Goal: Ask a question: Seek information or help from site administrators or community

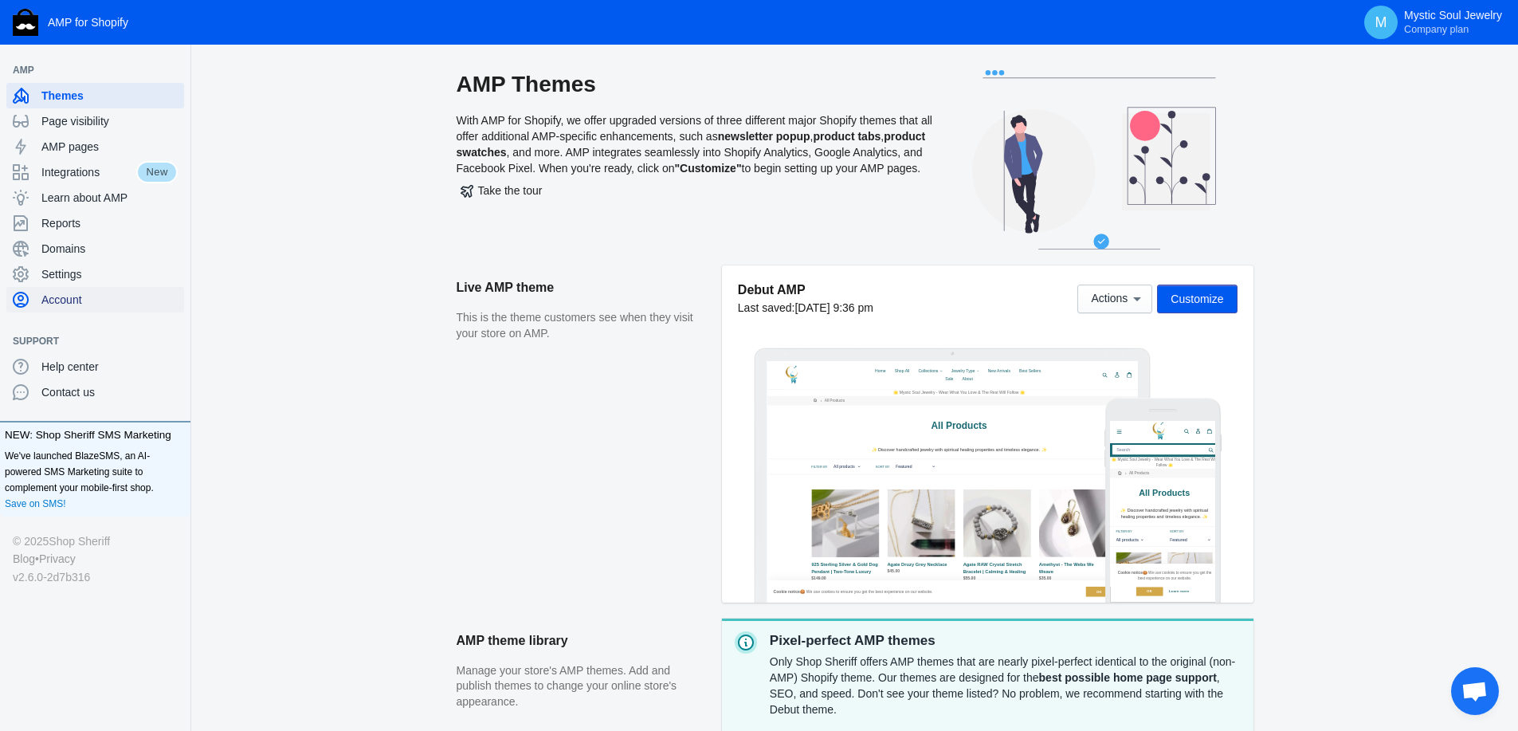
click at [67, 296] on span "Account" at bounding box center [109, 300] width 136 height 16
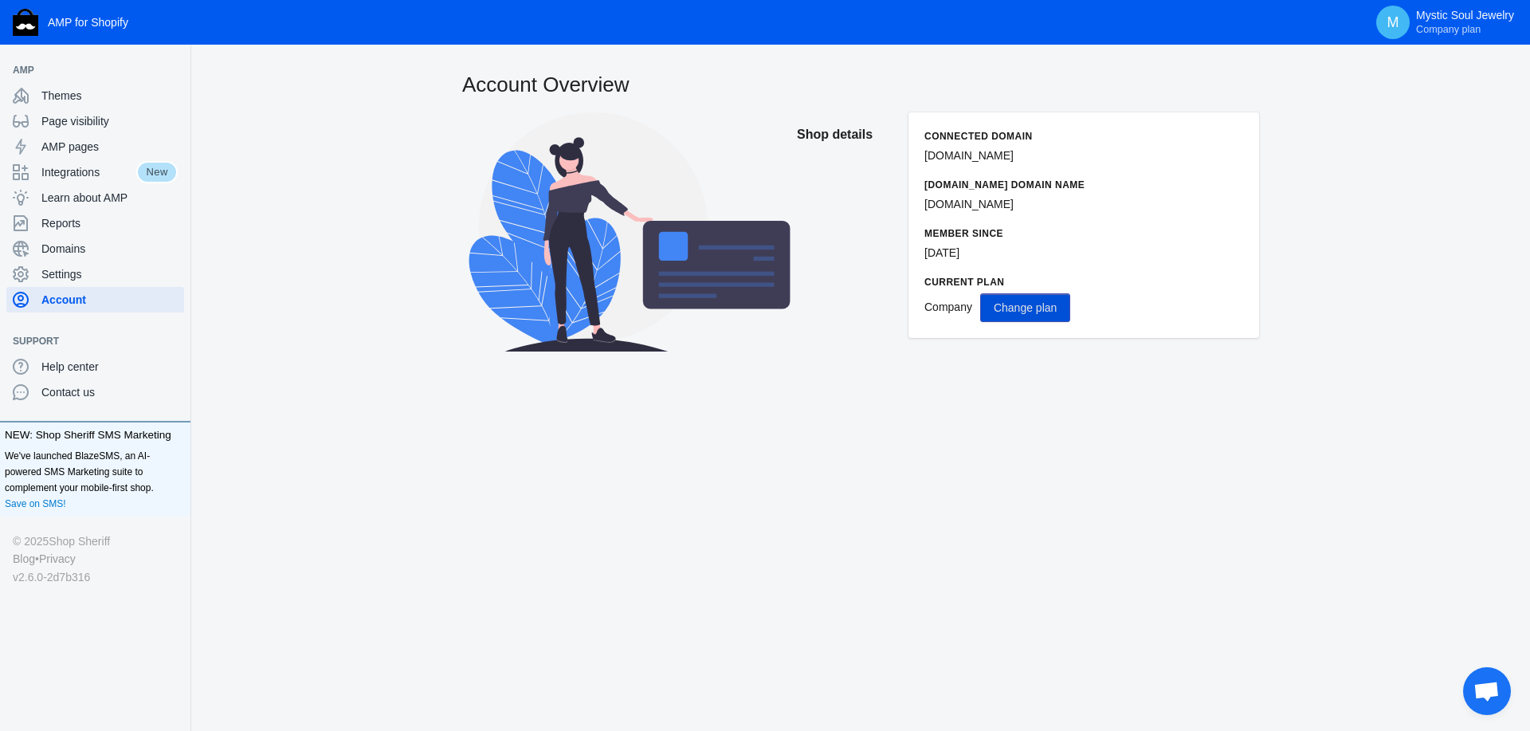
click at [1017, 312] on span "Change plan" at bounding box center [1025, 307] width 63 height 13
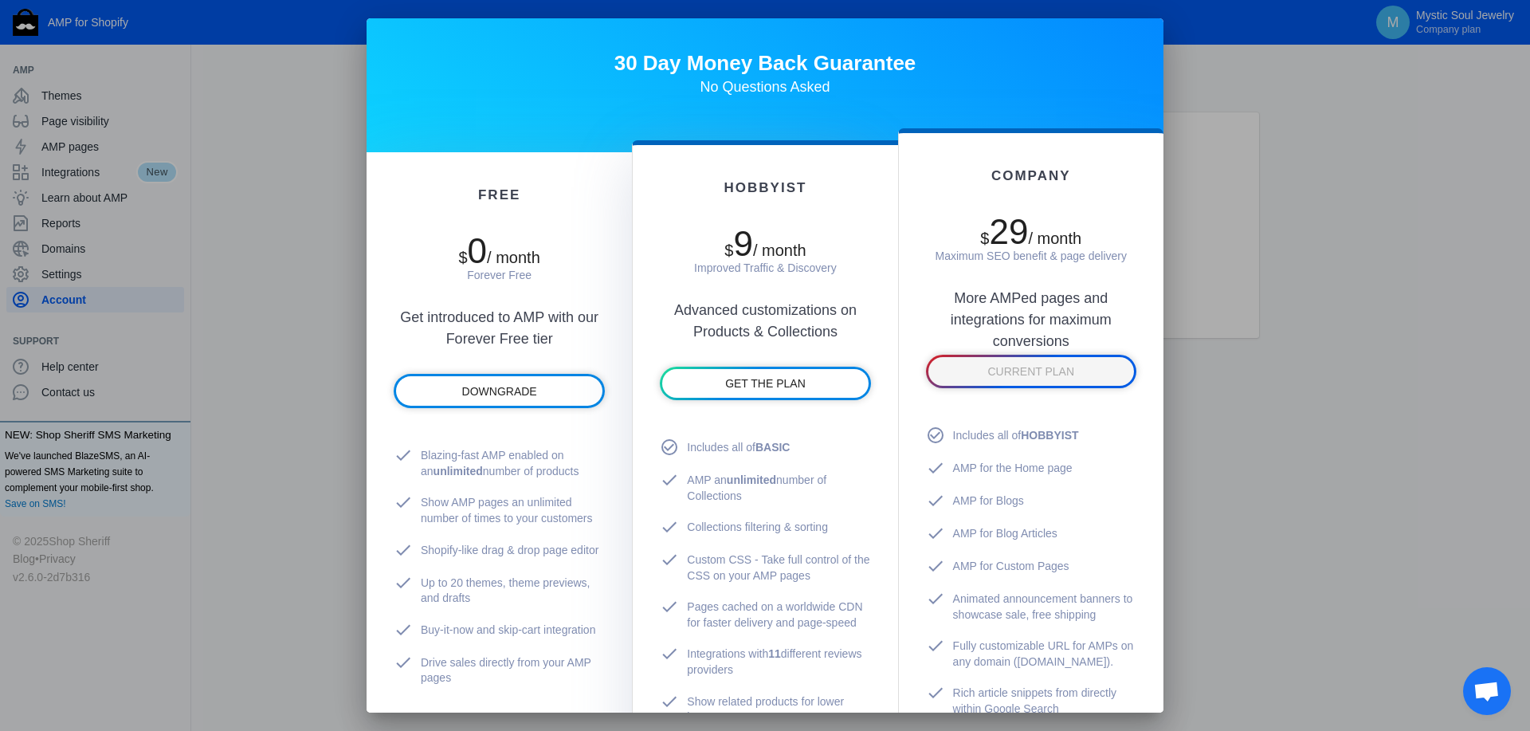
click at [273, 237] on div at bounding box center [765, 365] width 1530 height 731
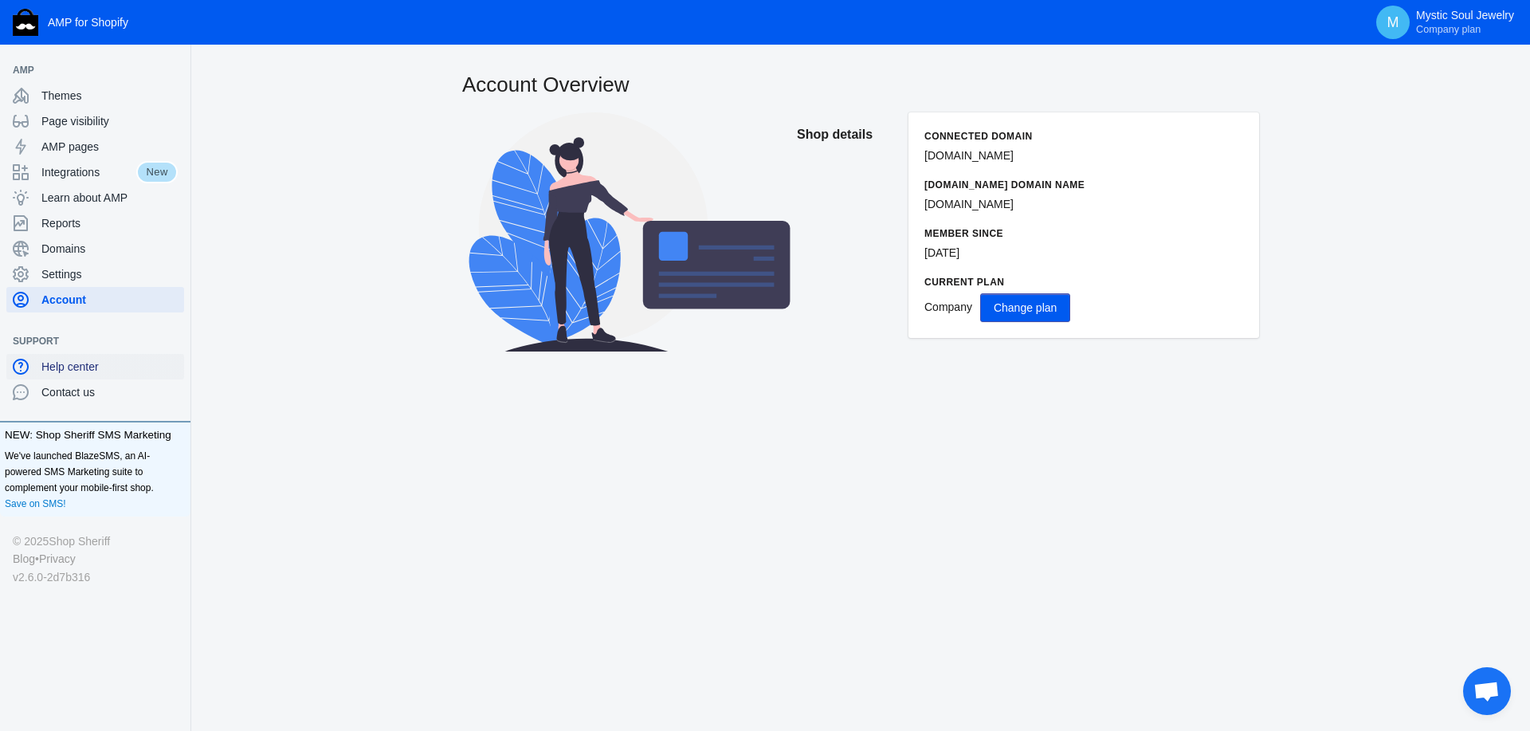
click at [60, 360] on span "Help center" at bounding box center [109, 367] width 136 height 16
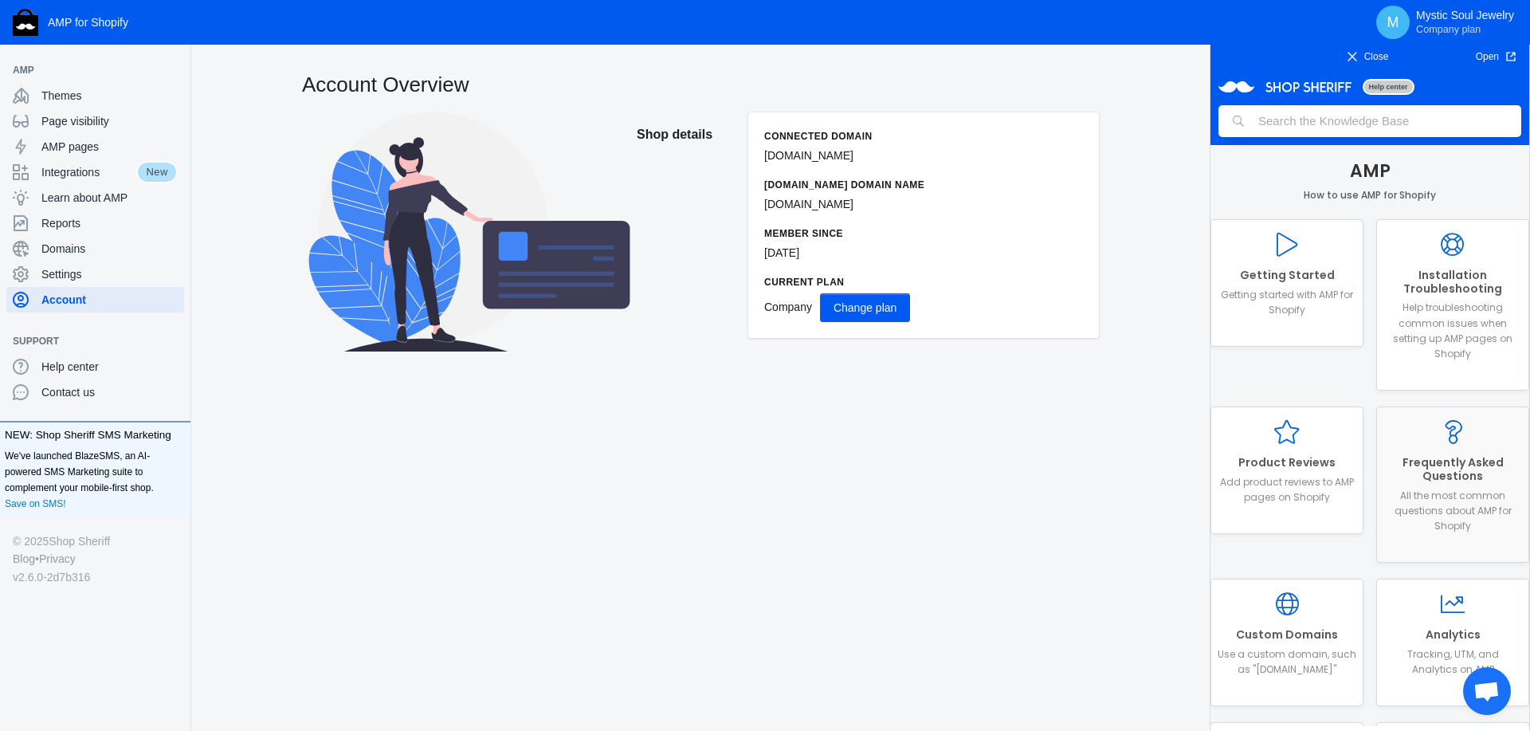
click at [1433, 471] on h2 "Frequently Asked Questions" at bounding box center [1452, 469] width 139 height 27
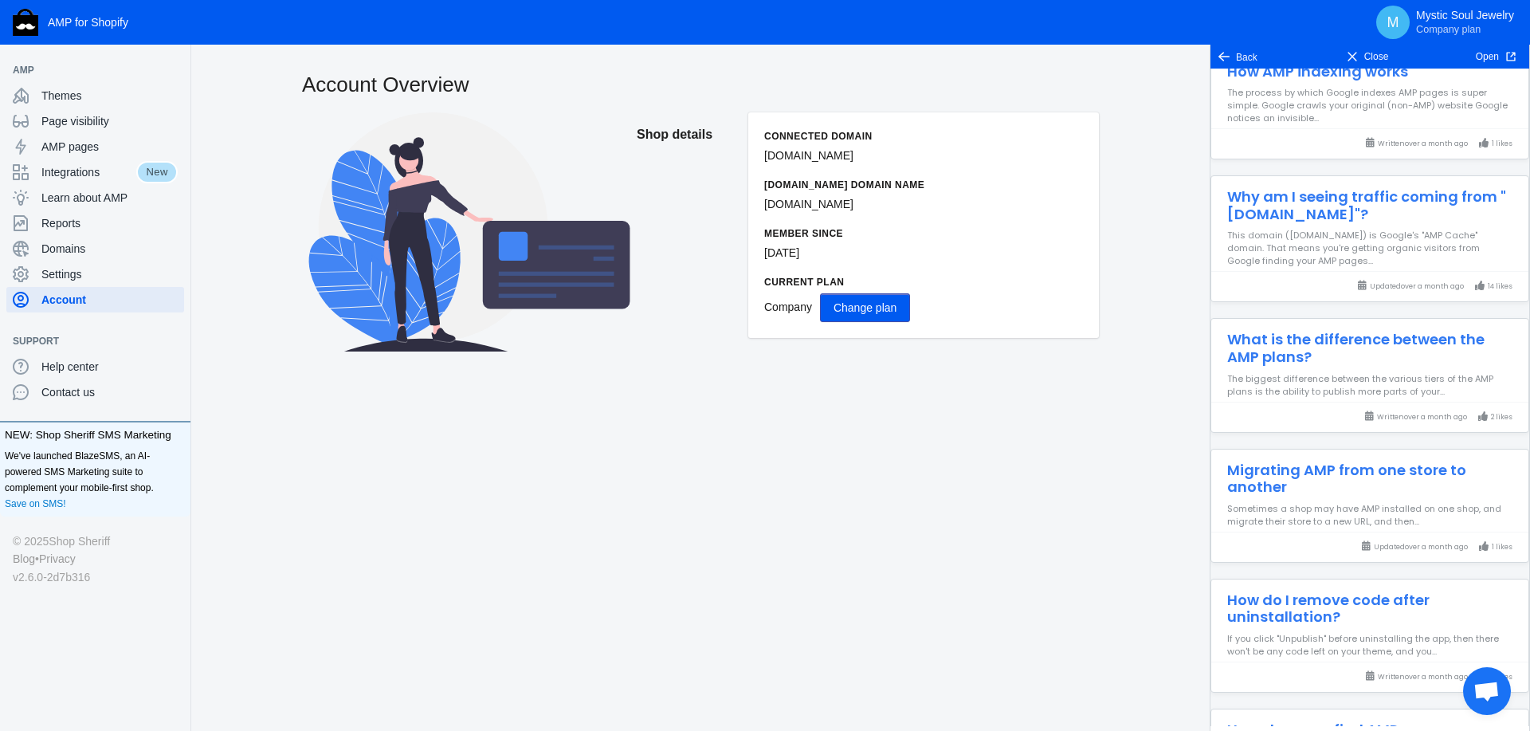
scroll to position [1431, 0]
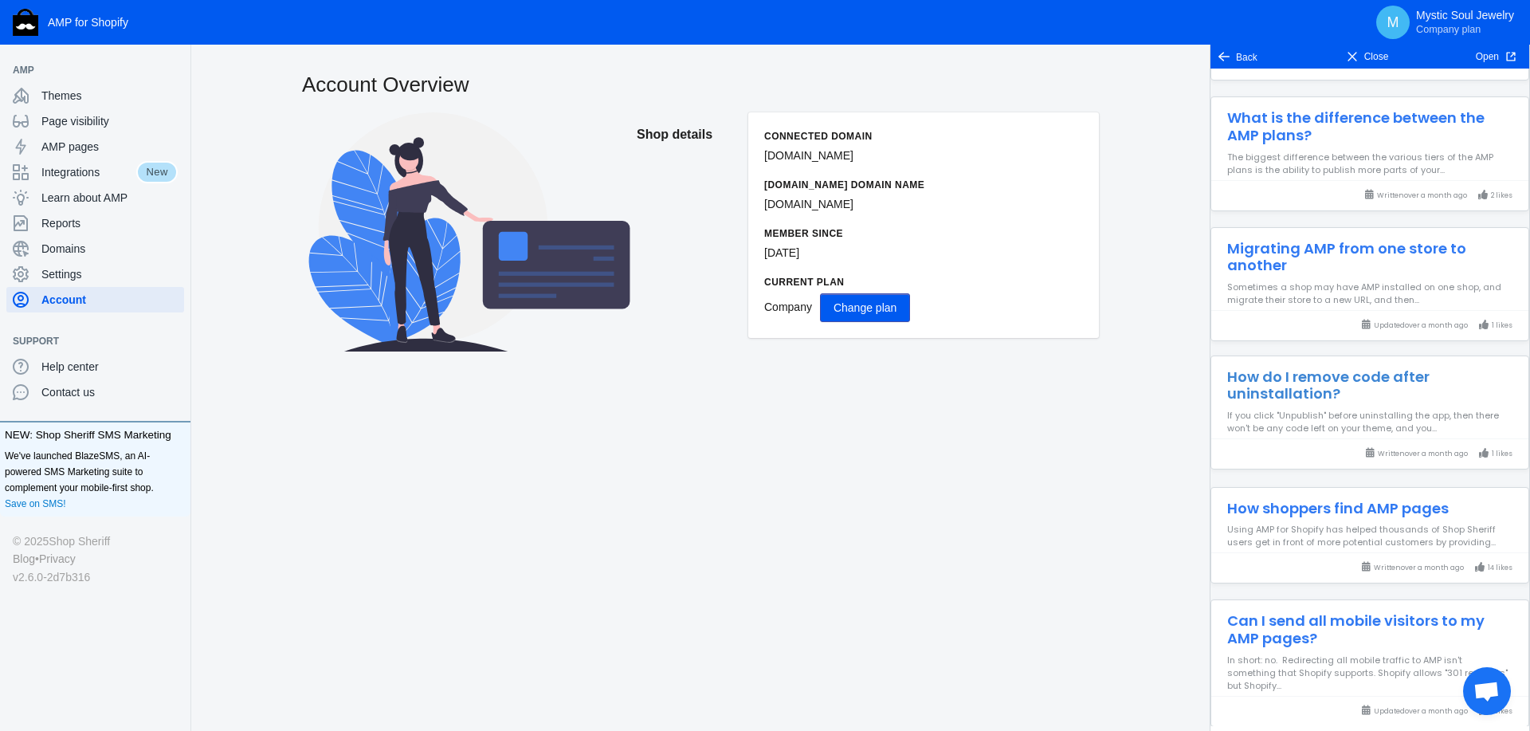
click at [1264, 395] on h3 "How do I remove code after uninstallation?" at bounding box center [1369, 379] width 317 height 46
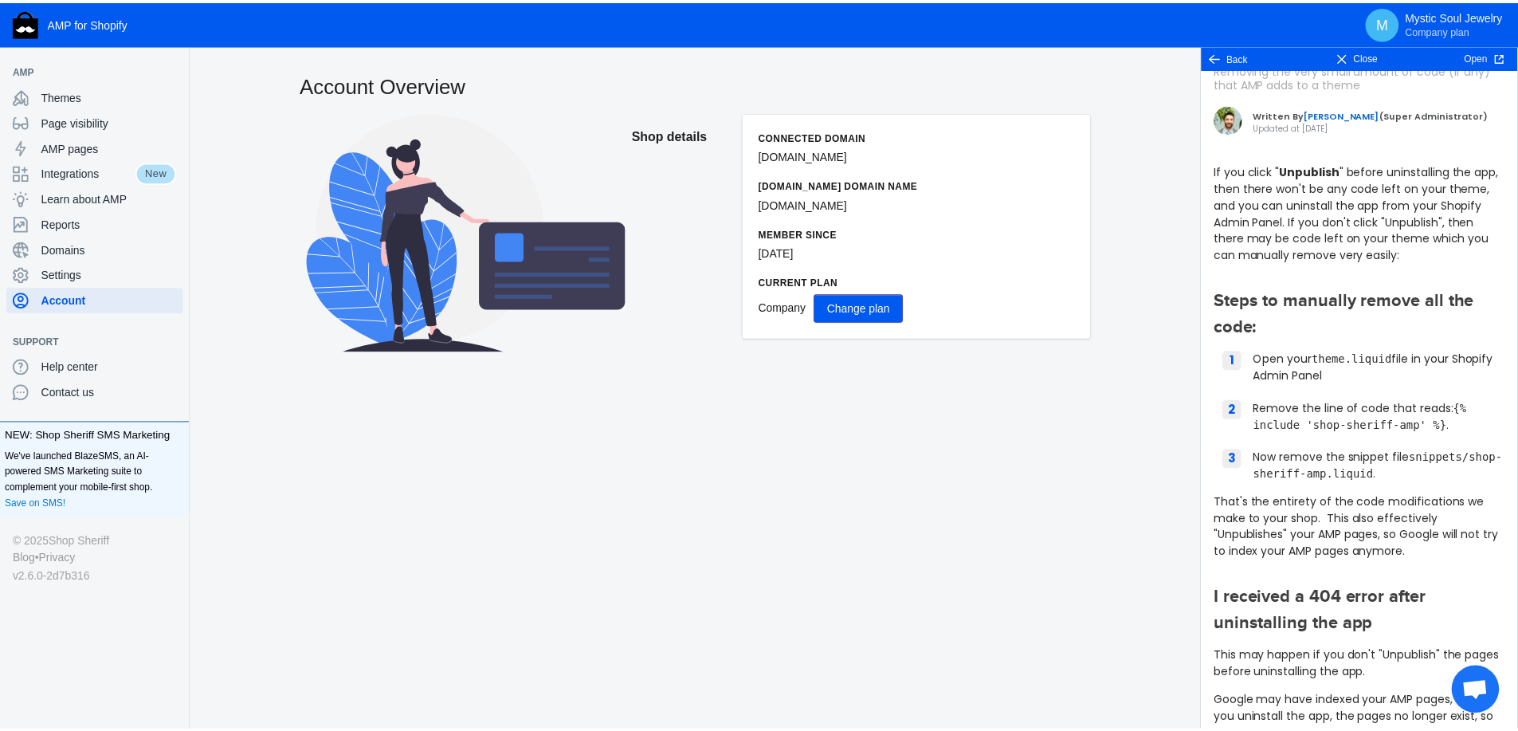
scroll to position [0, 0]
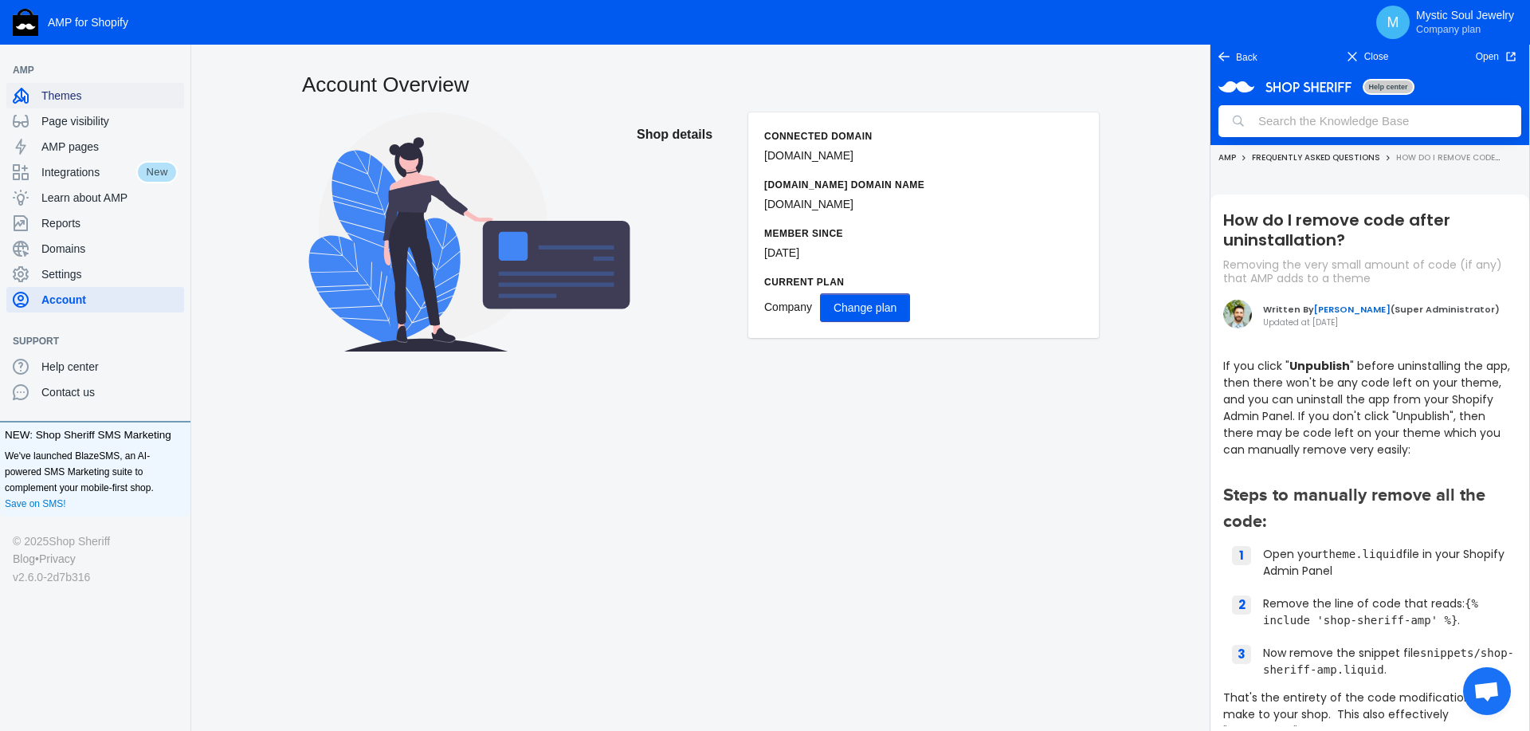
click at [53, 92] on span "Themes" at bounding box center [109, 96] width 136 height 16
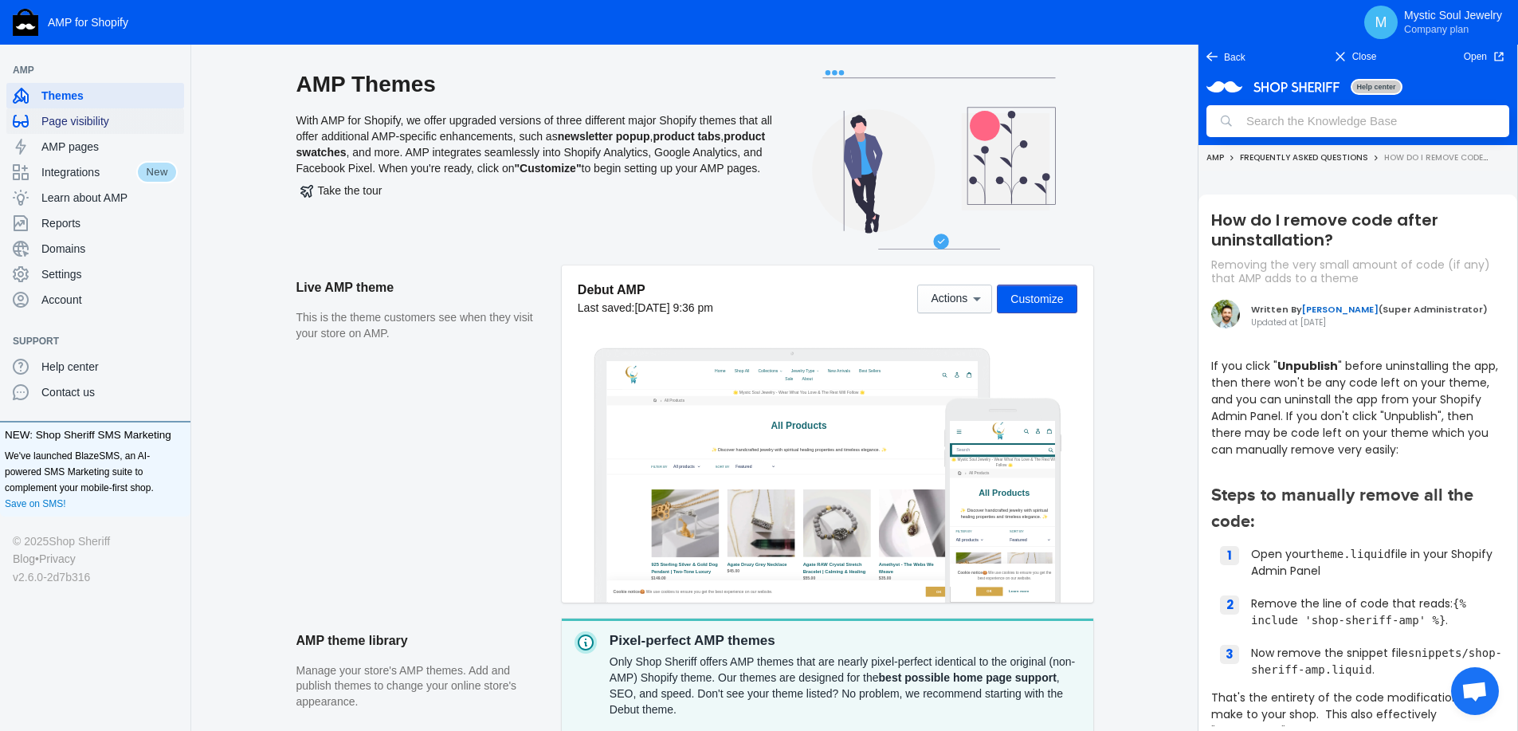
click at [104, 116] on span "Page visibility" at bounding box center [109, 121] width 136 height 16
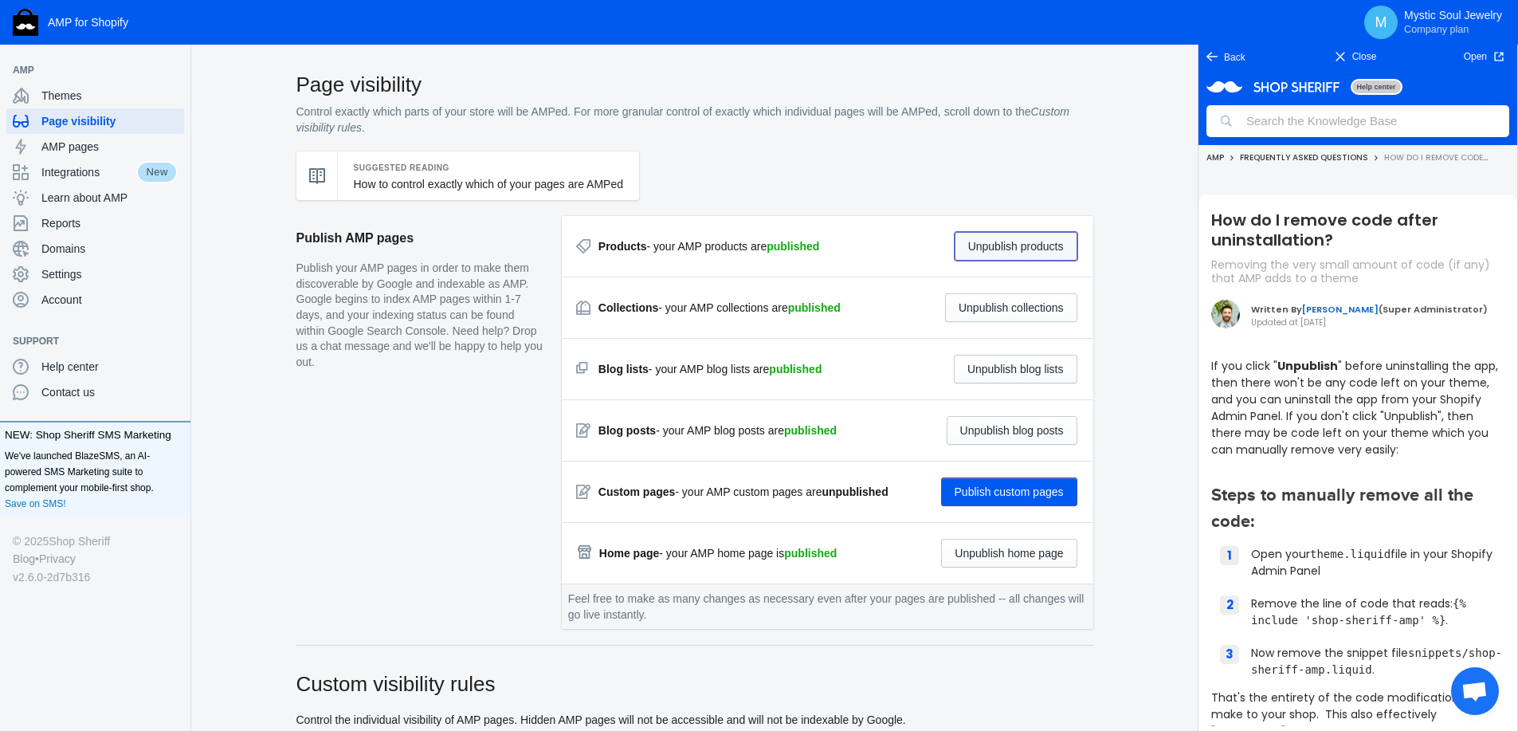
click at [1021, 256] on button "Unpublish products" at bounding box center [1016, 246] width 123 height 29
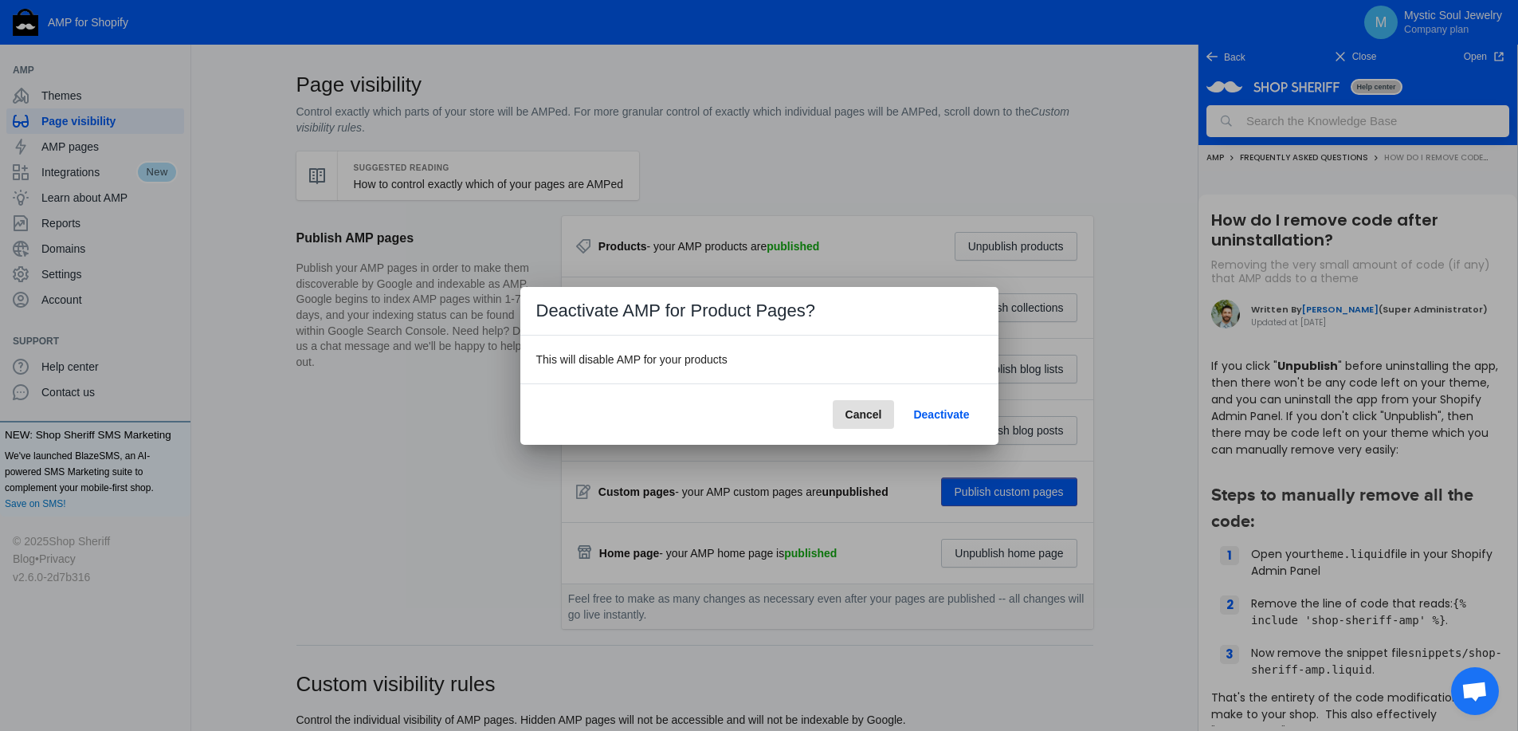
click at [935, 420] on span "Deactivate" at bounding box center [941, 414] width 56 height 13
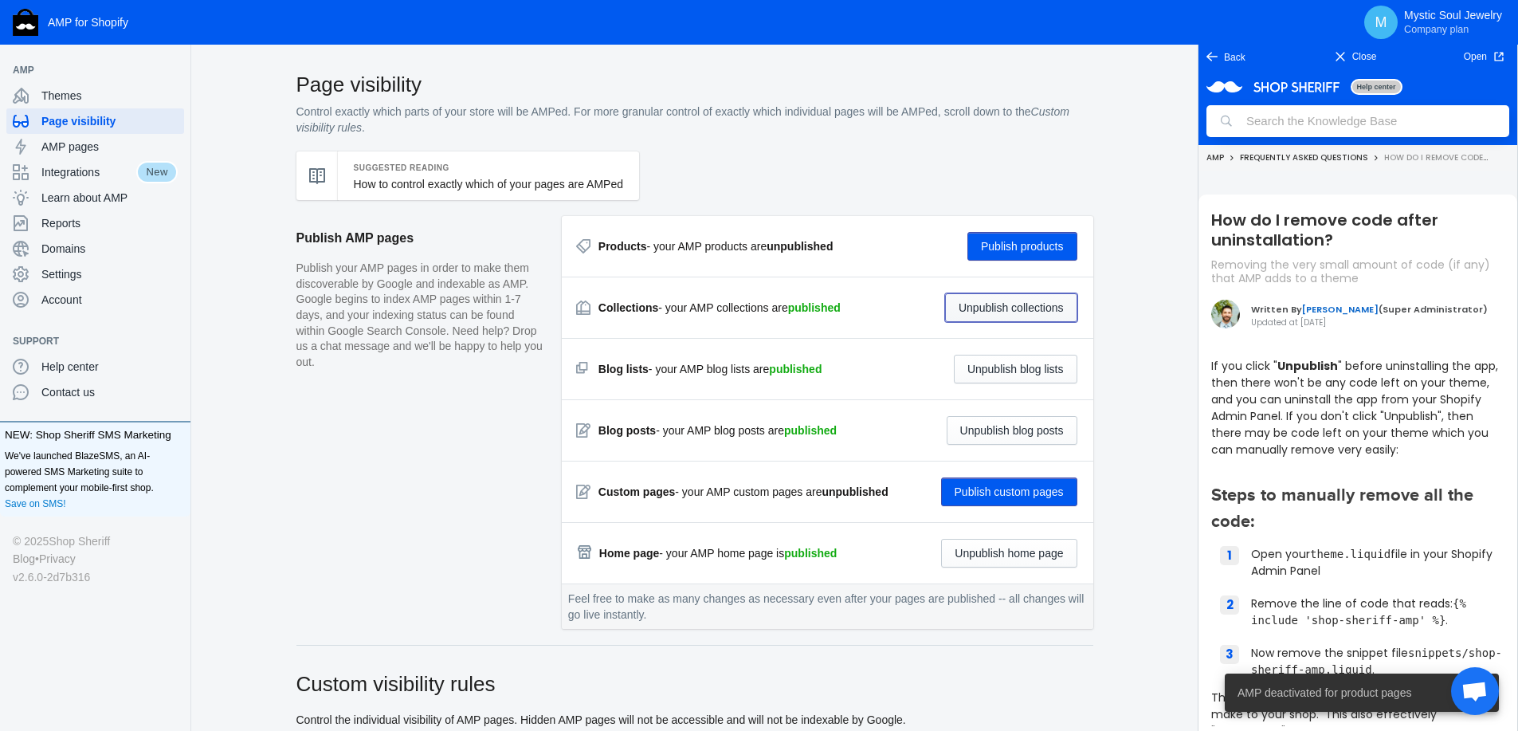
click at [1037, 312] on button "Unpublish collections" at bounding box center [1011, 307] width 132 height 29
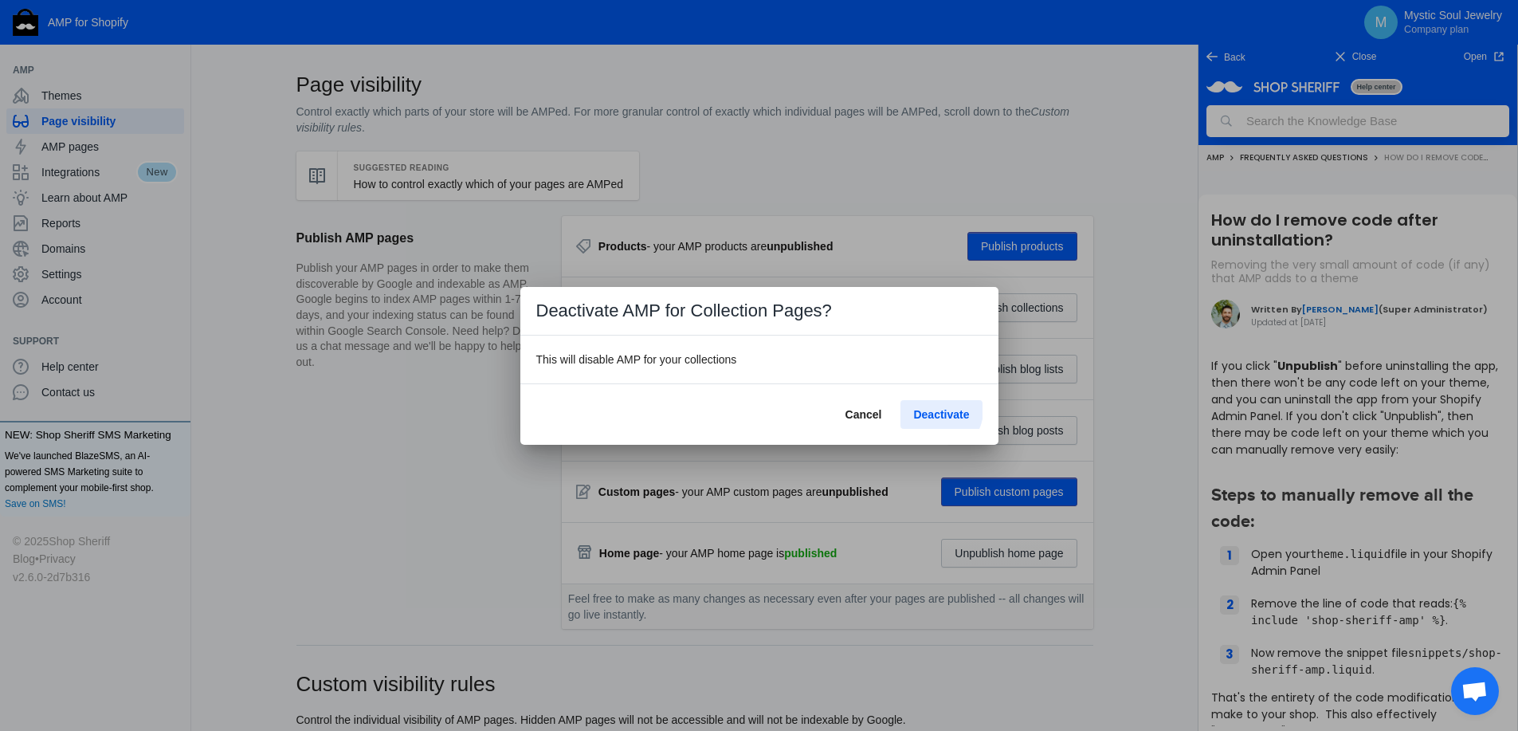
click at [941, 410] on span "Deactivate" at bounding box center [941, 414] width 56 height 13
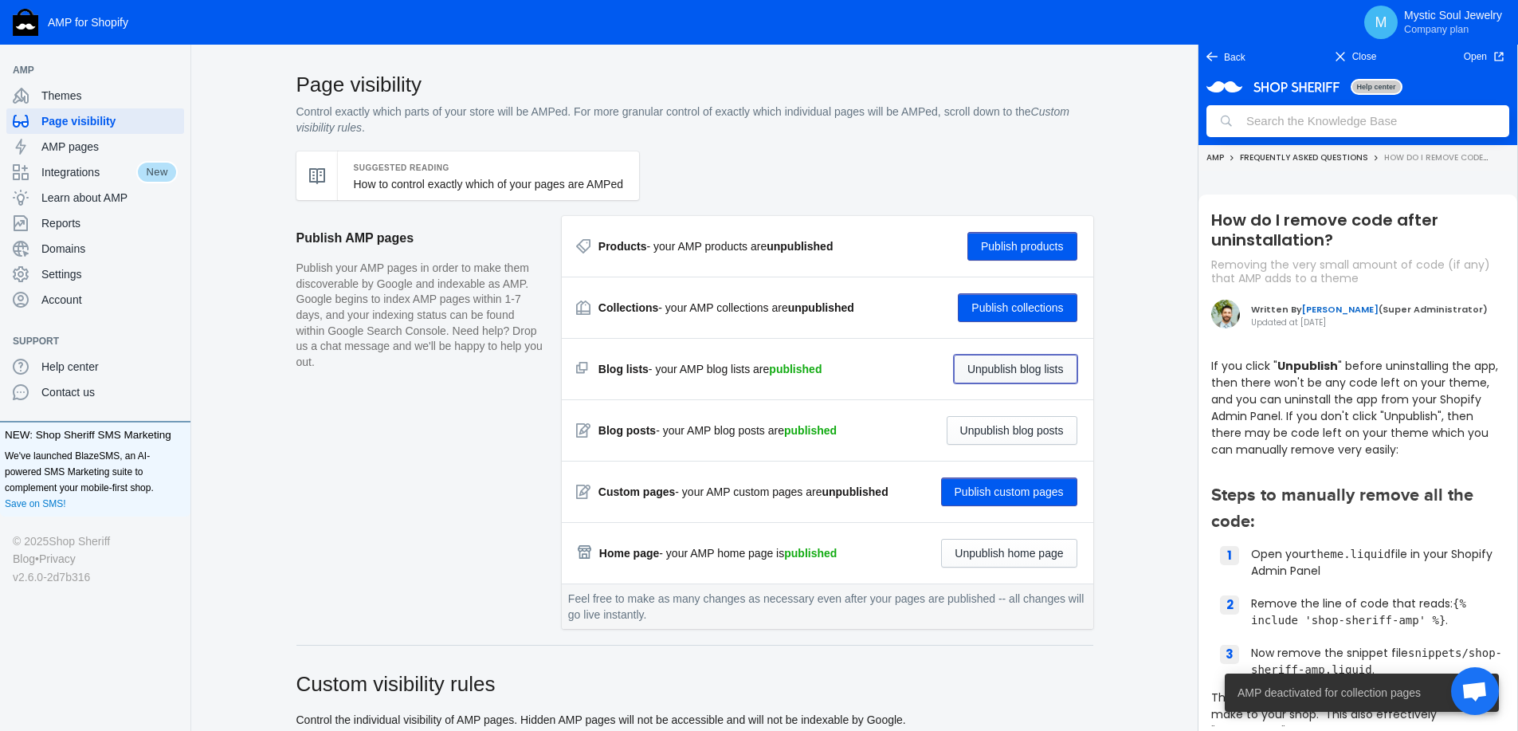
click at [1040, 373] on button "Unpublish blog lists" at bounding box center [1015, 369] width 123 height 29
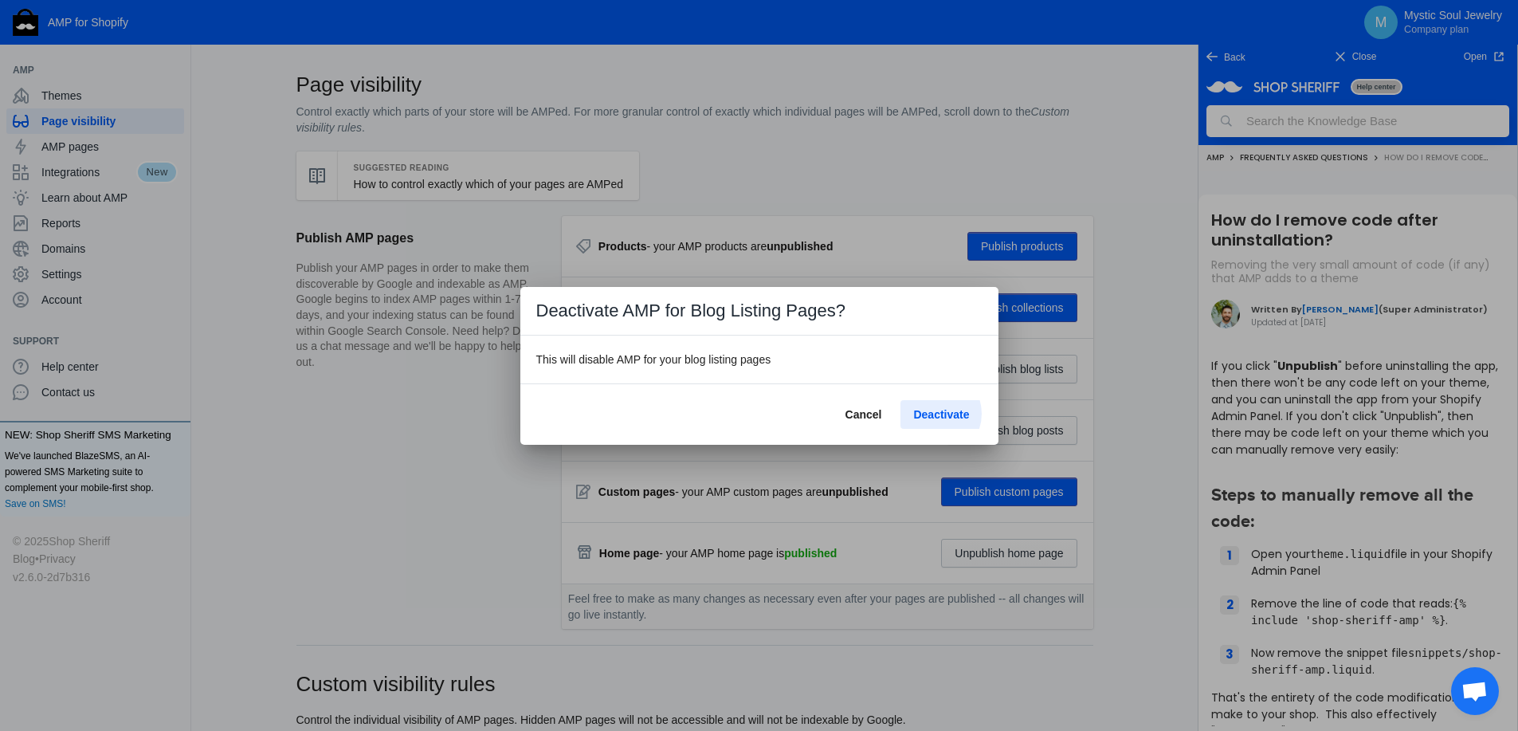
click at [935, 414] on span "Deactivate" at bounding box center [941, 414] width 56 height 13
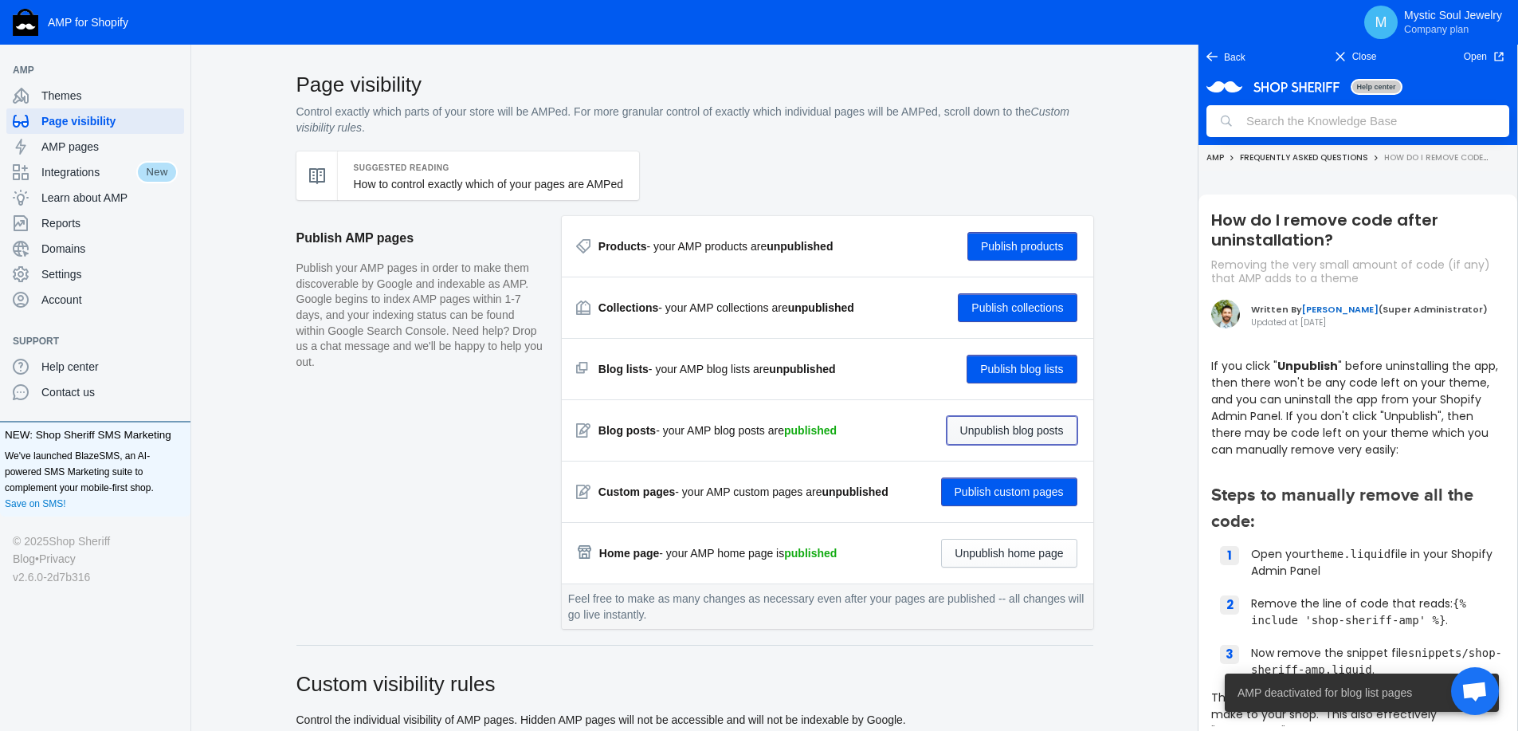
click at [1017, 427] on button "Unpublish blog posts" at bounding box center [1012, 430] width 131 height 29
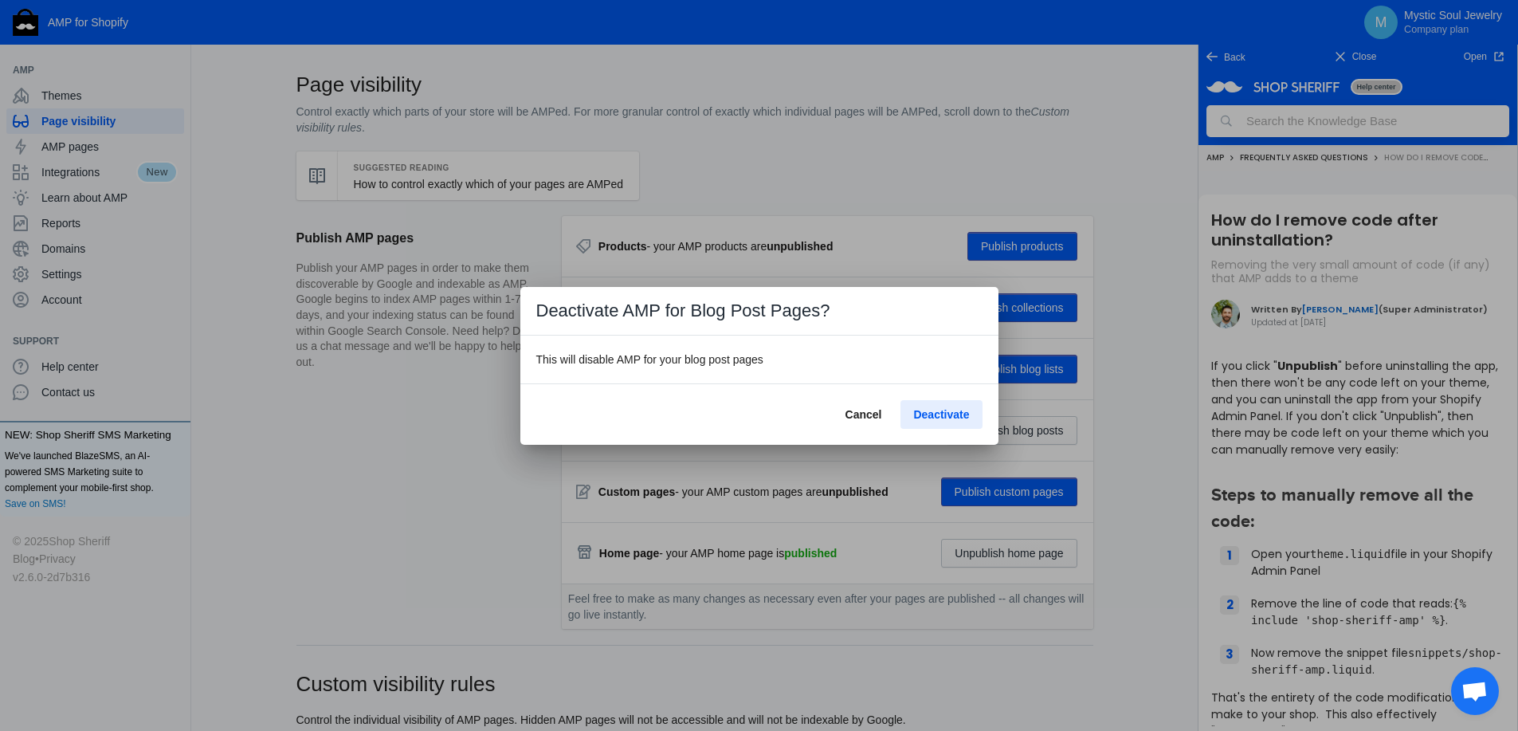
click at [946, 413] on span "Deactivate" at bounding box center [941, 414] width 56 height 13
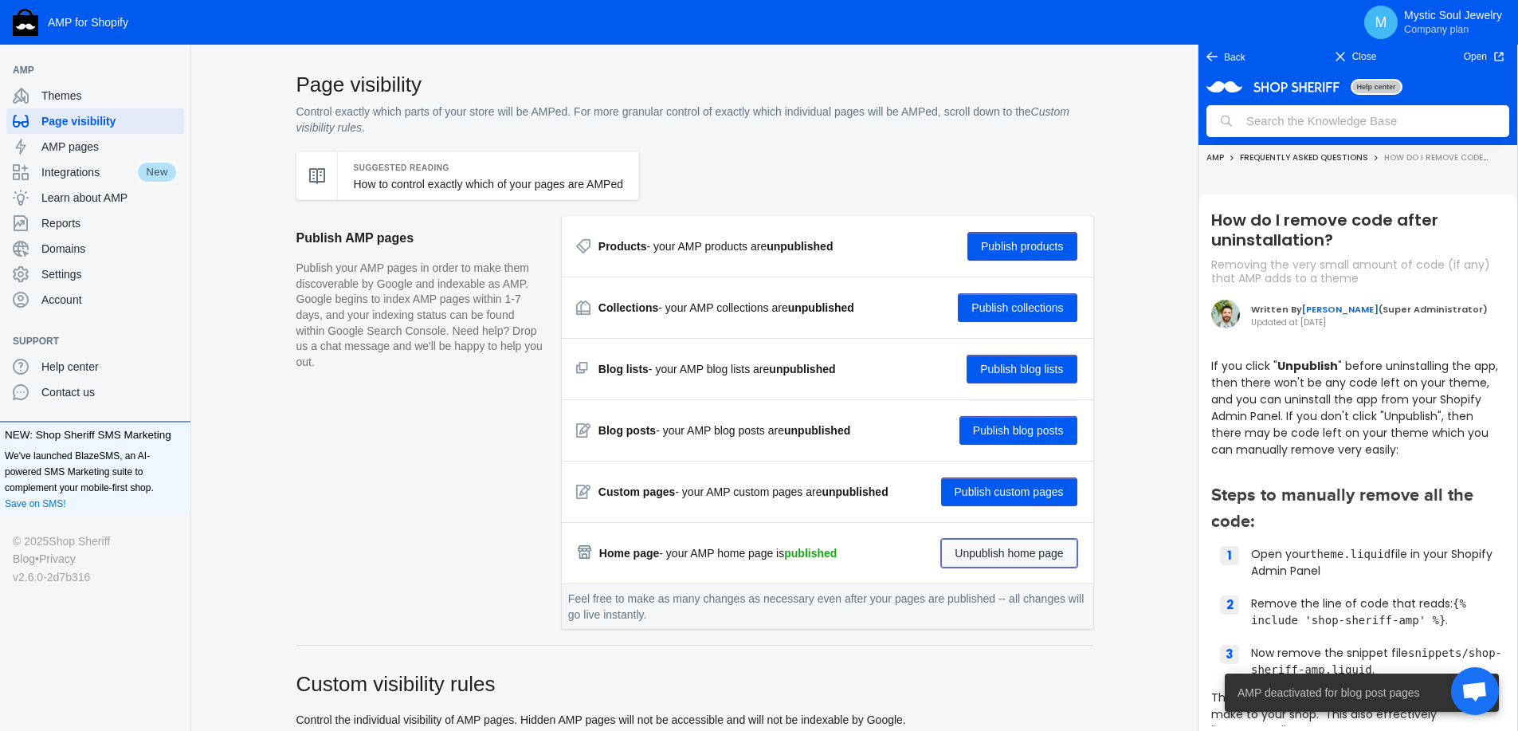
click at [1026, 555] on button "Unpublish home page" at bounding box center [1008, 553] width 135 height 29
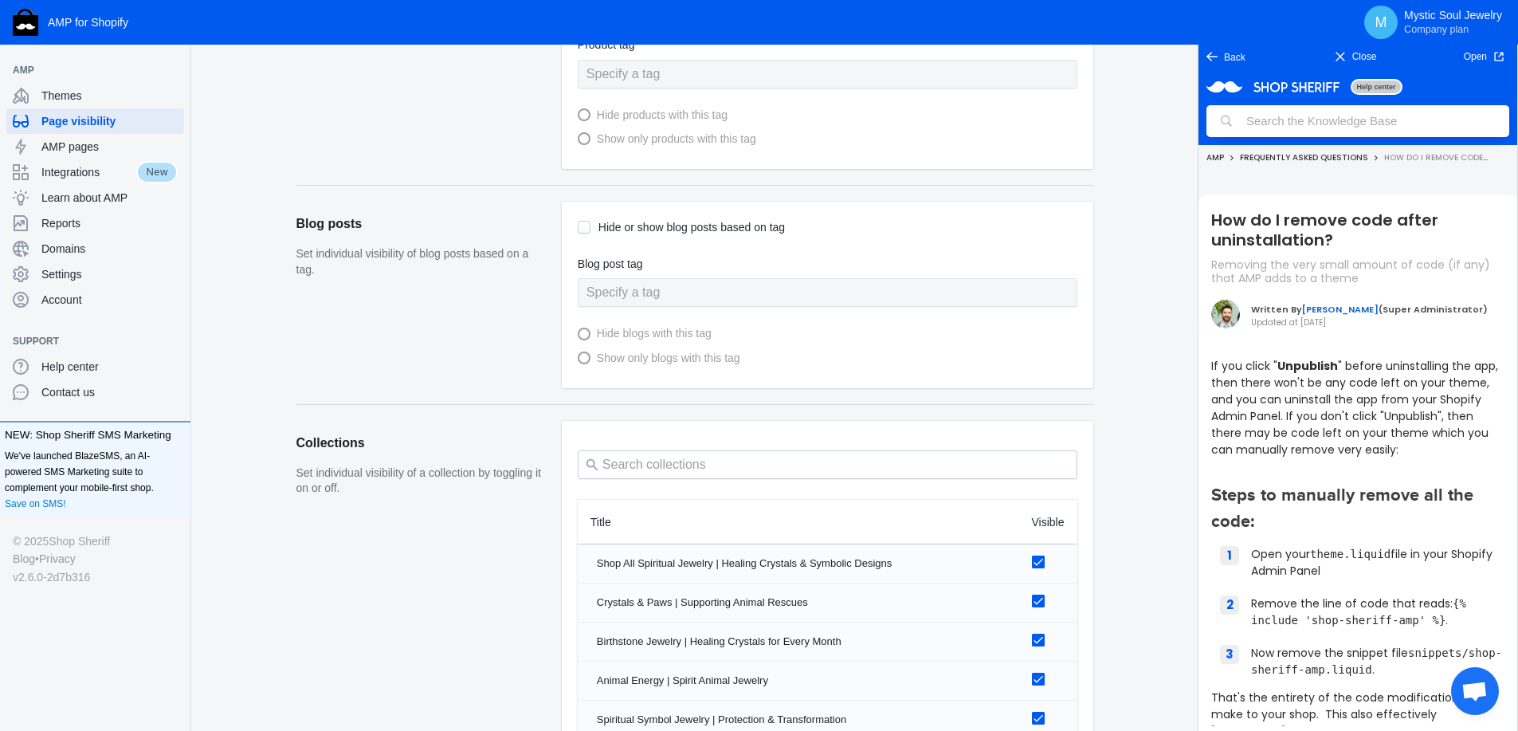
scroll to position [1092, 0]
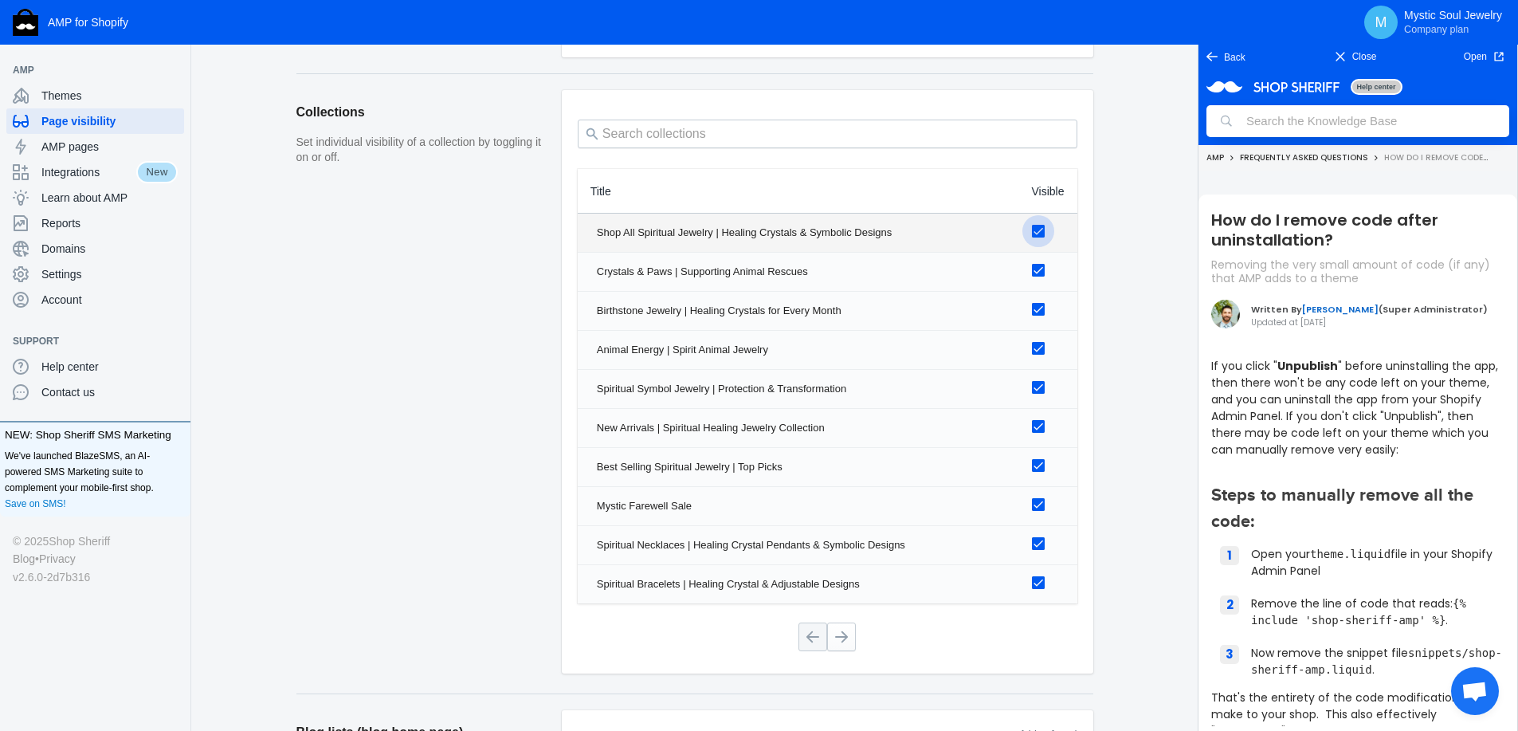
click at [1039, 234] on div at bounding box center [1038, 231] width 13 height 13
click at [0, 0] on input "checkbox" at bounding box center [0, 0] width 0 height 0
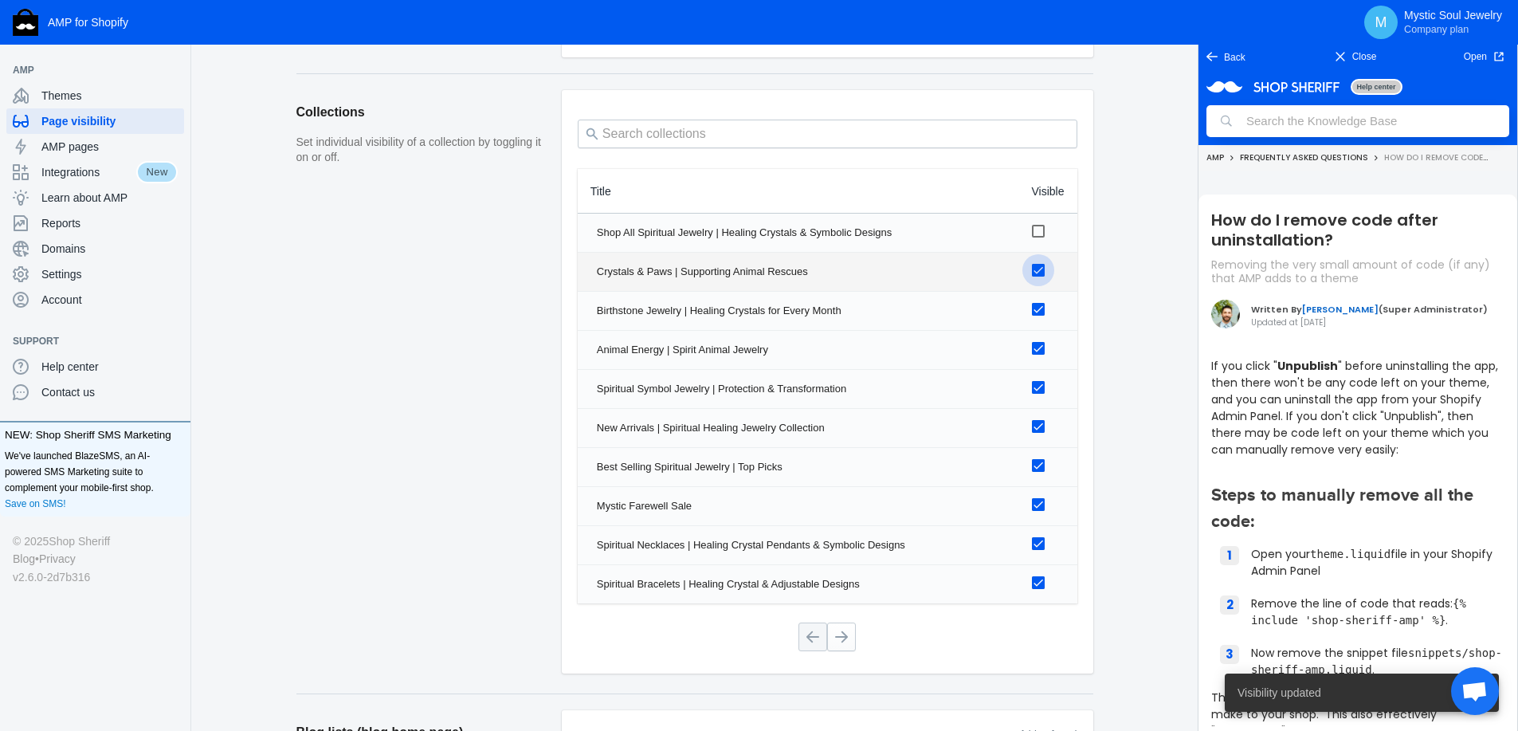
click at [1039, 266] on div at bounding box center [1038, 270] width 13 height 13
click at [0, 0] on input "checkbox" at bounding box center [0, 0] width 0 height 0
click at [1037, 306] on div at bounding box center [1038, 309] width 13 height 13
click at [0, 0] on input "checkbox" at bounding box center [0, 0] width 0 height 0
click at [1037, 353] on div at bounding box center [1038, 348] width 13 height 13
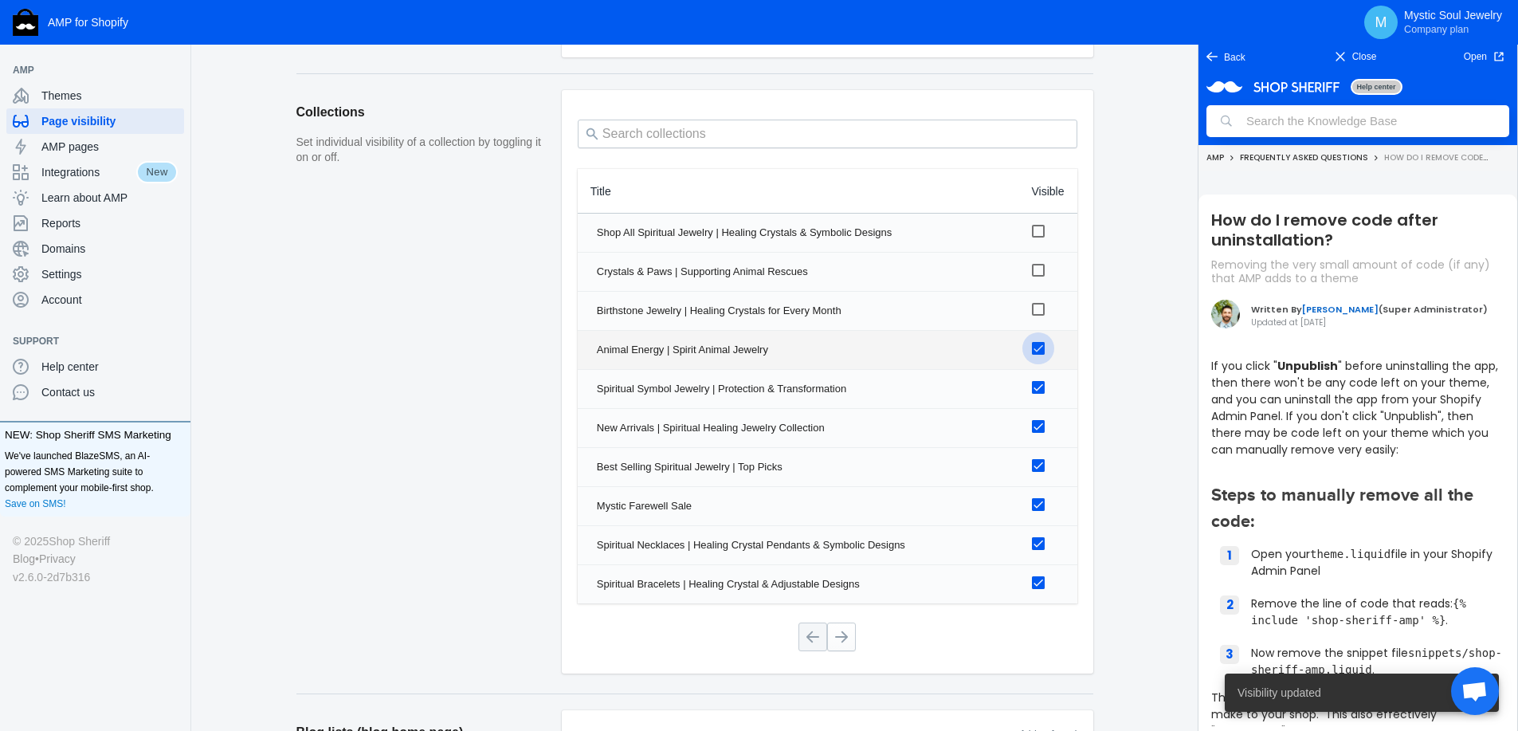
click at [0, 0] on input "checkbox" at bounding box center [0, 0] width 0 height 0
click at [1037, 384] on div at bounding box center [1038, 387] width 13 height 13
click at [0, 0] on input "checkbox" at bounding box center [0, 0] width 0 height 0
click at [1037, 419] on label at bounding box center [1045, 426] width 26 height 20
click at [0, 0] on input "checkbox" at bounding box center [0, 0] width 0 height 0
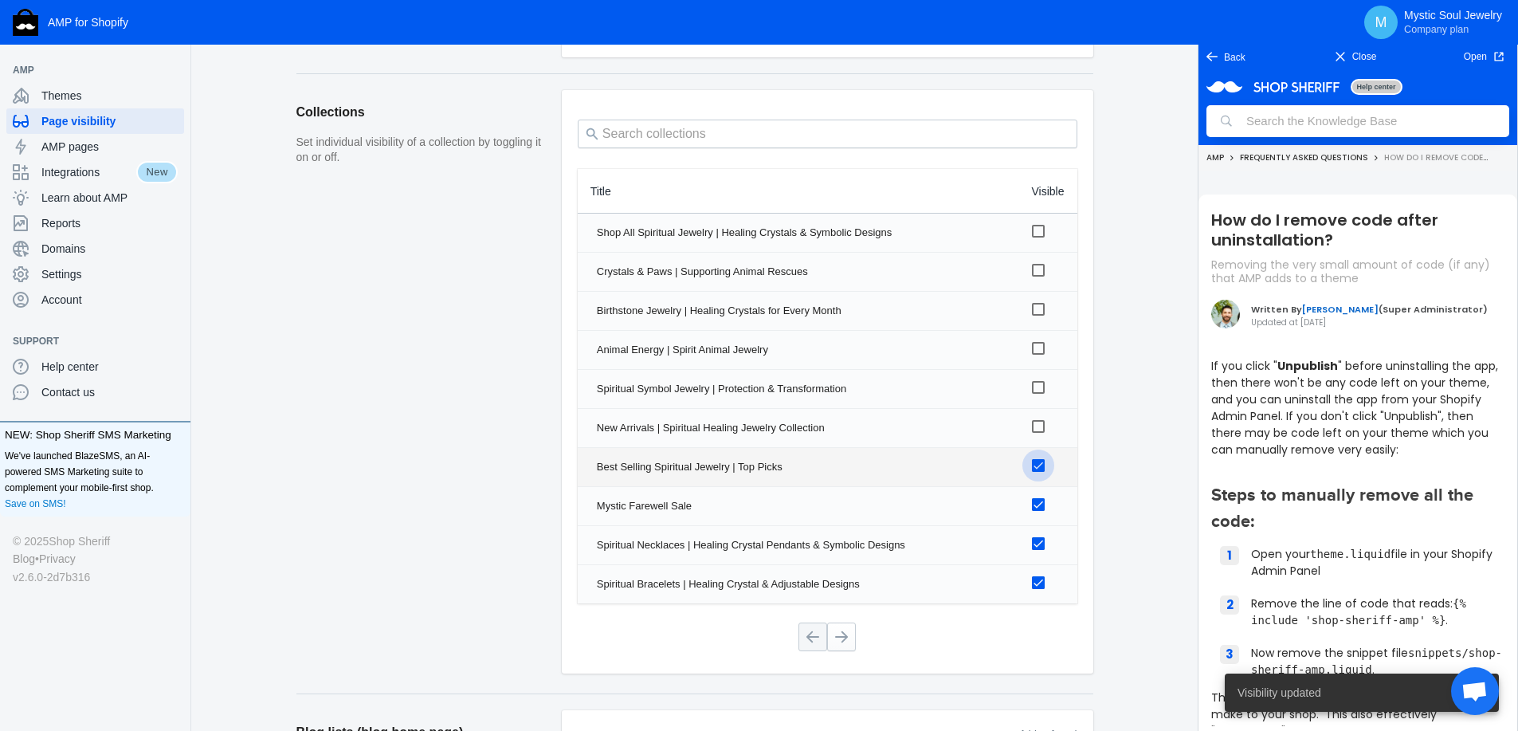
click at [1038, 457] on label at bounding box center [1045, 465] width 26 height 20
click at [0, 0] on input "checkbox" at bounding box center [0, 0] width 0 height 0
click at [1038, 512] on label at bounding box center [1045, 504] width 26 height 20
click at [0, 0] on input "checkbox" at bounding box center [0, 0] width 0 height 0
drag, startPoint x: 1039, startPoint y: 542, endPoint x: 1041, endPoint y: 589, distance: 47.1
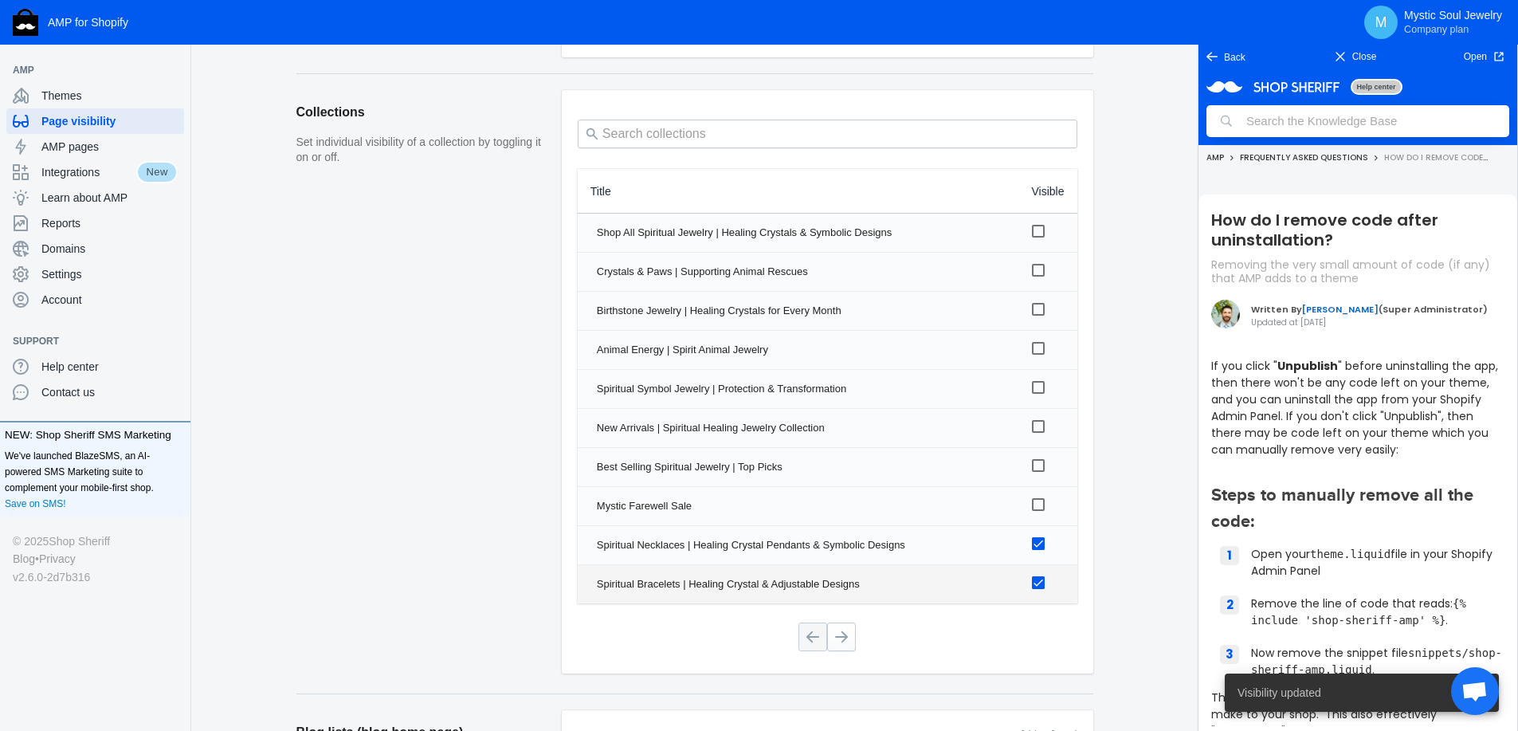
click at [1041, 589] on tbody "Shop All Spiritual Jewelry | Healing Crystals & Symbolic Designs AMP URL [URL][…" at bounding box center [828, 409] width 500 height 390
click at [1041, 589] on div at bounding box center [1038, 582] width 13 height 13
click at [0, 0] on input "checkbox" at bounding box center [0, 0] width 0 height 0
click at [1032, 551] on label at bounding box center [1045, 543] width 26 height 20
click at [0, 0] on input "checkbox" at bounding box center [0, 0] width 0 height 0
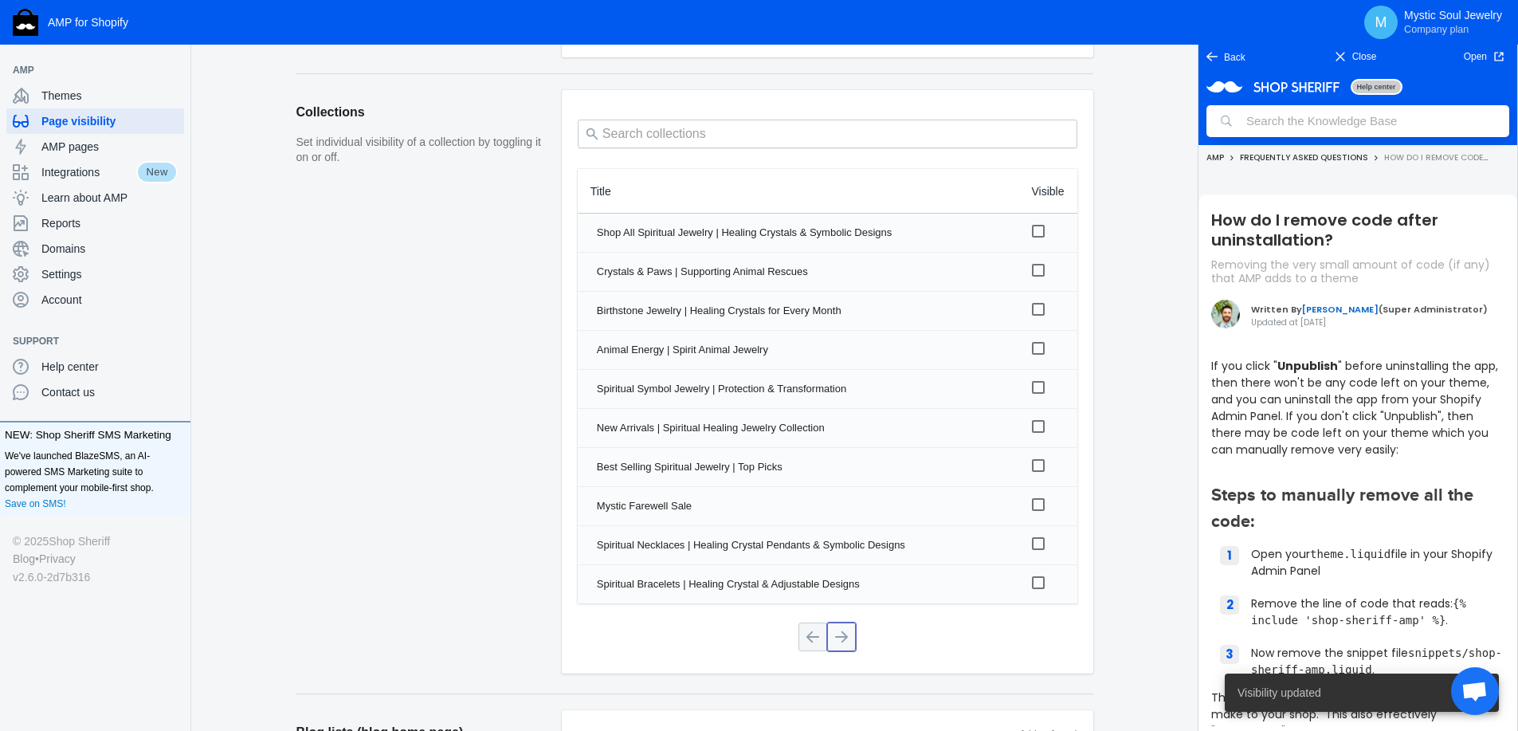
click at [845, 641] on button at bounding box center [841, 636] width 29 height 29
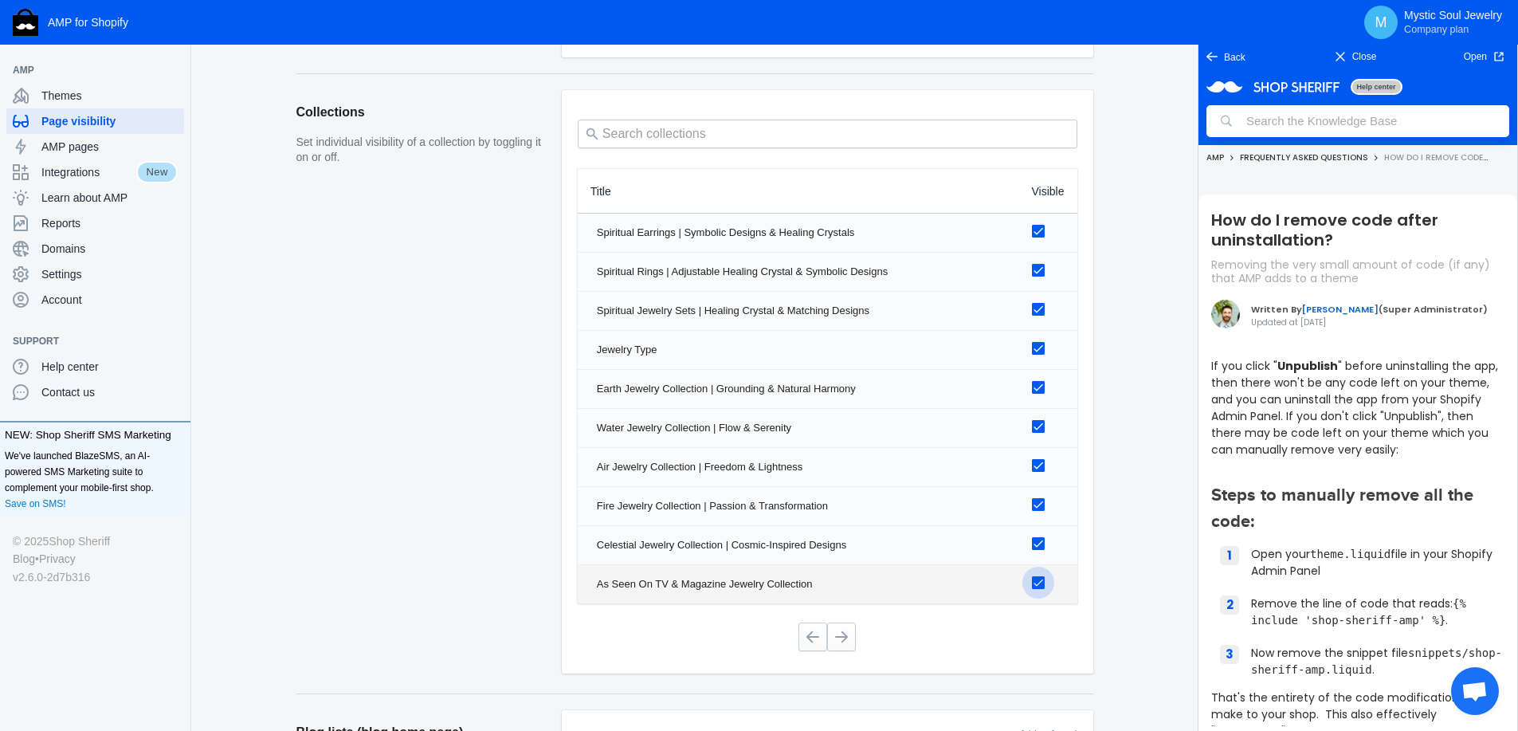
click at [1041, 585] on div at bounding box center [1038, 582] width 13 height 13
click at [0, 0] on input "checkbox" at bounding box center [0, 0] width 0 height 0
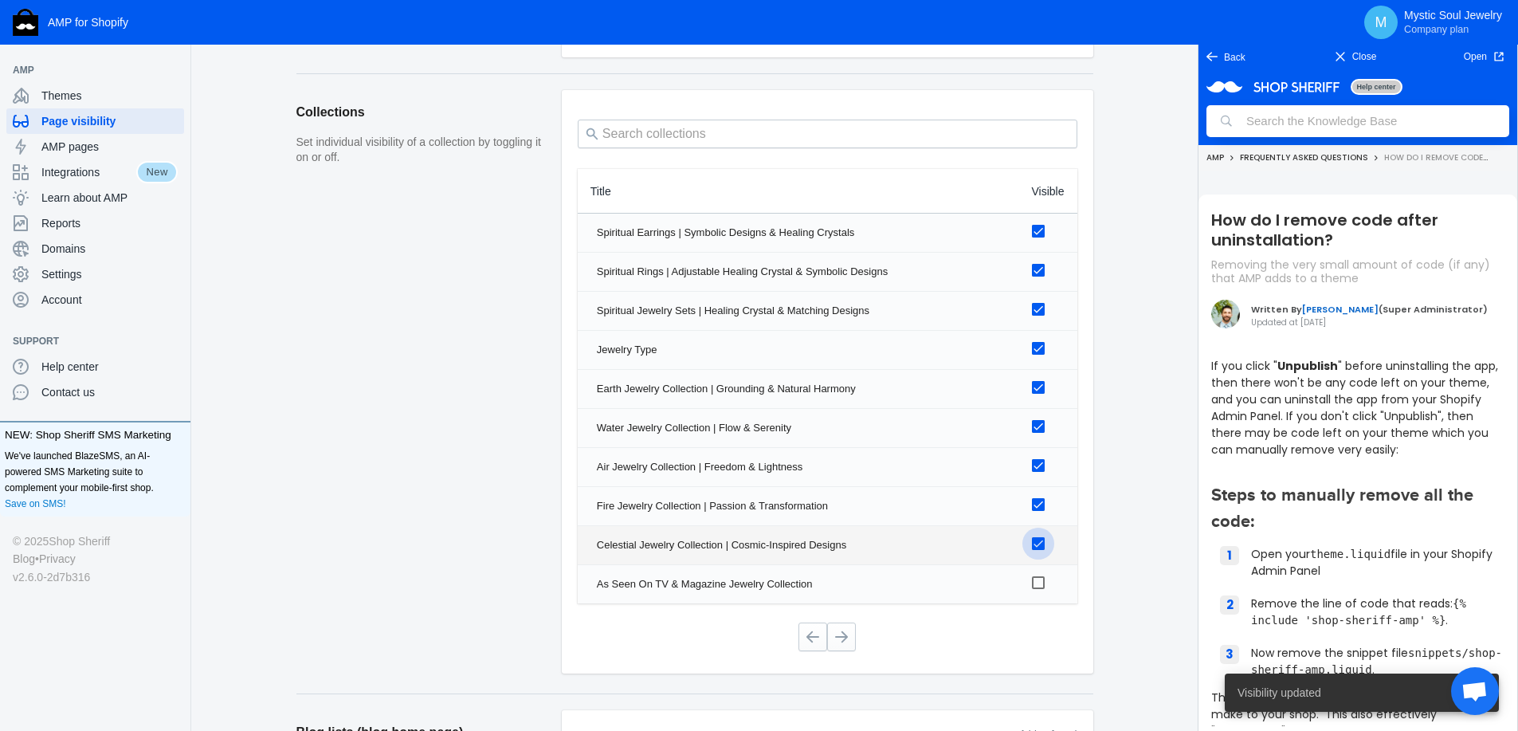
click at [1037, 538] on div at bounding box center [1038, 543] width 13 height 13
click at [0, 0] on input "checkbox" at bounding box center [0, 0] width 0 height 0
click at [1037, 506] on div at bounding box center [1038, 504] width 13 height 13
click at [0, 0] on input "checkbox" at bounding box center [0, 0] width 0 height 0
click at [1039, 469] on div at bounding box center [1038, 465] width 13 height 13
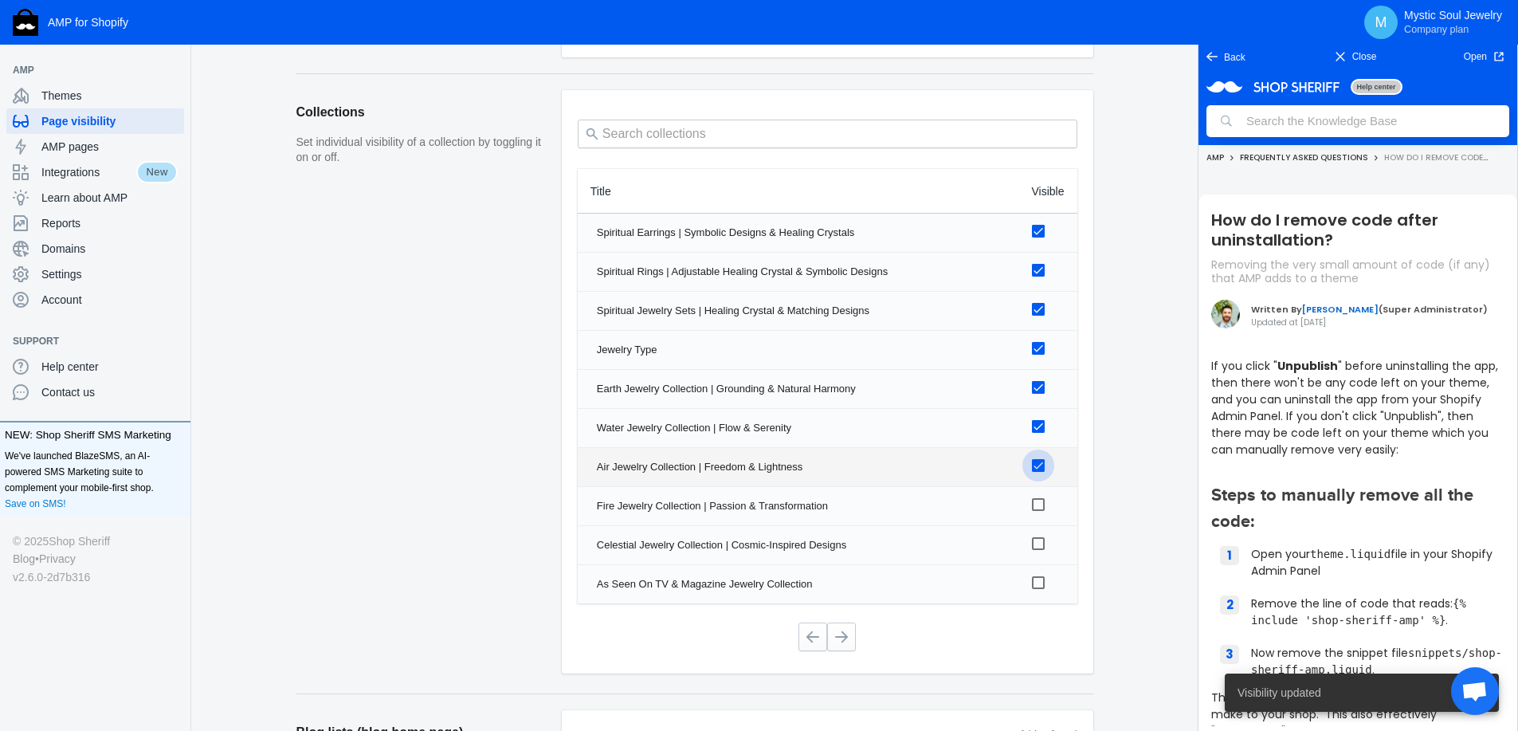
click at [0, 0] on input "checkbox" at bounding box center [0, 0] width 0 height 0
click at [1039, 422] on div at bounding box center [1038, 426] width 13 height 13
click at [0, 0] on input "checkbox" at bounding box center [0, 0] width 0 height 0
click at [1038, 388] on div at bounding box center [1038, 387] width 13 height 13
click at [0, 0] on input "checkbox" at bounding box center [0, 0] width 0 height 0
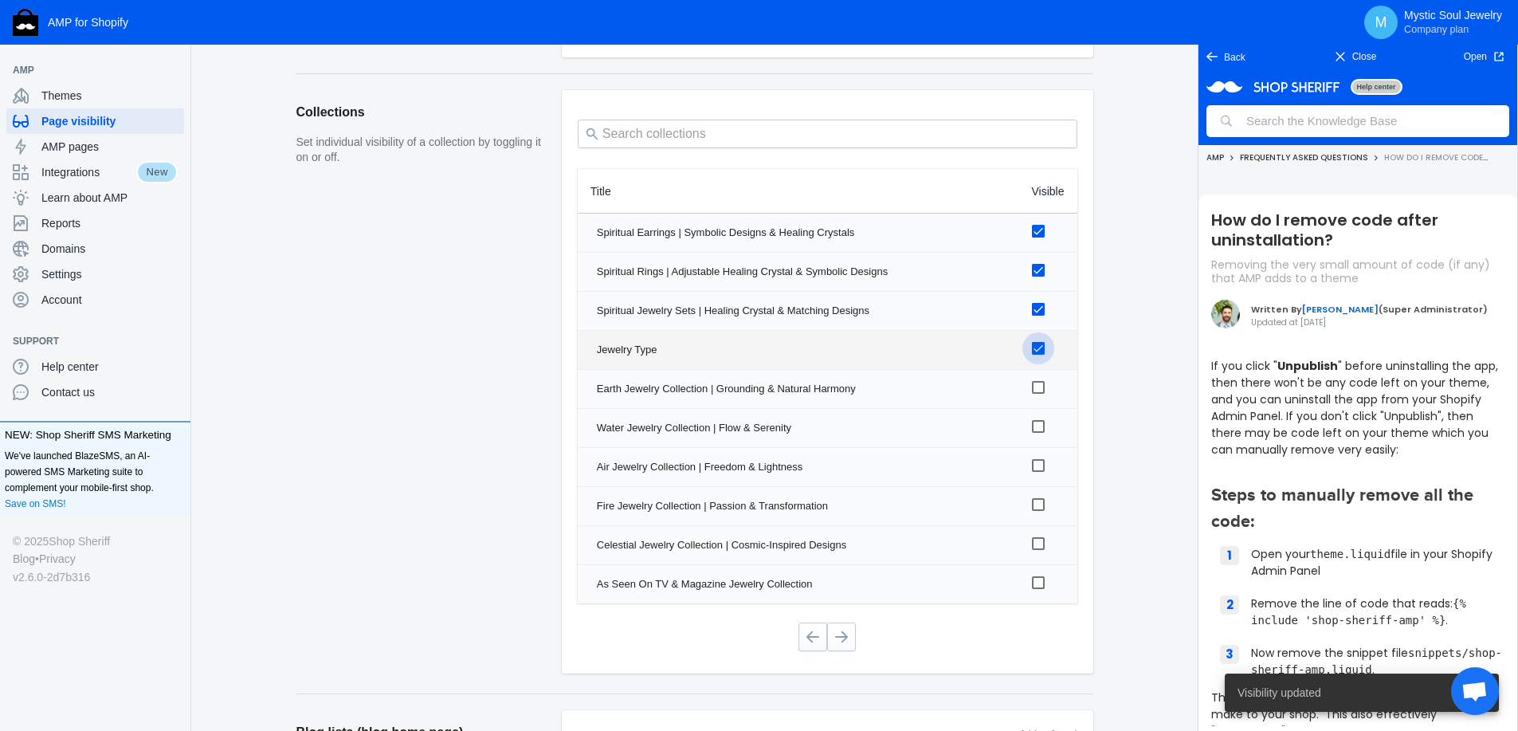
click at [1037, 348] on div at bounding box center [1038, 348] width 13 height 13
click at [0, 0] on input "checkbox" at bounding box center [0, 0] width 0 height 0
click at [1039, 308] on div at bounding box center [1038, 309] width 13 height 13
click at [0, 0] on input "checkbox" at bounding box center [0, 0] width 0 height 0
click at [1039, 277] on label at bounding box center [1045, 270] width 26 height 20
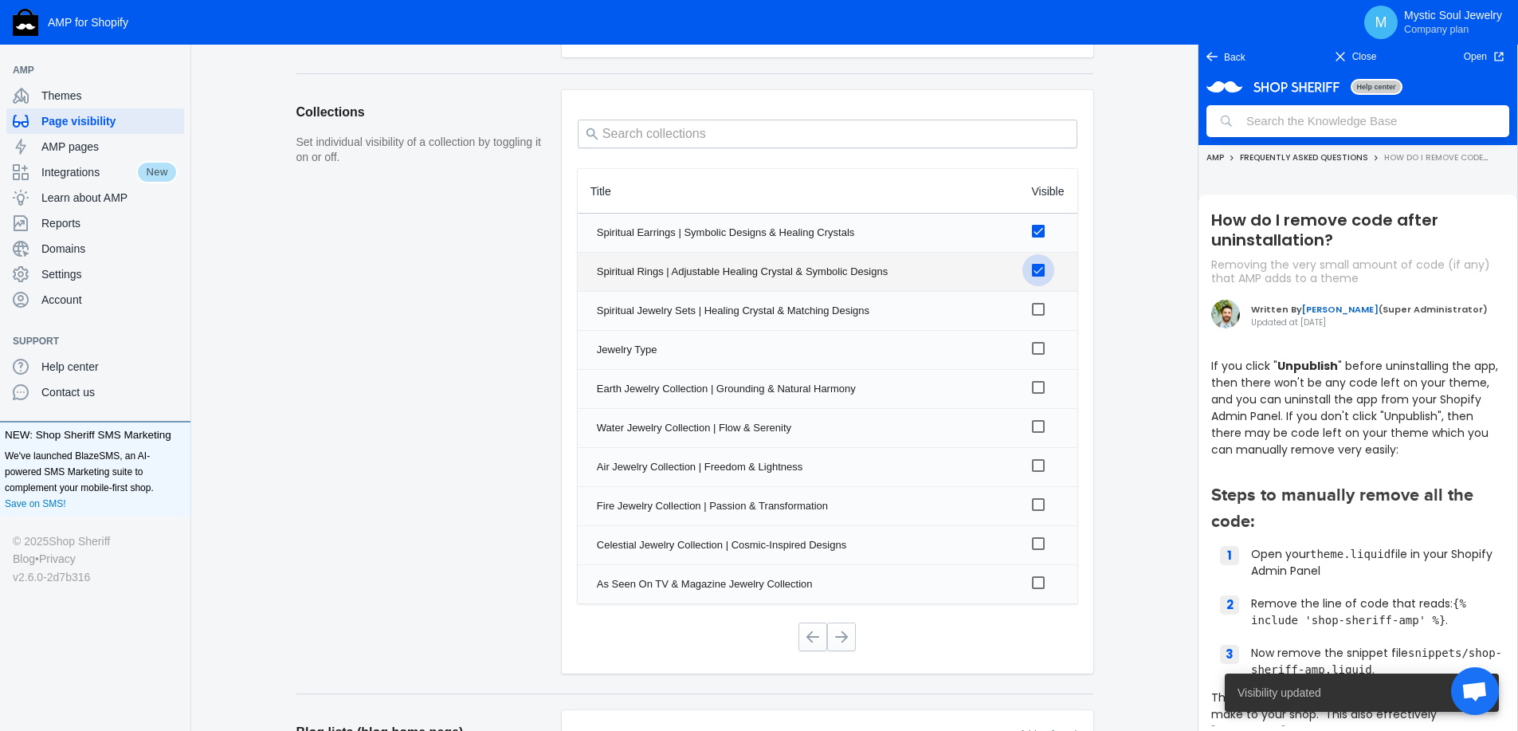
click at [0, 0] on input "checkbox" at bounding box center [0, 0] width 0 height 0
click at [1036, 234] on div at bounding box center [1038, 231] width 13 height 13
click at [0, 0] on input "checkbox" at bounding box center [0, 0] width 0 height 0
click at [845, 638] on button at bounding box center [841, 636] width 29 height 29
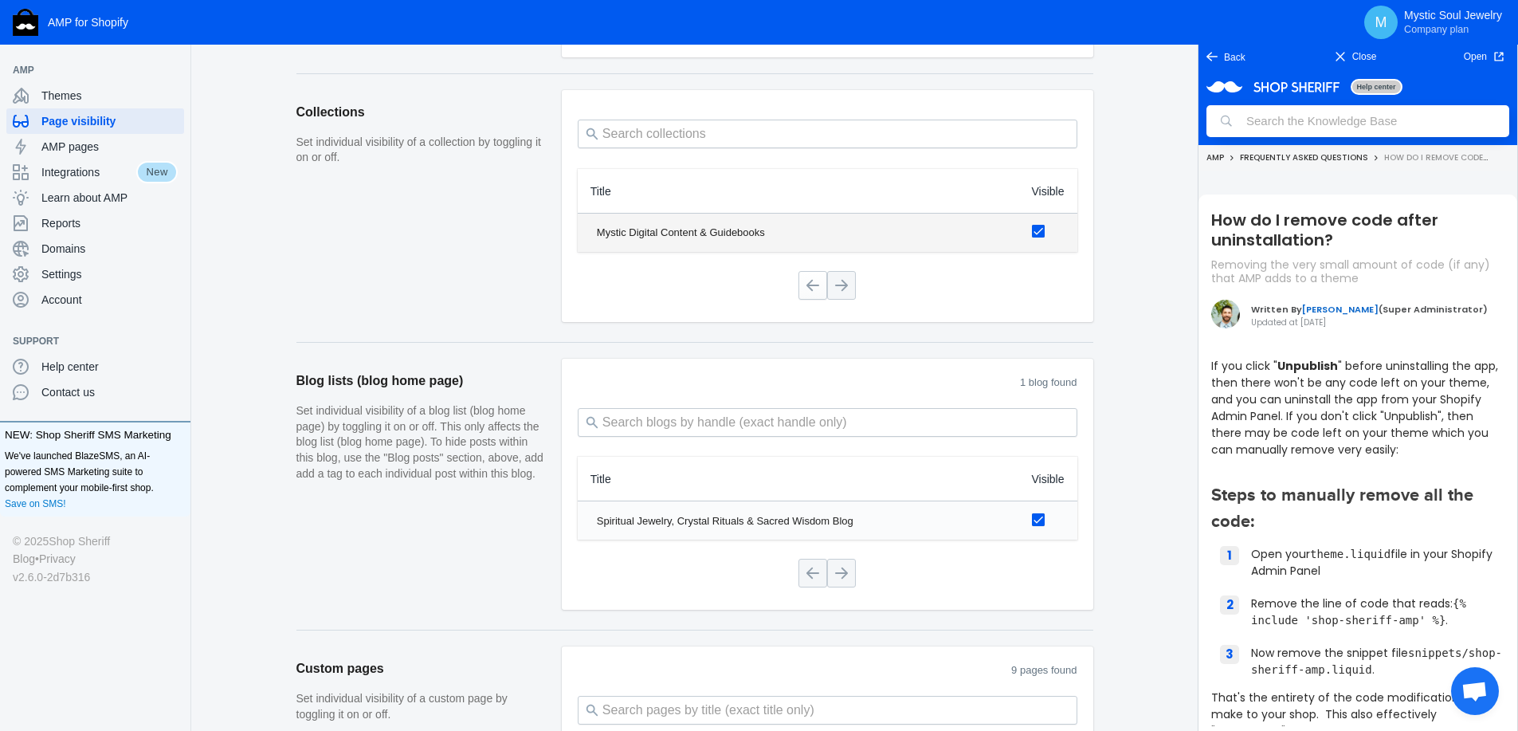
click at [1040, 230] on div at bounding box center [1038, 231] width 13 height 13
click at [0, 0] on input "checkbox" at bounding box center [0, 0] width 0 height 0
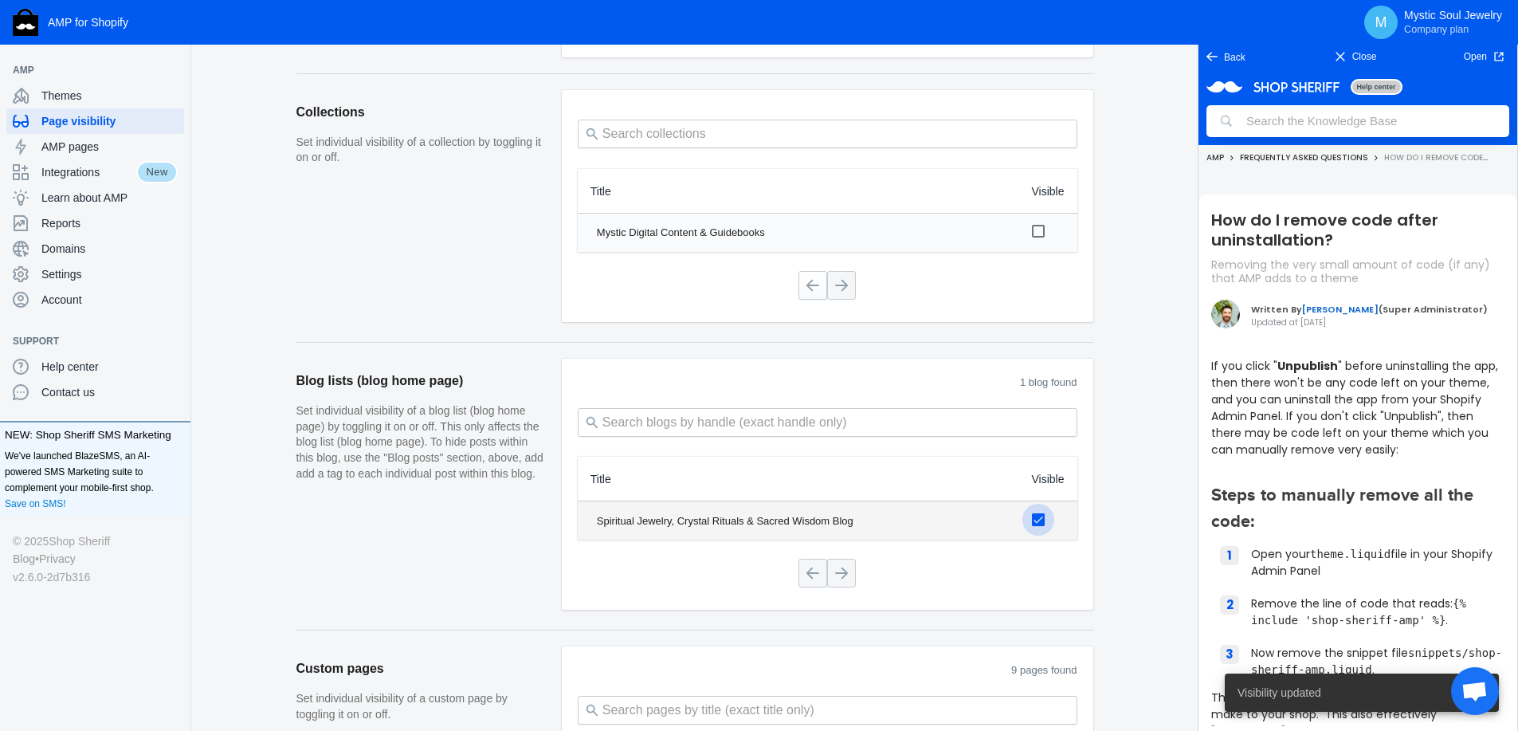
click at [1037, 522] on input "checkbox" at bounding box center [1038, 519] width 13 height 13
checkbox input "false"
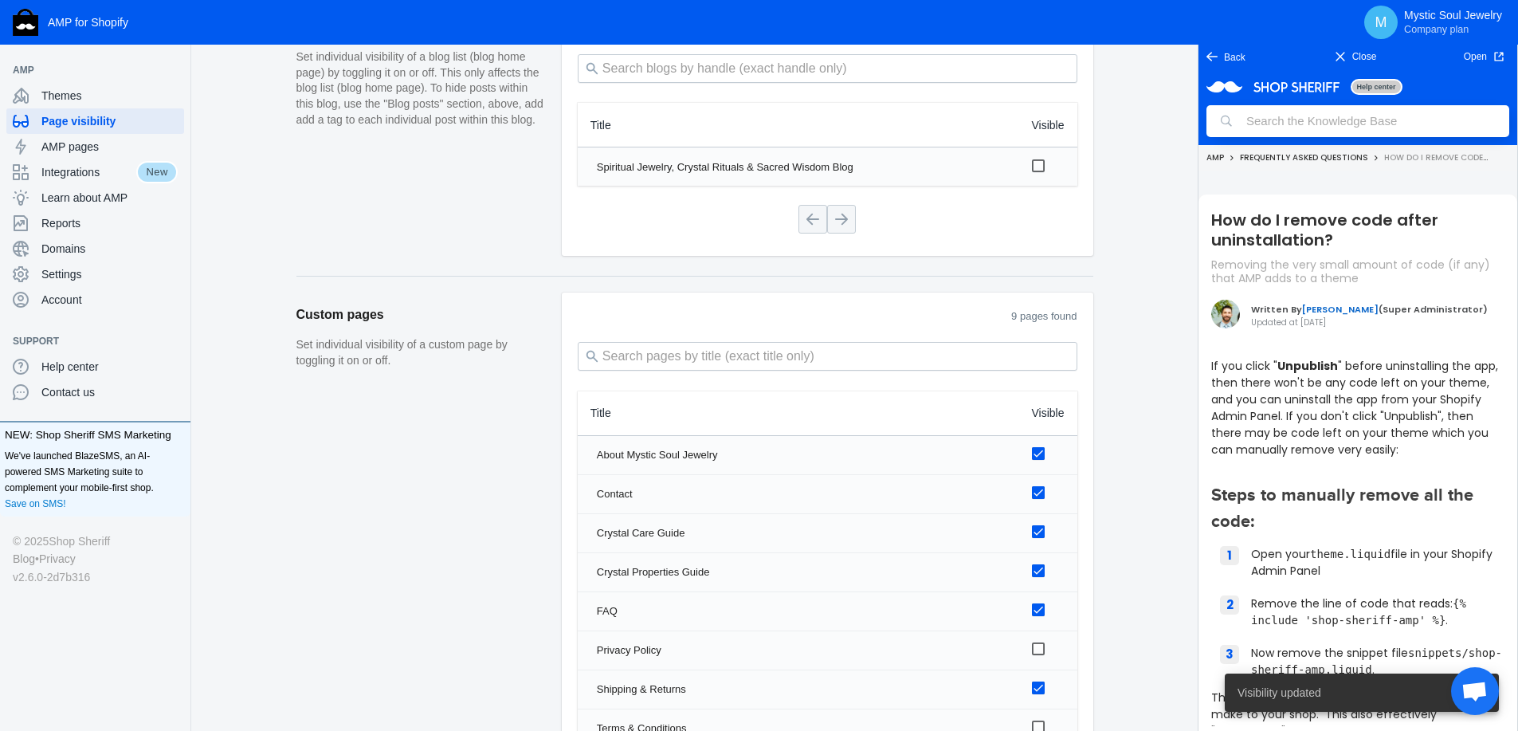
scroll to position [1622, 0]
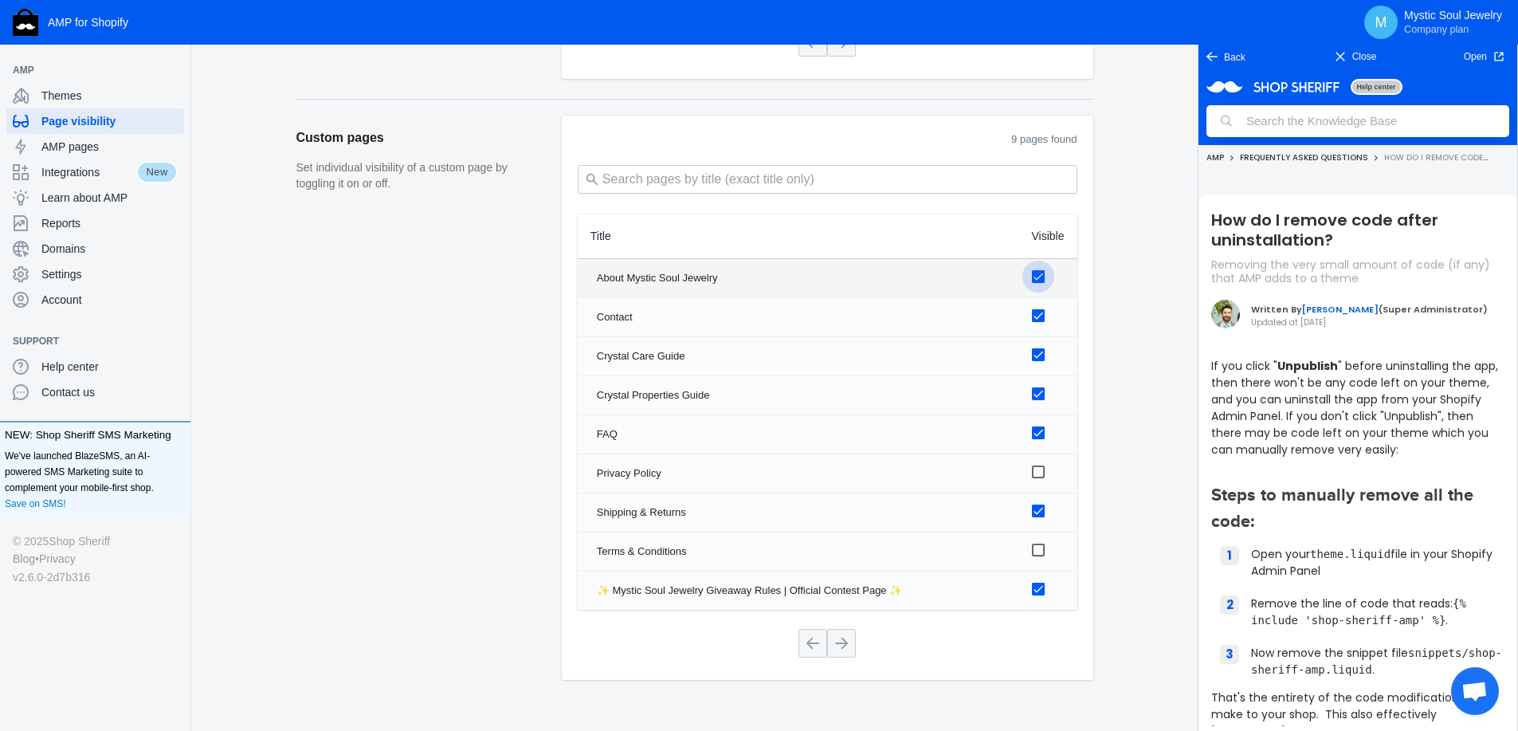
click at [1033, 278] on input "checkbox" at bounding box center [1038, 276] width 13 height 13
checkbox input "false"
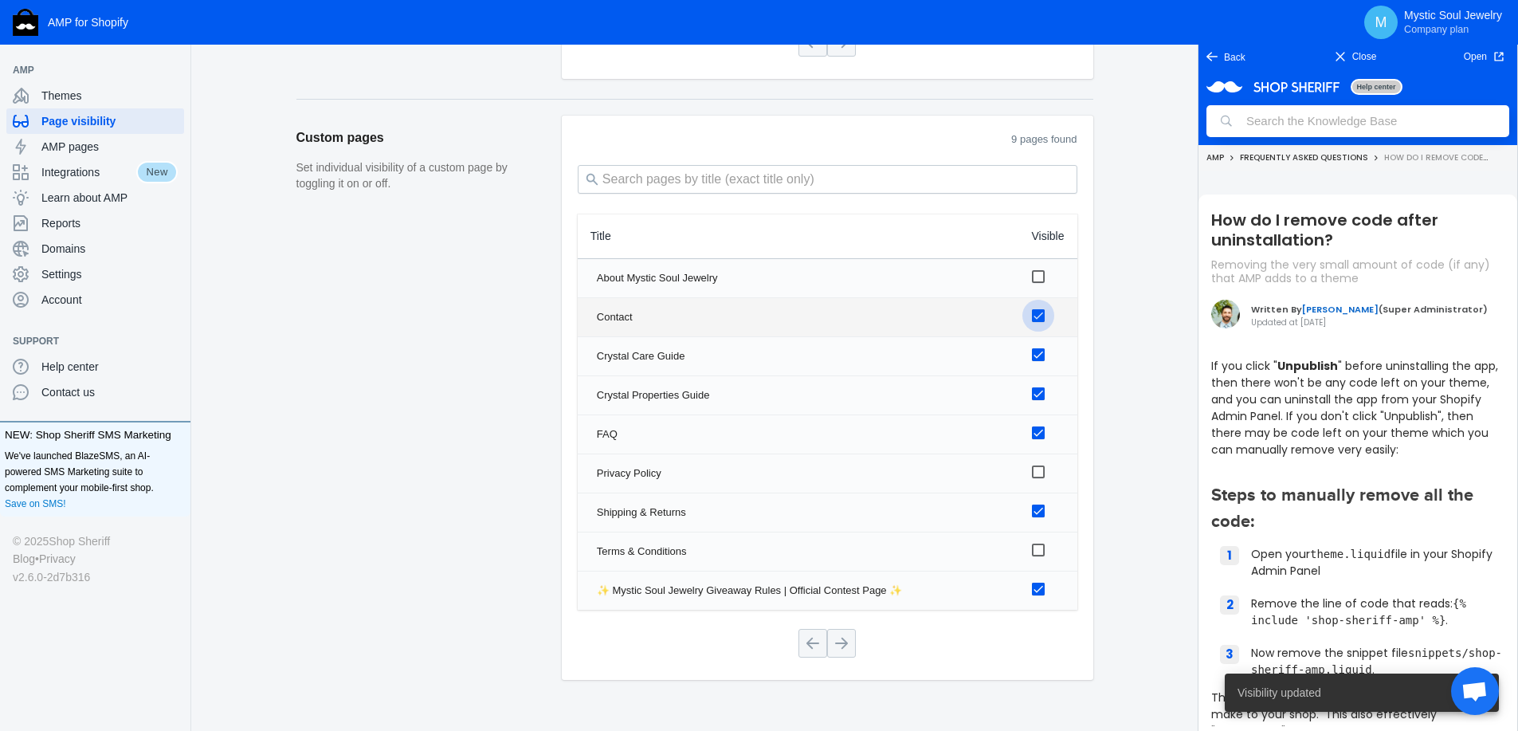
click at [1034, 313] on input "checkbox" at bounding box center [1038, 315] width 13 height 13
checkbox input "false"
click at [1037, 355] on input "checkbox" at bounding box center [1038, 354] width 13 height 13
checkbox input "false"
click at [1037, 393] on input "checkbox" at bounding box center [1038, 393] width 13 height 13
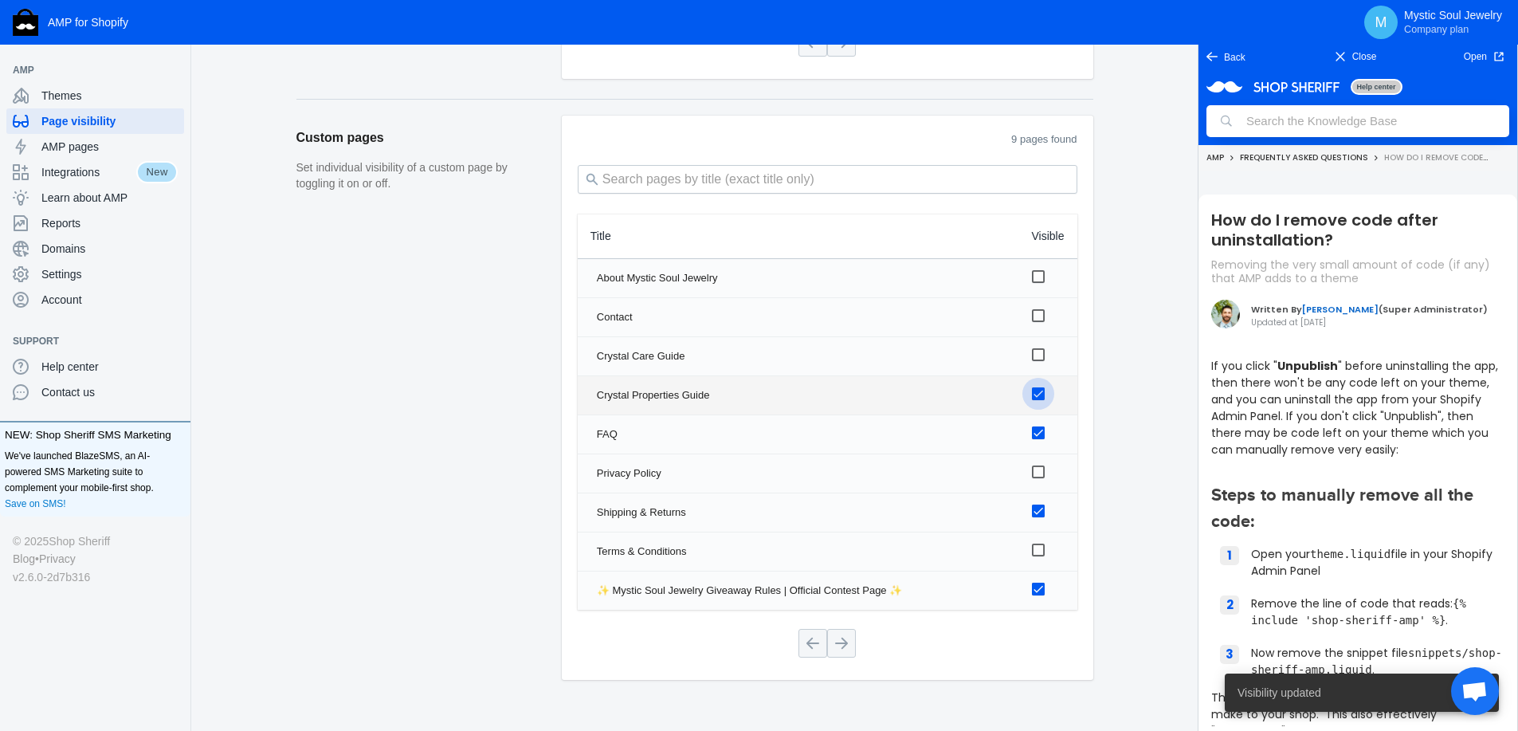
checkbox input "false"
click at [1036, 429] on input "checkbox" at bounding box center [1038, 432] width 13 height 13
checkbox input "false"
click at [1037, 507] on input "checkbox" at bounding box center [1038, 510] width 13 height 13
checkbox input "false"
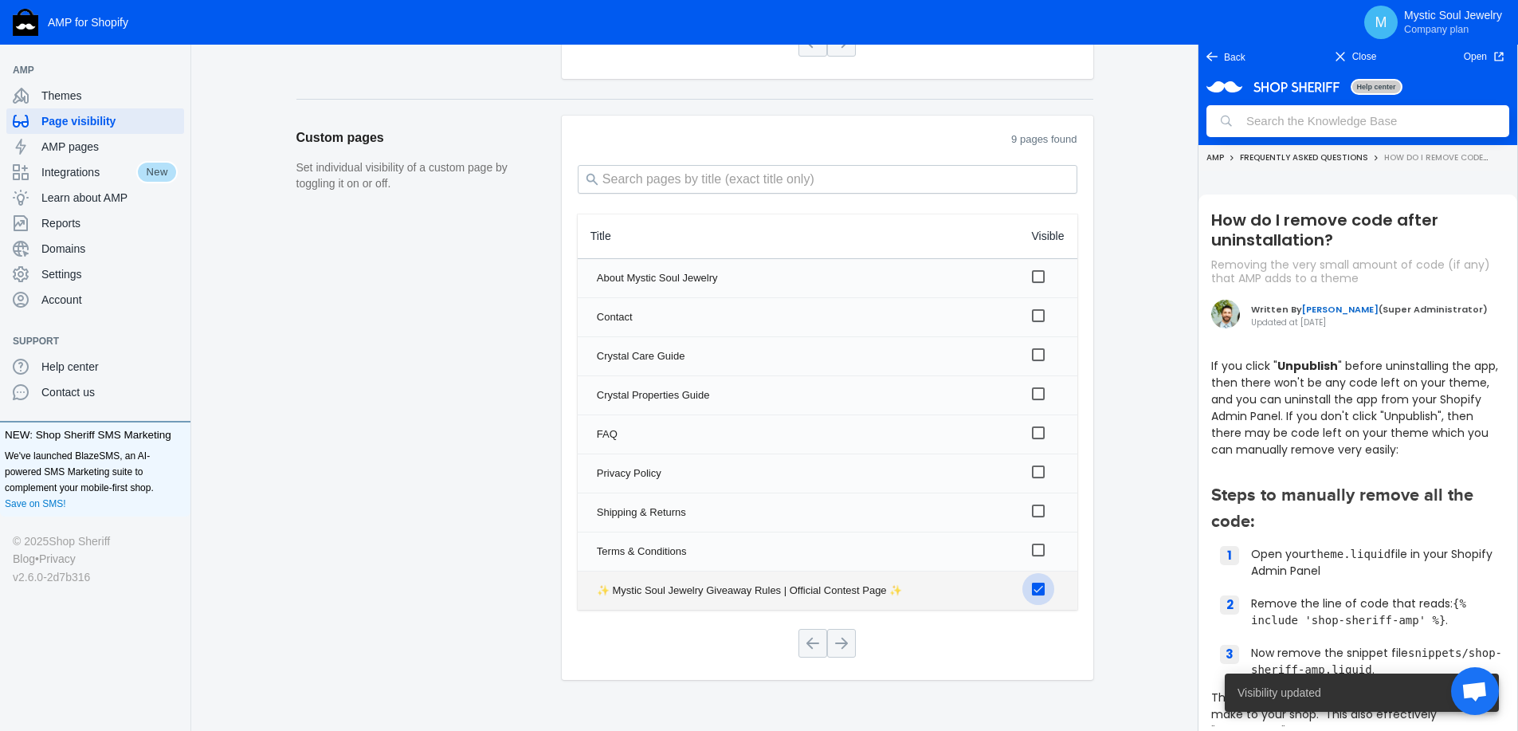
click at [1037, 585] on input "checkbox" at bounding box center [1038, 588] width 13 height 13
checkbox input "false"
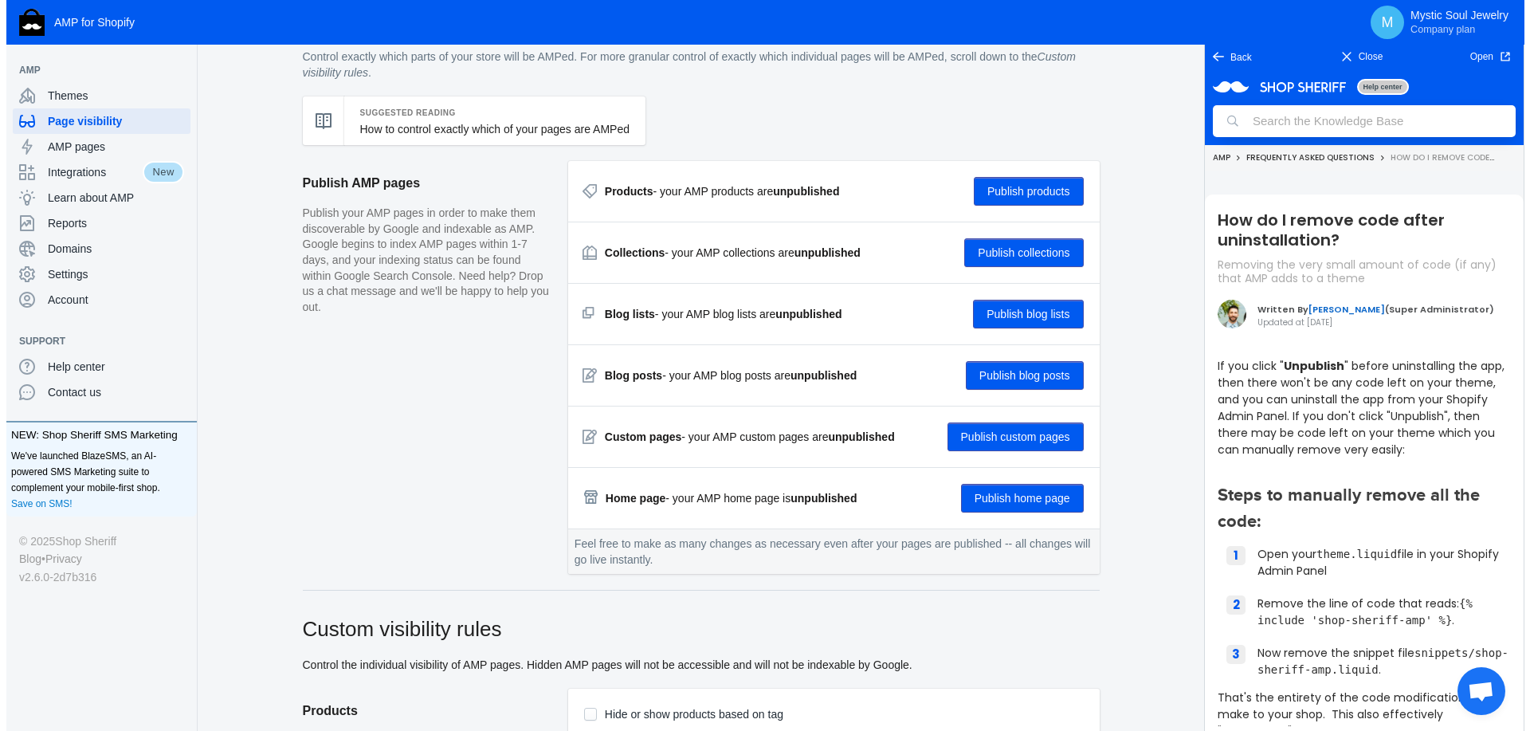
scroll to position [0, 0]
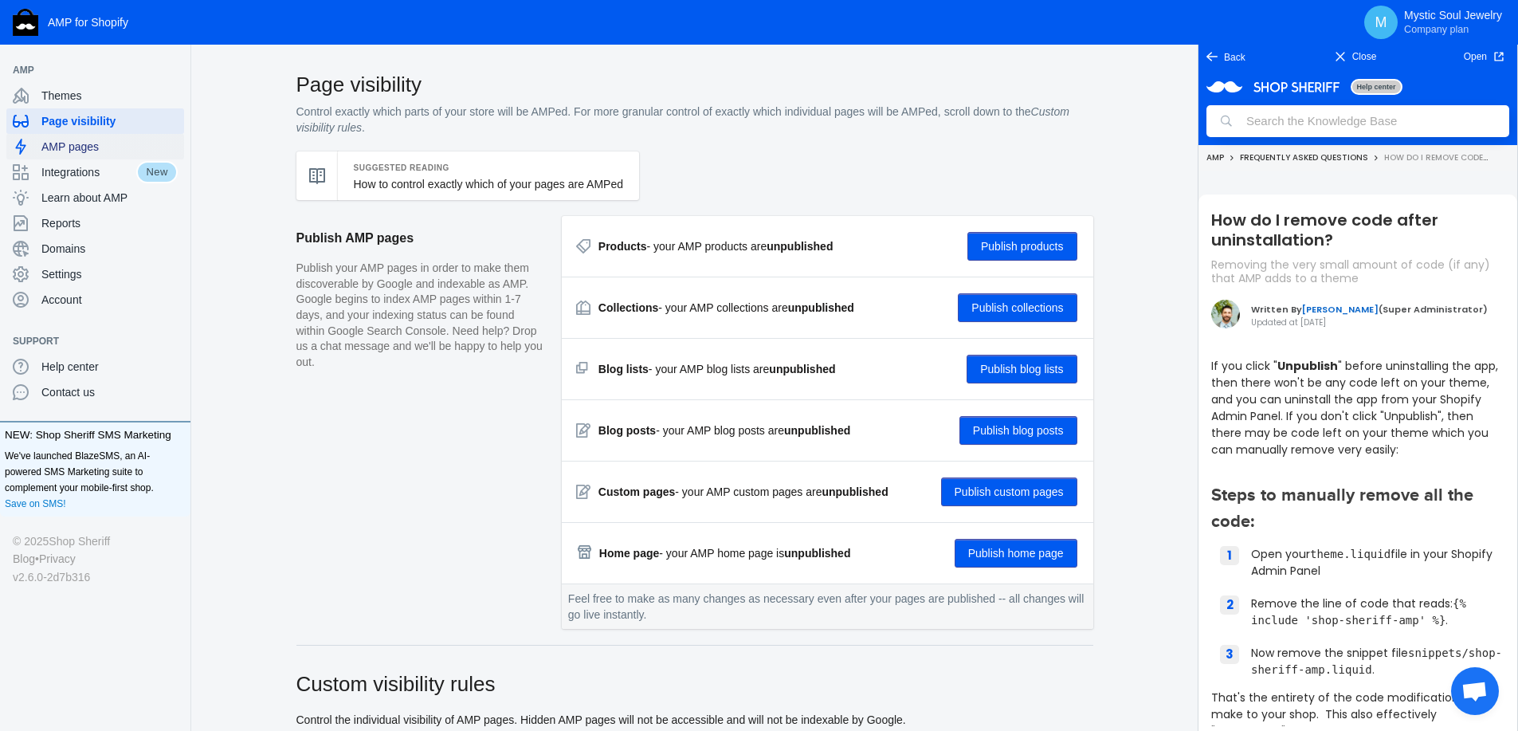
click at [84, 146] on span "AMP pages" at bounding box center [109, 147] width 136 height 16
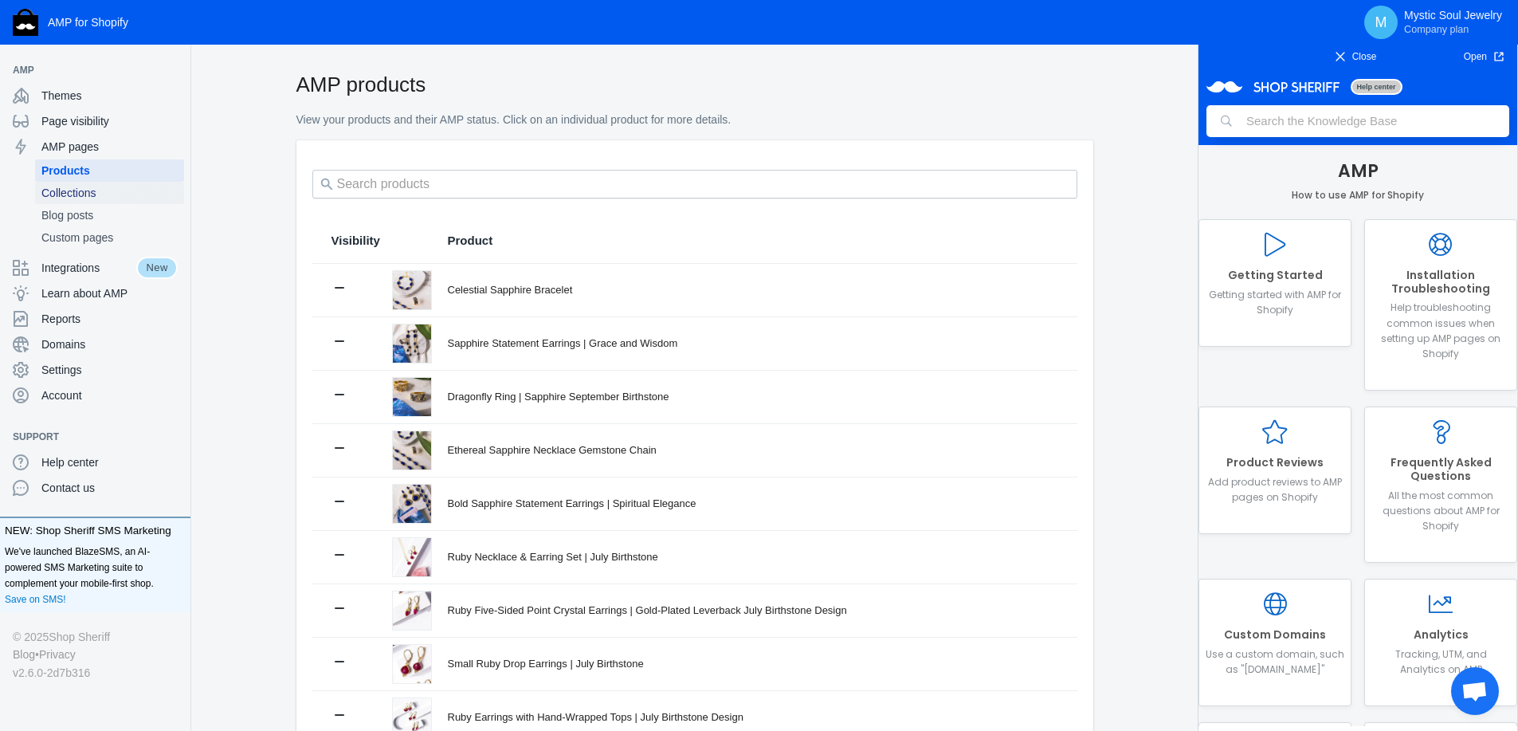
click at [69, 189] on span "Collections" at bounding box center [109, 193] width 136 height 16
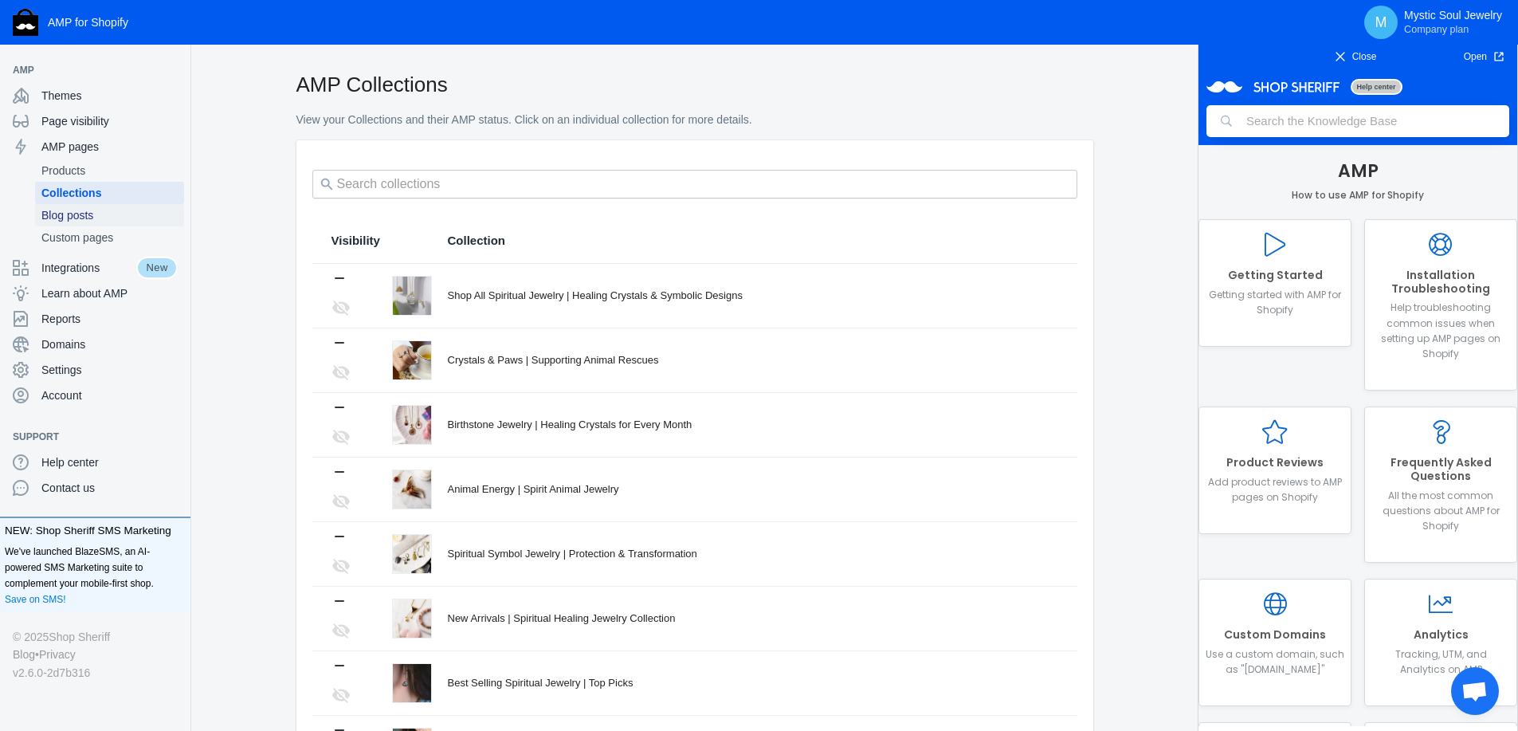
click at [69, 213] on span "Blog posts" at bounding box center [109, 215] width 136 height 16
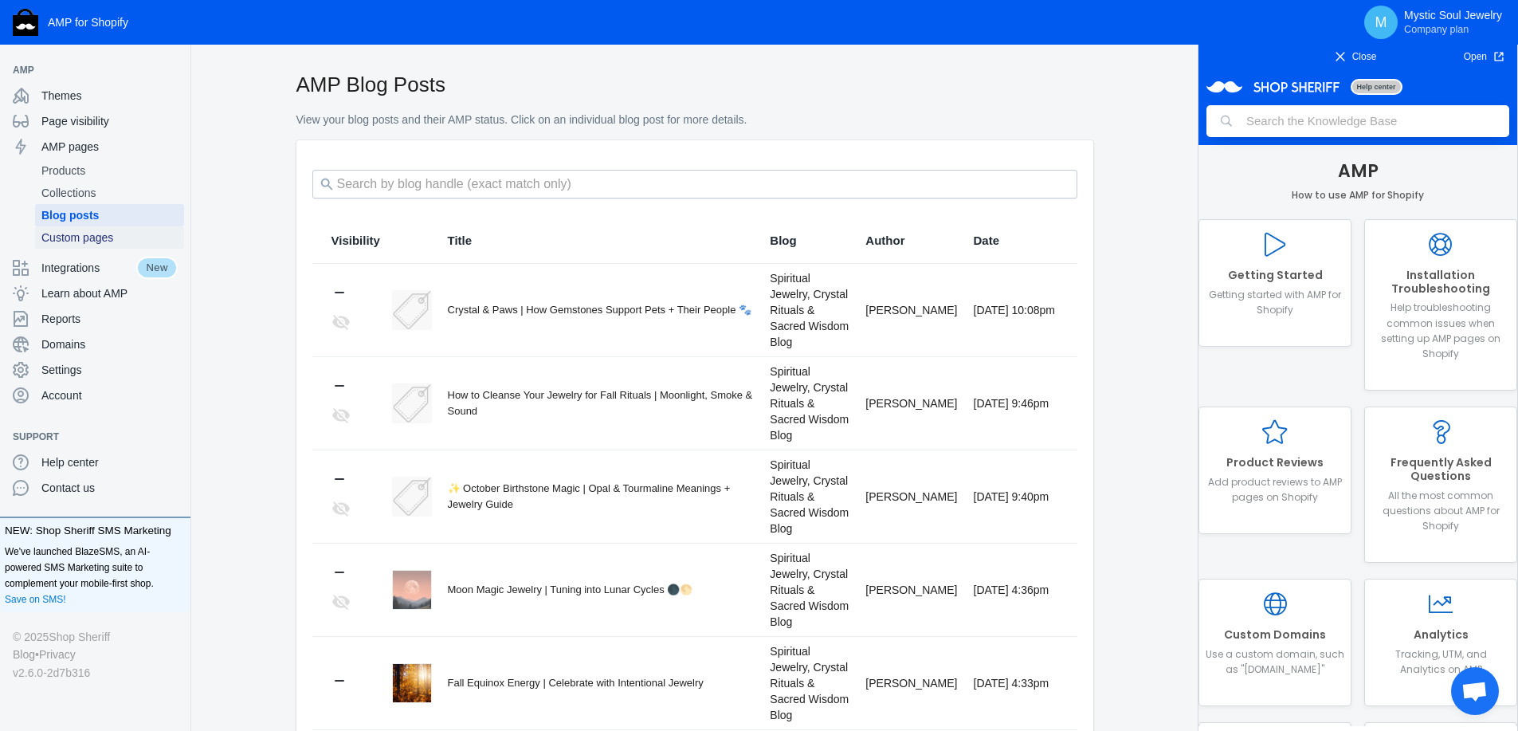
click at [70, 240] on span "Custom pages" at bounding box center [109, 237] width 136 height 16
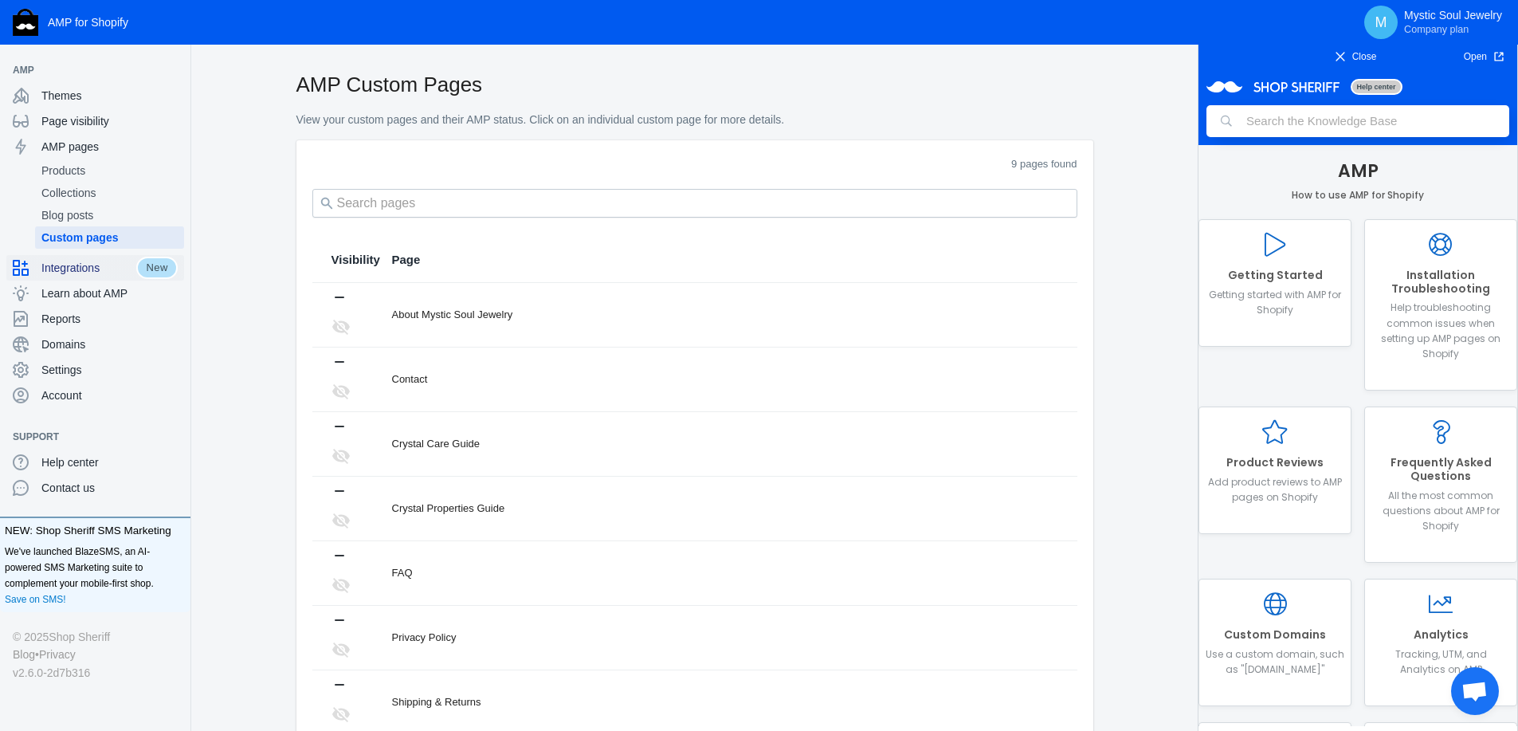
click at [69, 266] on span "Integrations" at bounding box center [88, 268] width 95 height 16
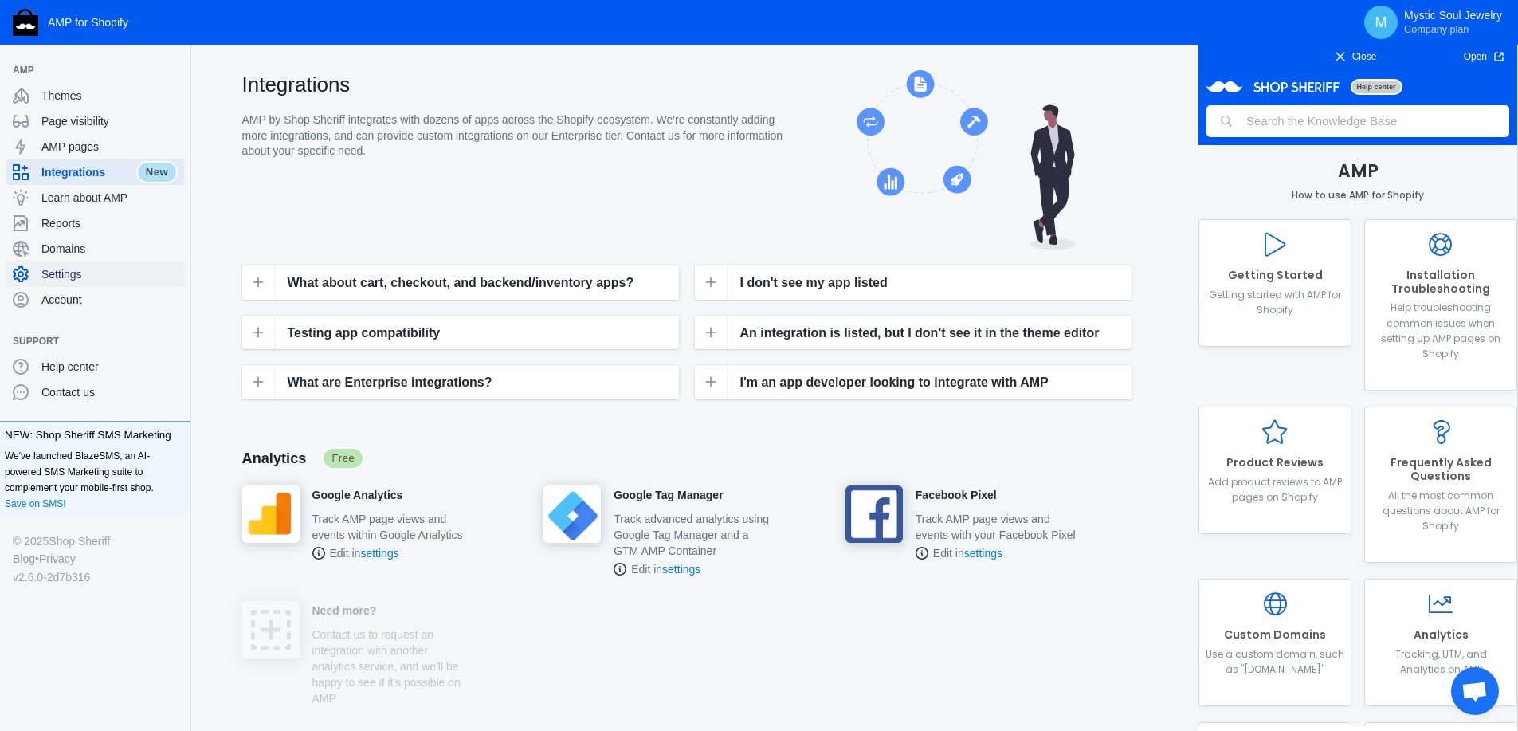
click at [67, 271] on span "Settings" at bounding box center [109, 274] width 136 height 16
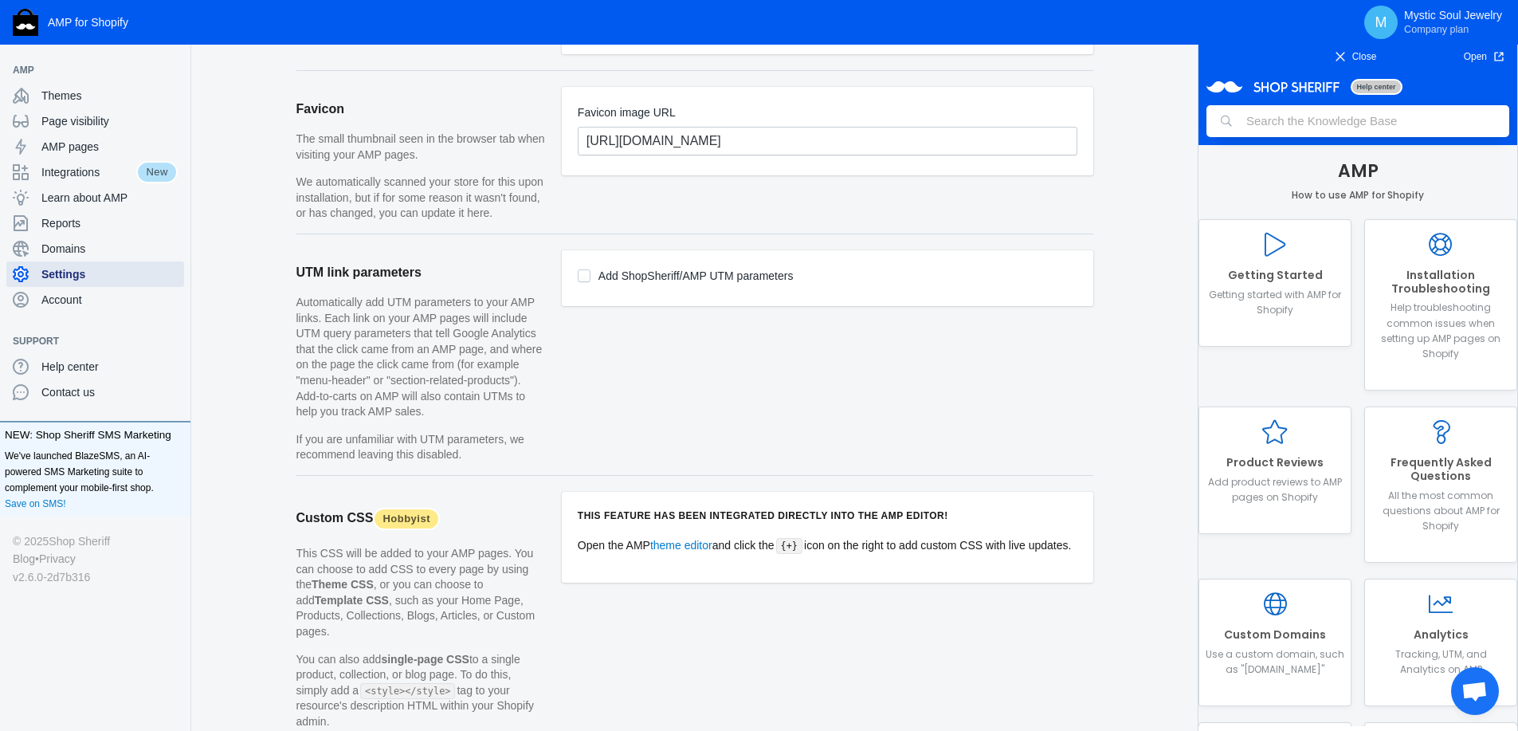
scroll to position [1162, 0]
click at [61, 292] on span "Account" at bounding box center [109, 300] width 136 height 16
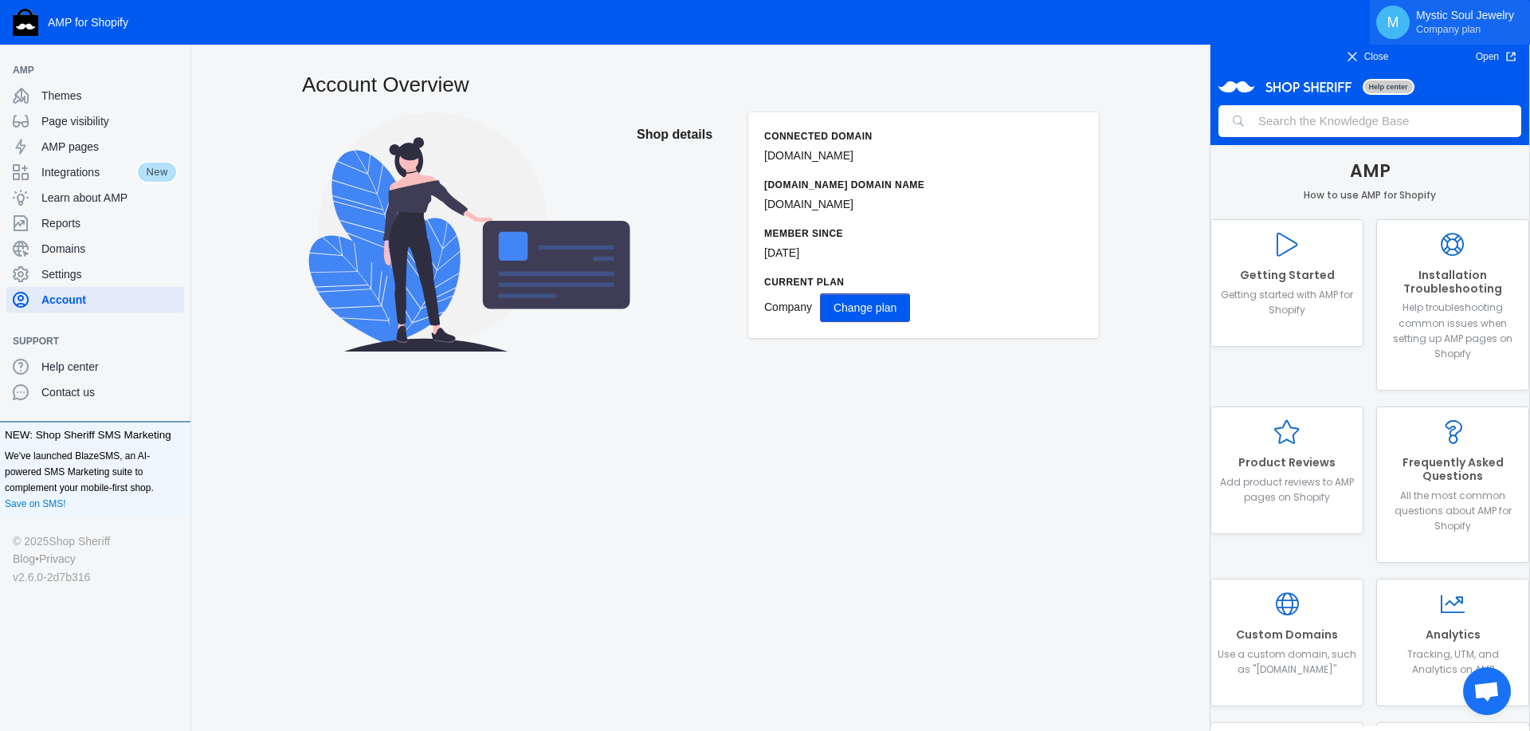
click at [1437, 22] on span "Company plan" at bounding box center [1448, 28] width 65 height 13
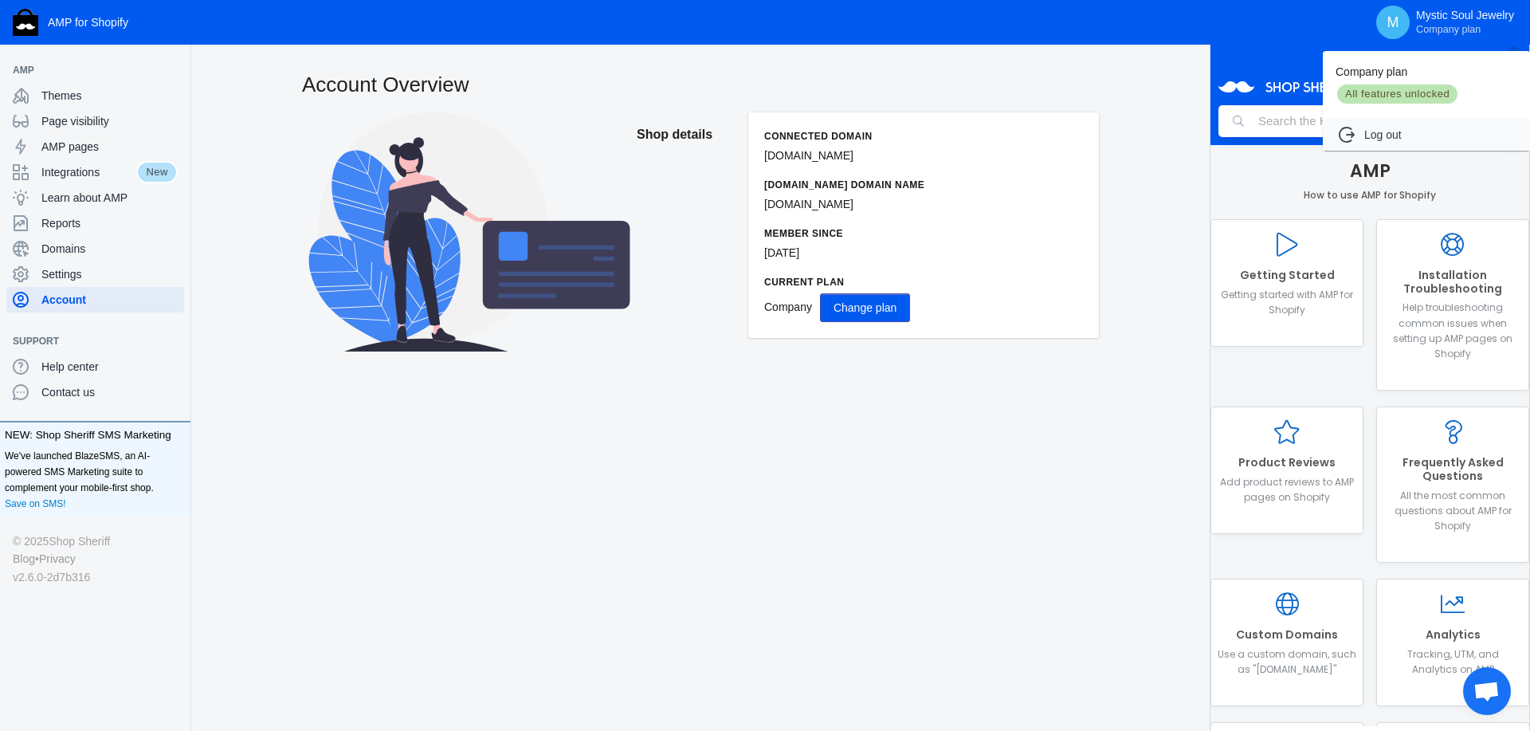
click at [1398, 23] on div at bounding box center [765, 365] width 1530 height 731
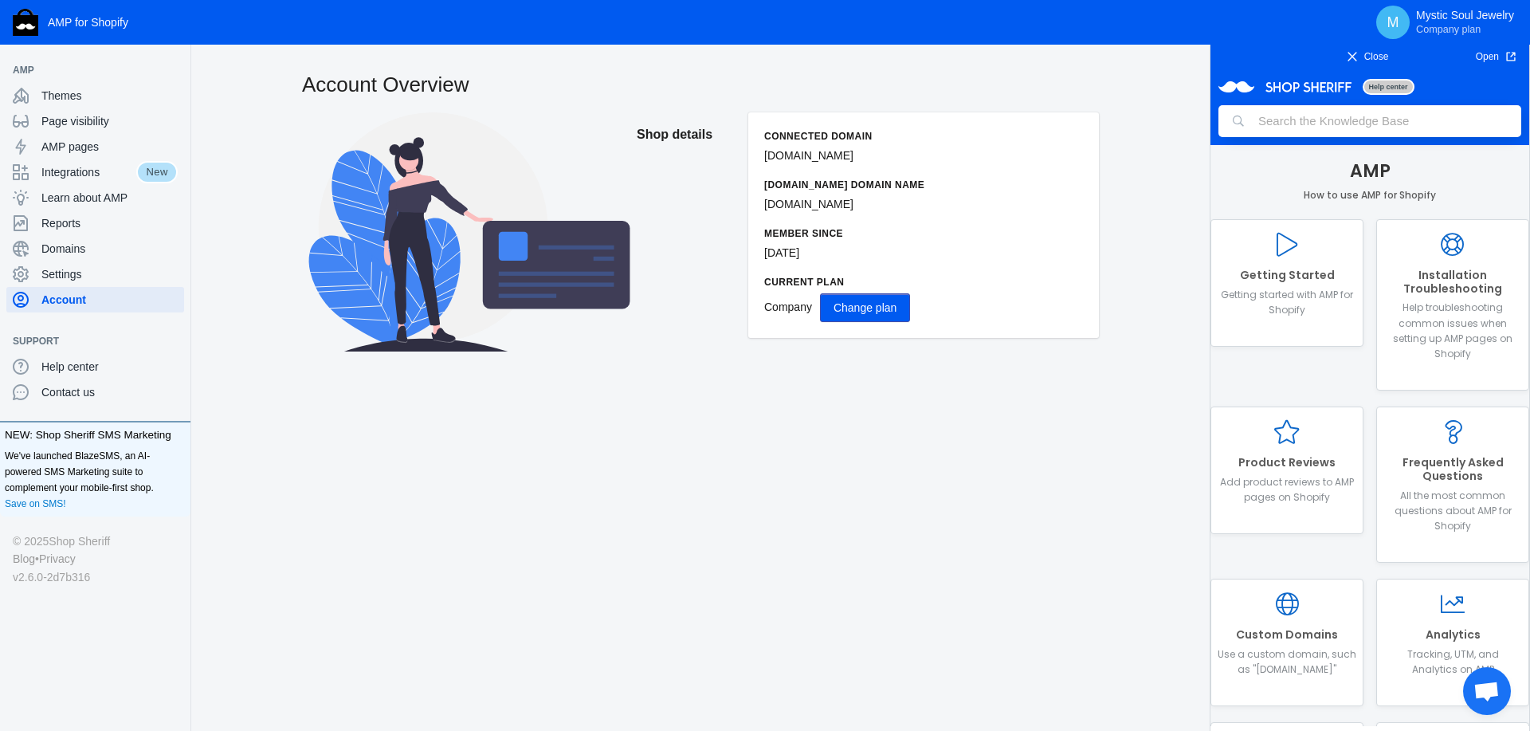
click at [1356, 57] on icon at bounding box center [1352, 56] width 11 height 11
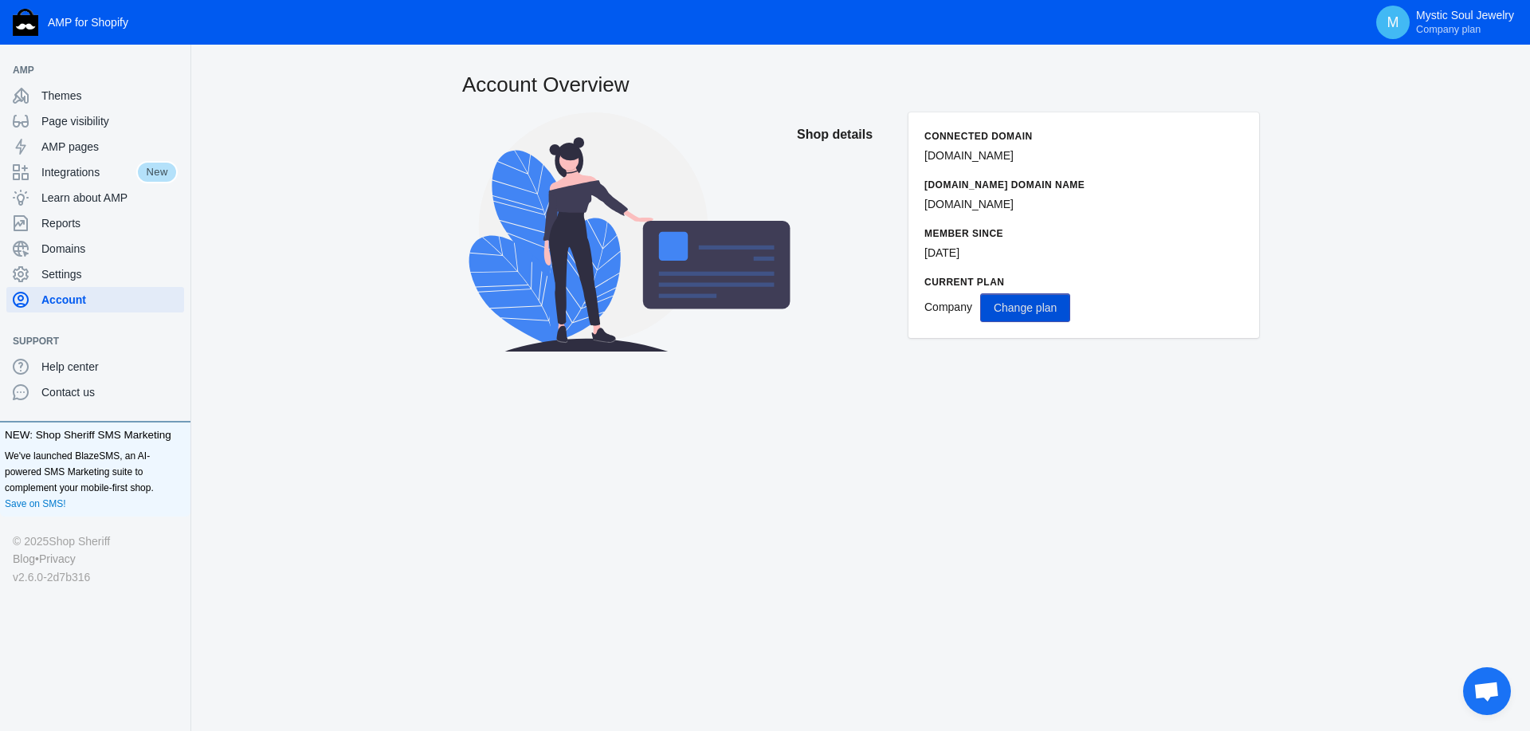
click at [1020, 305] on span "Change plan" at bounding box center [1025, 307] width 63 height 13
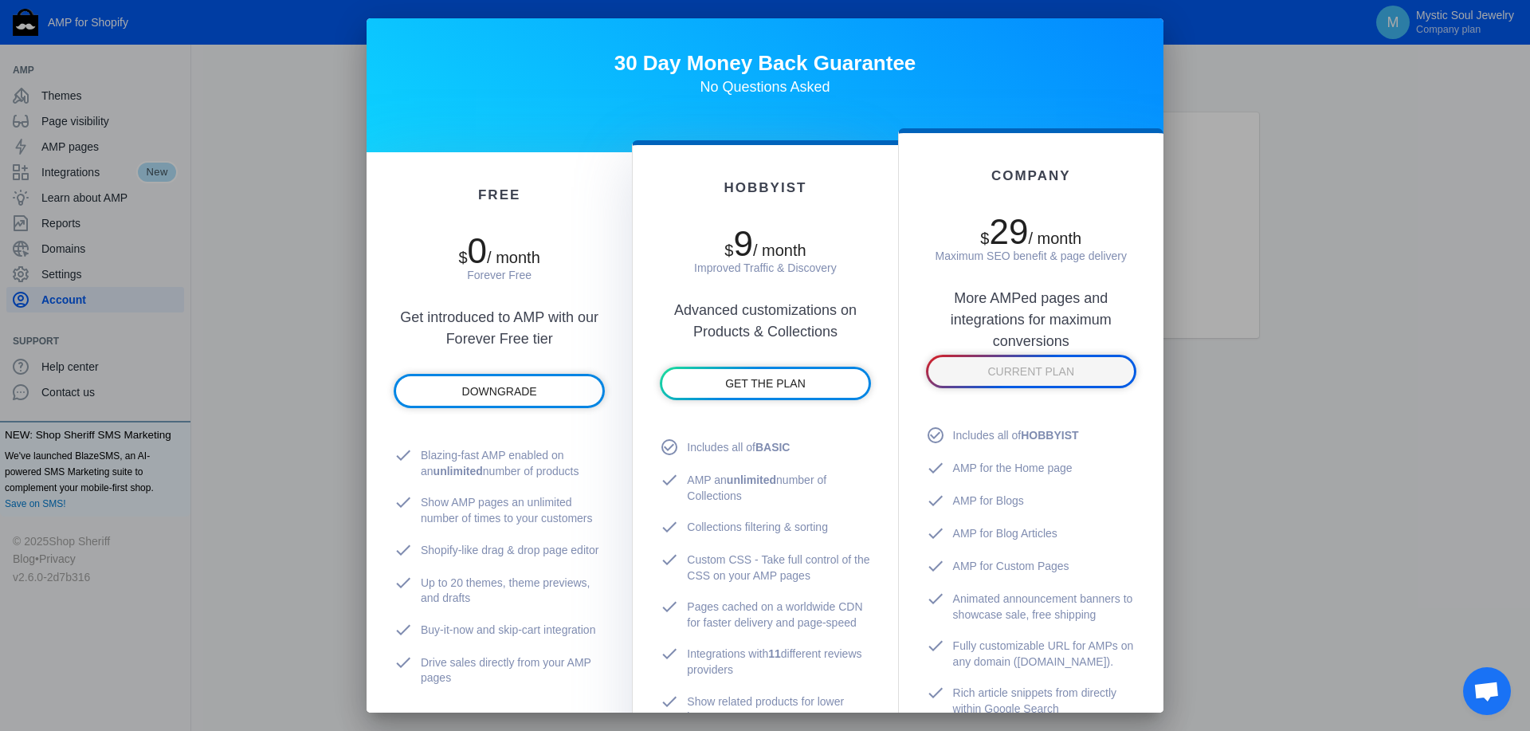
click at [1270, 241] on div at bounding box center [765, 365] width 1530 height 731
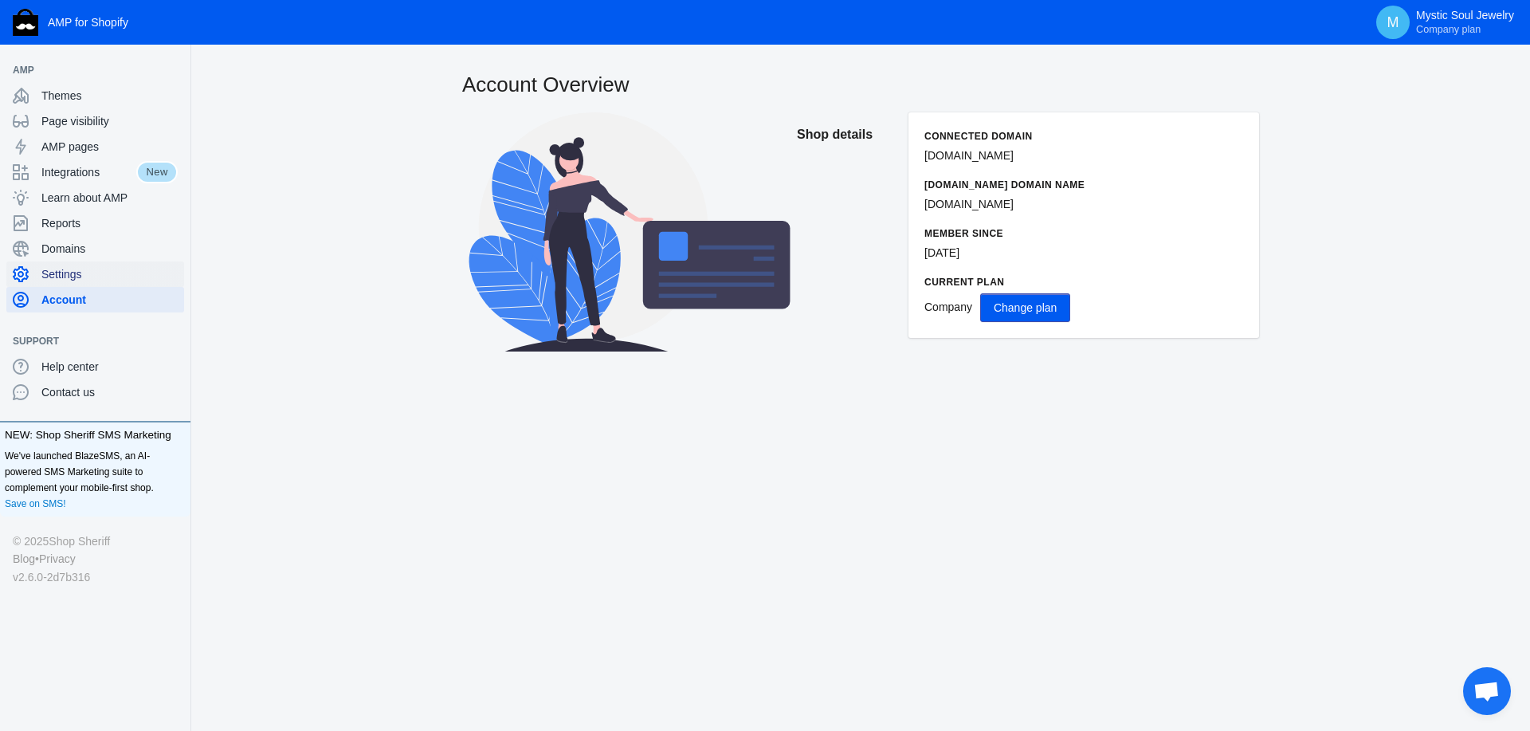
click at [55, 279] on span "Settings" at bounding box center [109, 274] width 136 height 16
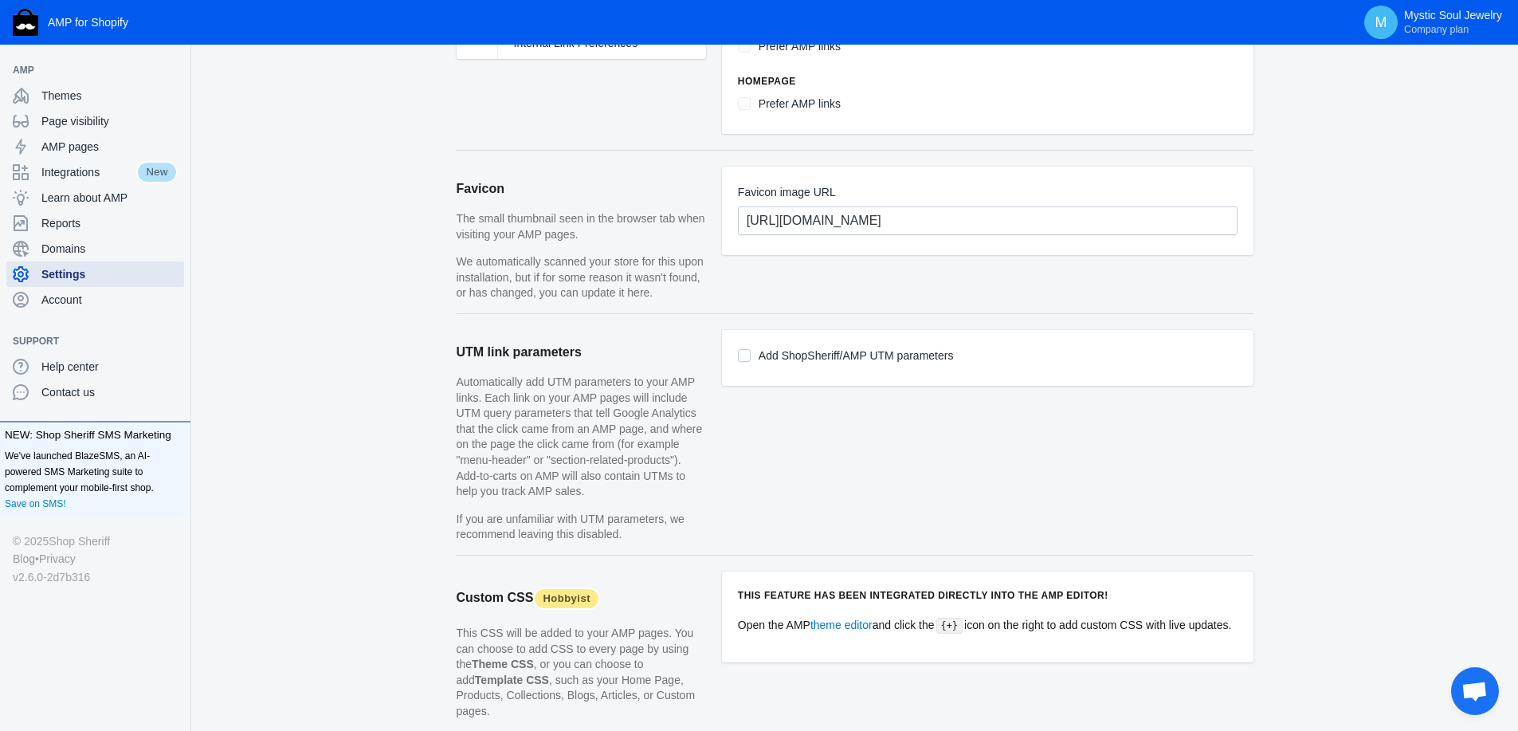
scroll to position [1456, 0]
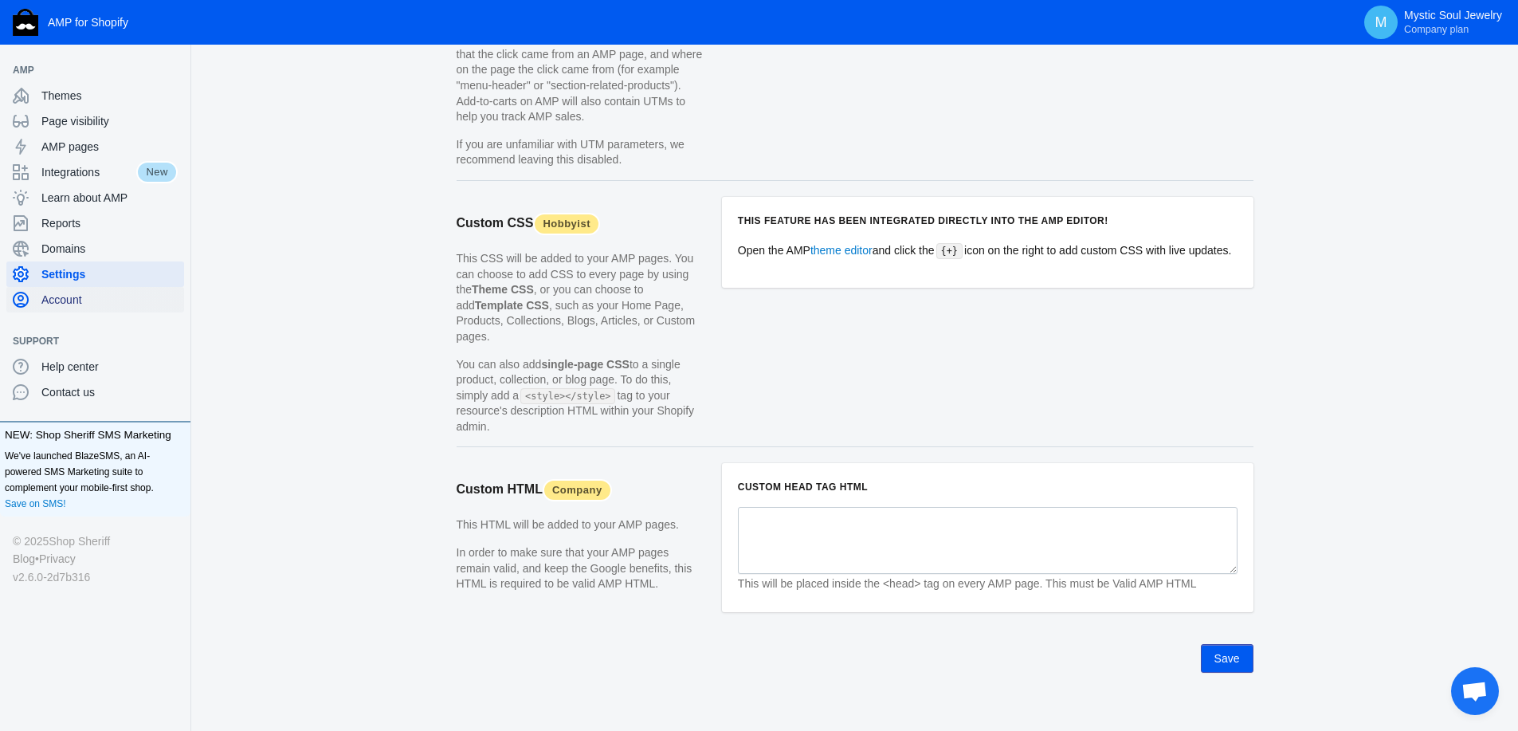
click at [23, 298] on use at bounding box center [21, 300] width 16 height 16
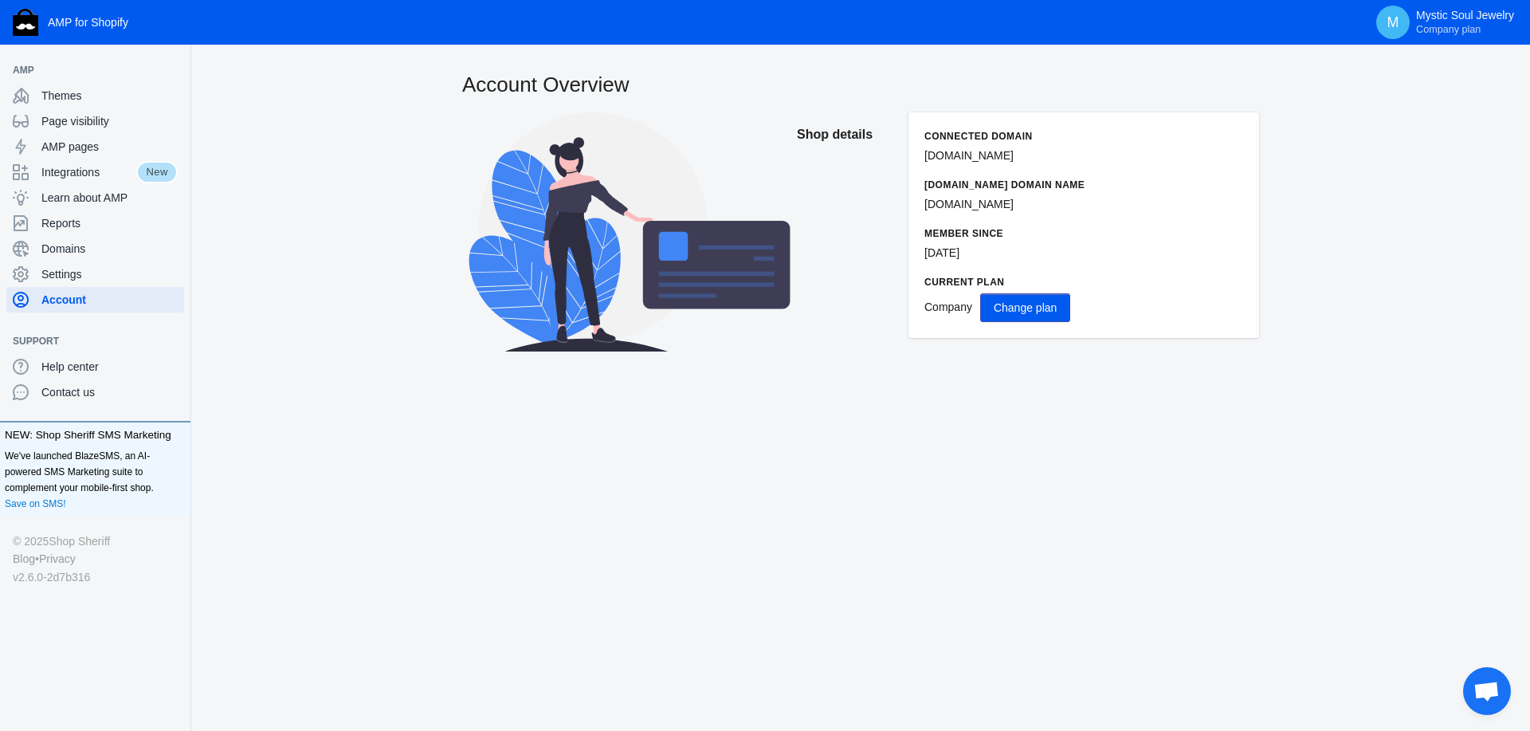
click at [1004, 163] on p "[DOMAIN_NAME]" at bounding box center [1083, 155] width 319 height 17
click at [1014, 212] on p "[DOMAIN_NAME]" at bounding box center [1083, 204] width 319 height 17
click at [958, 308] on span "Company" at bounding box center [948, 306] width 48 height 13
click at [1447, 22] on span "Company plan" at bounding box center [1448, 28] width 65 height 13
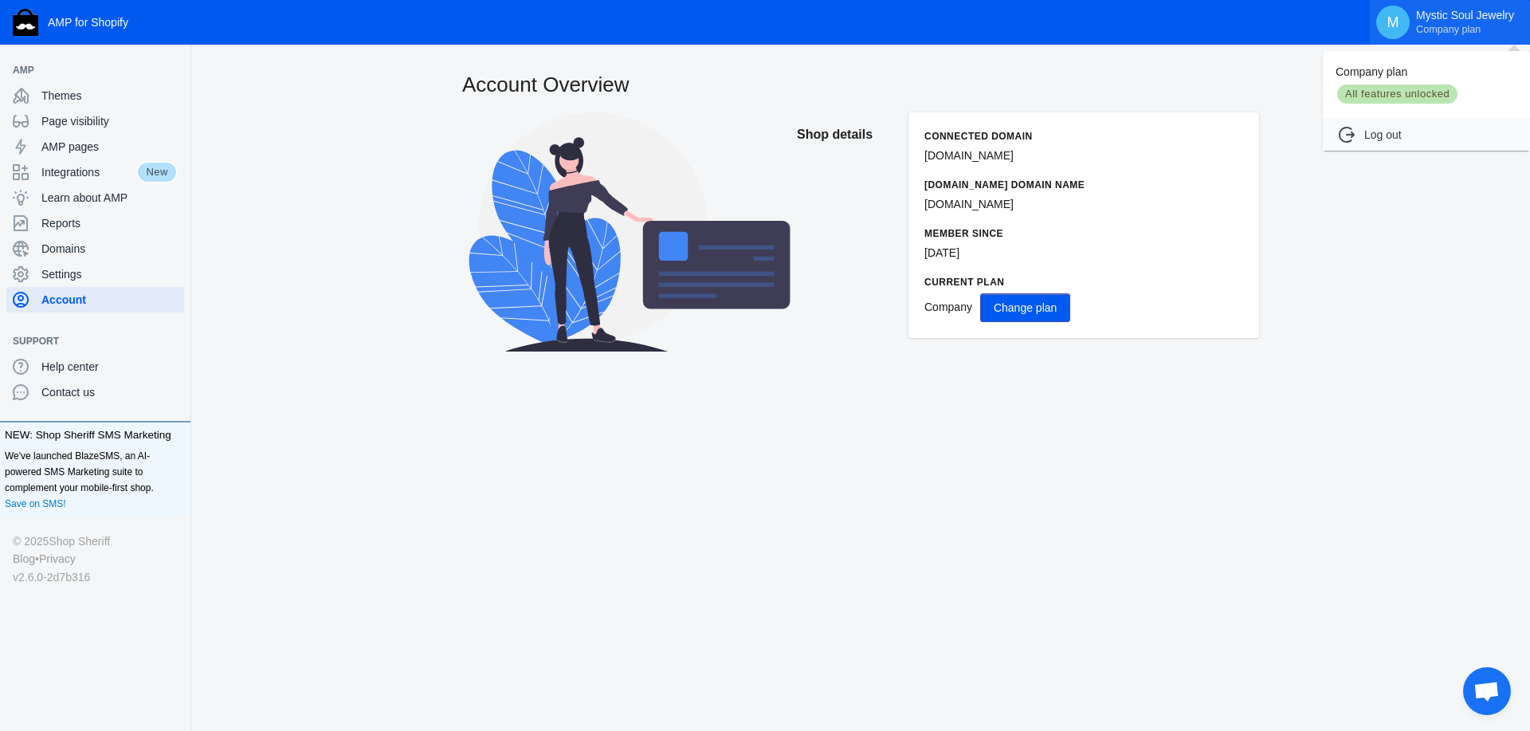
click at [1447, 22] on div at bounding box center [765, 365] width 1530 height 731
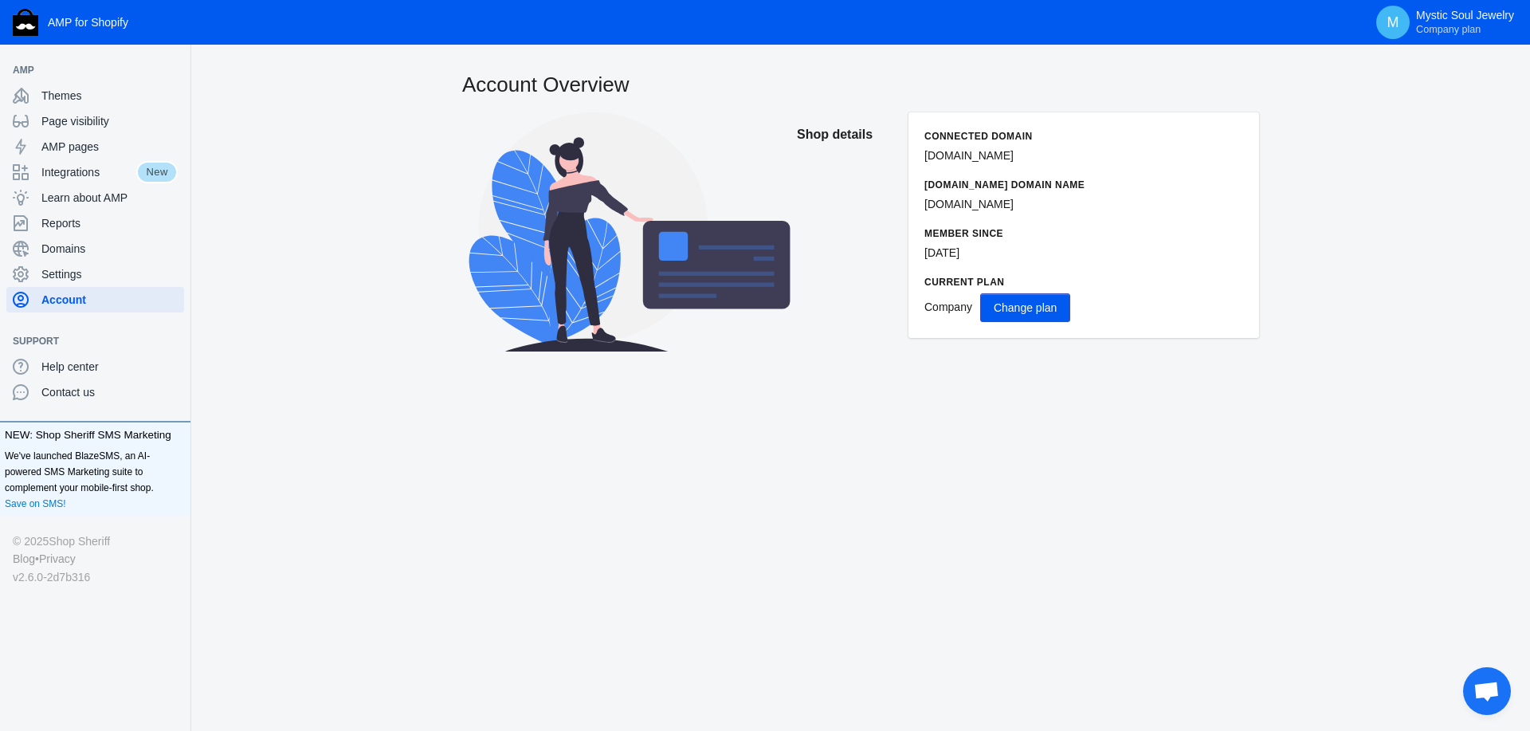
click at [1471, 678] on span "Open chat" at bounding box center [1487, 691] width 48 height 48
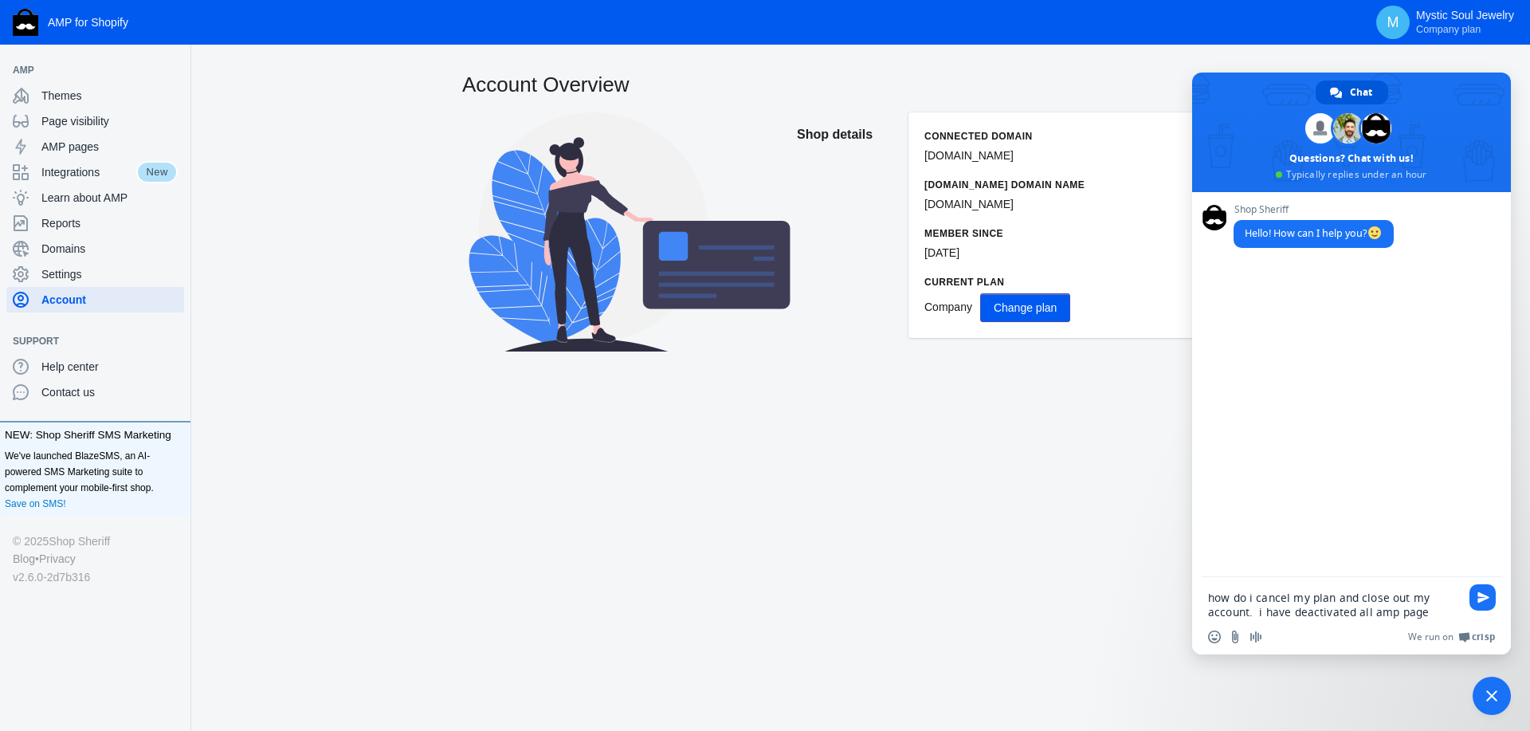
type textarea "how do i cancel my plan and close out my account. i have deactivated all amp pa…"
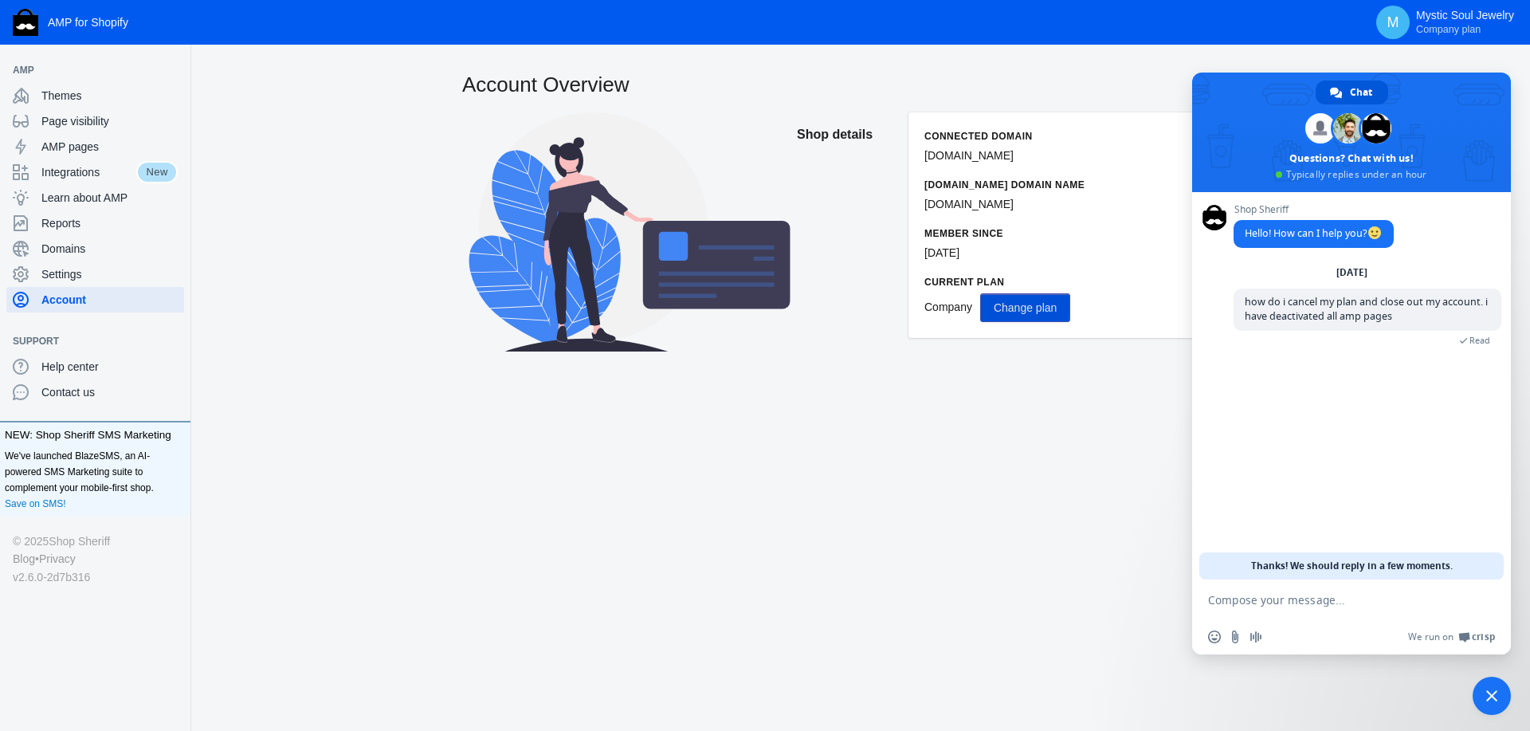
click at [985, 301] on button "Change plan" at bounding box center [1025, 307] width 90 height 29
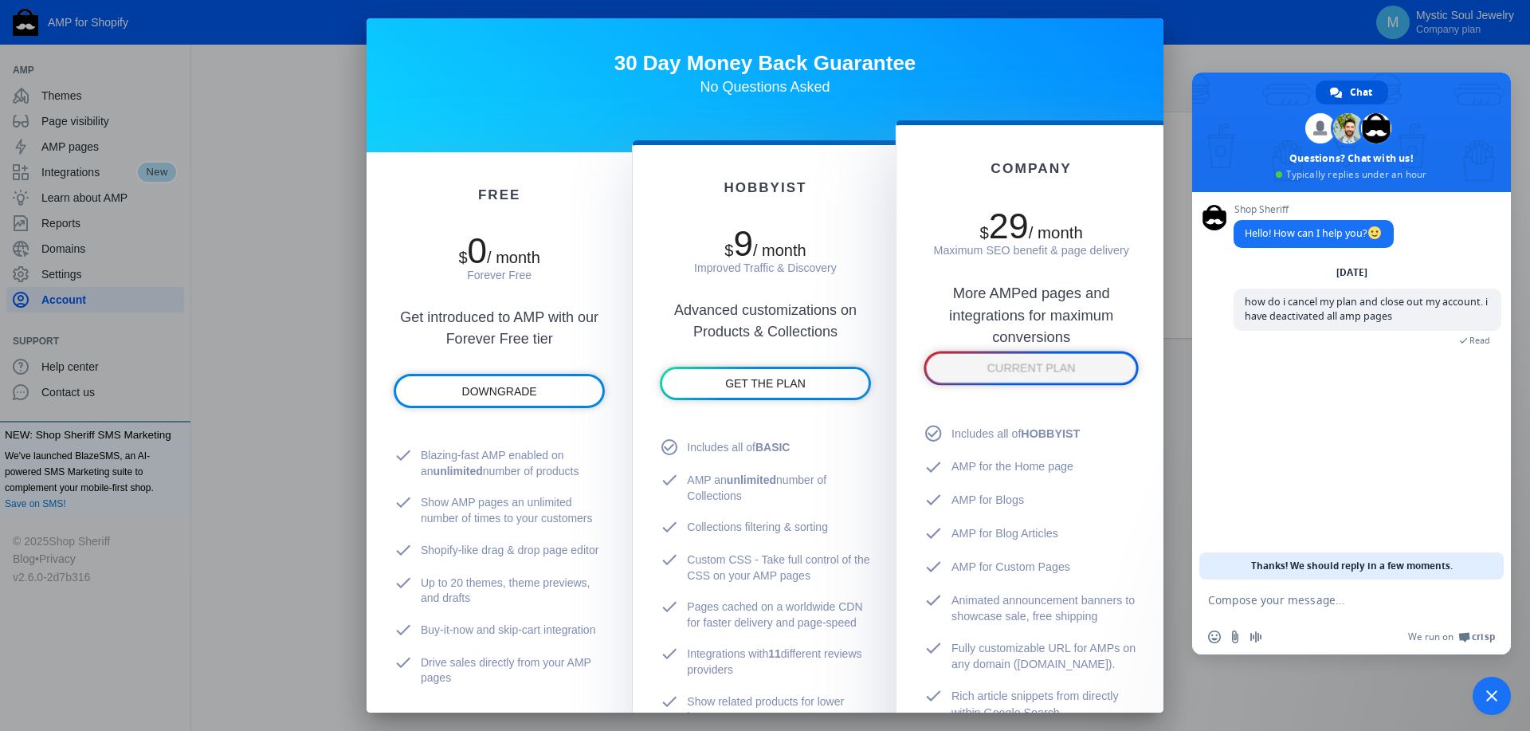
scroll to position [384, 0]
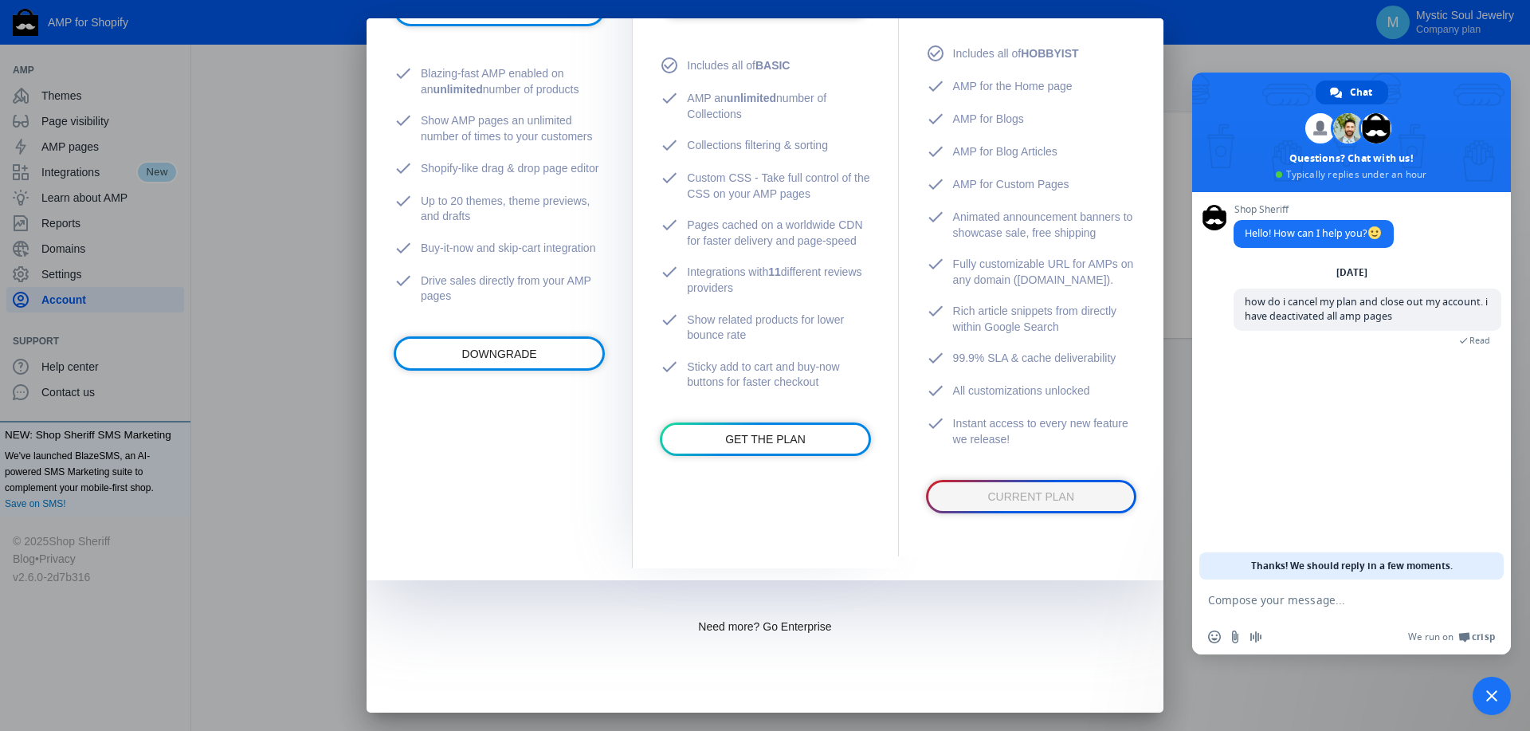
click at [205, 603] on div at bounding box center [765, 365] width 1530 height 731
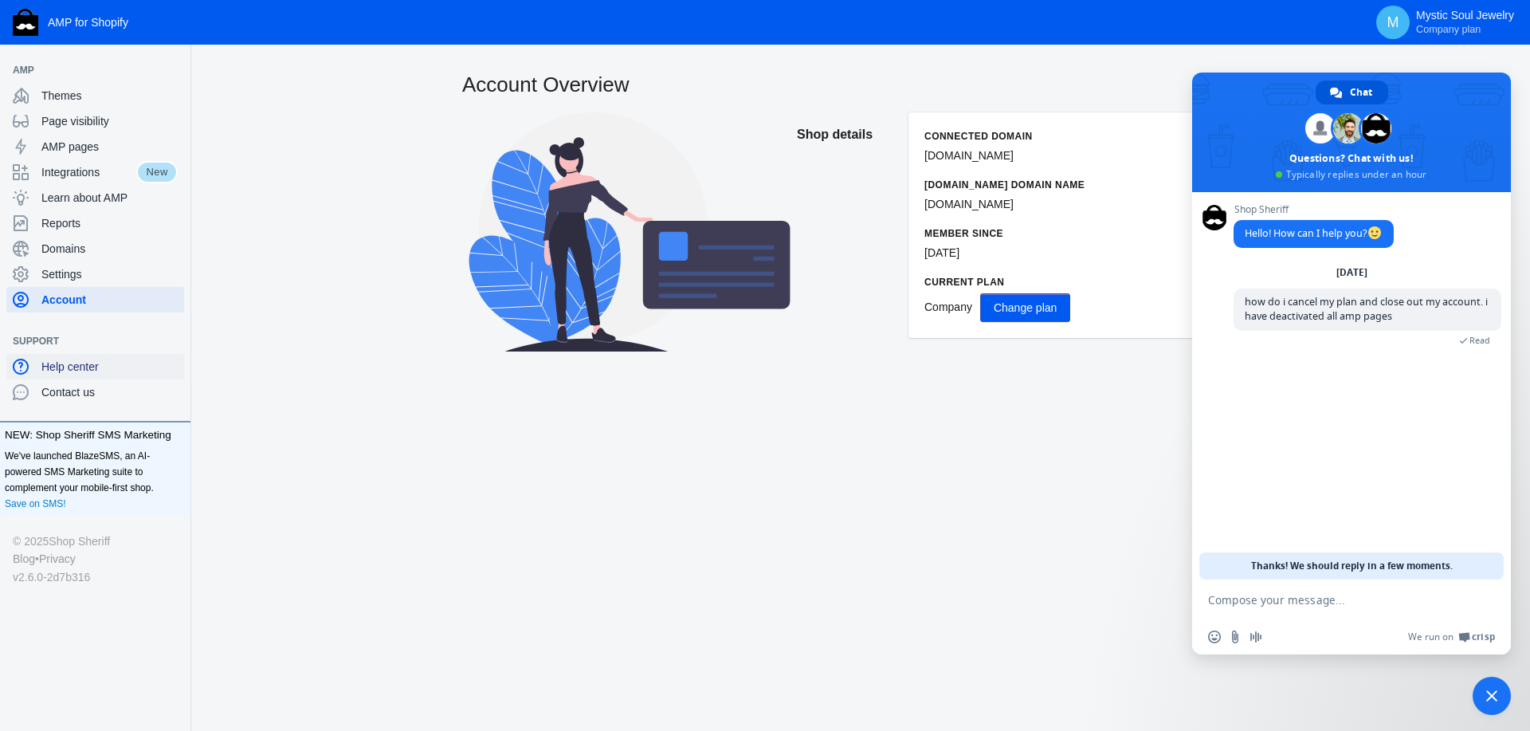
click at [73, 370] on span "Help center" at bounding box center [109, 367] width 136 height 16
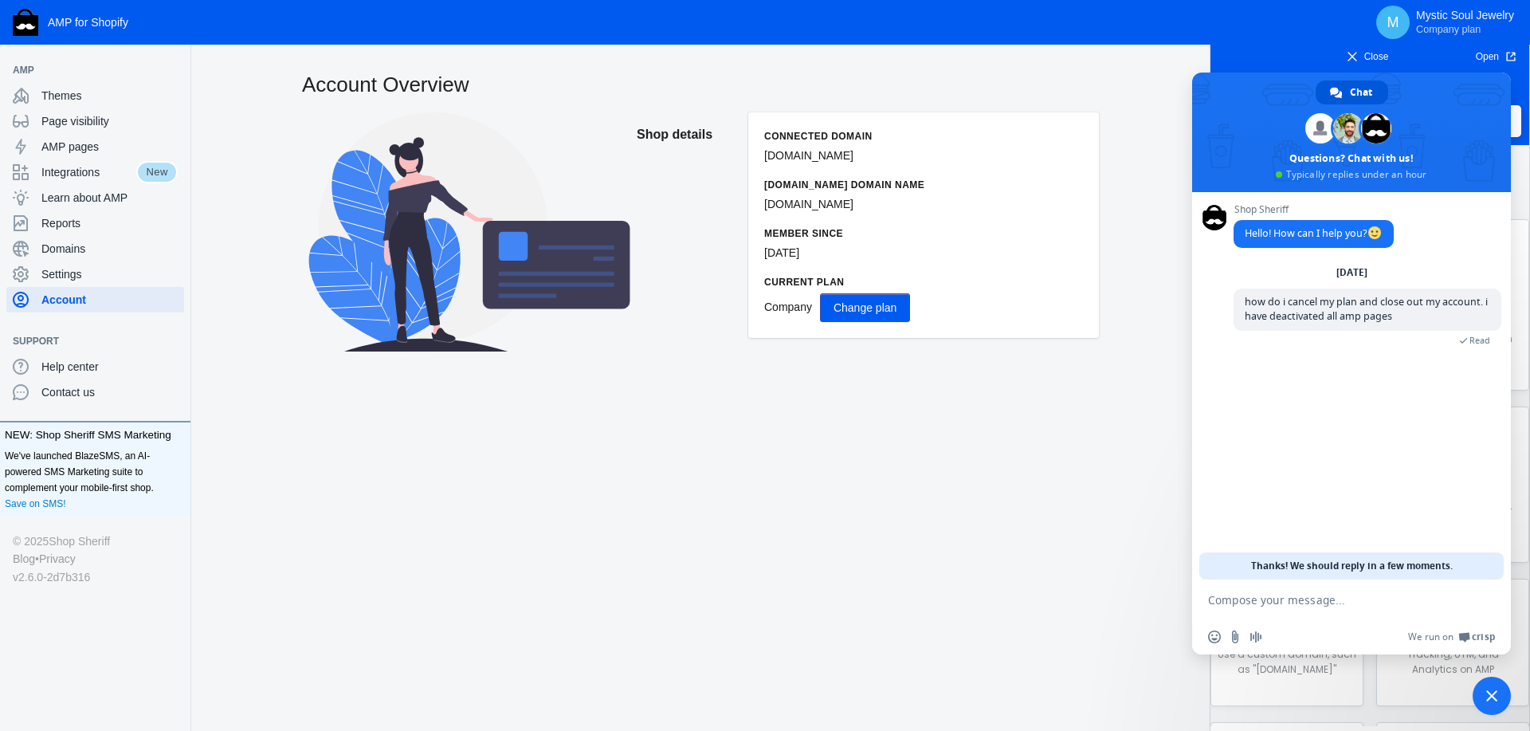
click at [1489, 694] on span "Close chat" at bounding box center [1491, 695] width 11 height 11
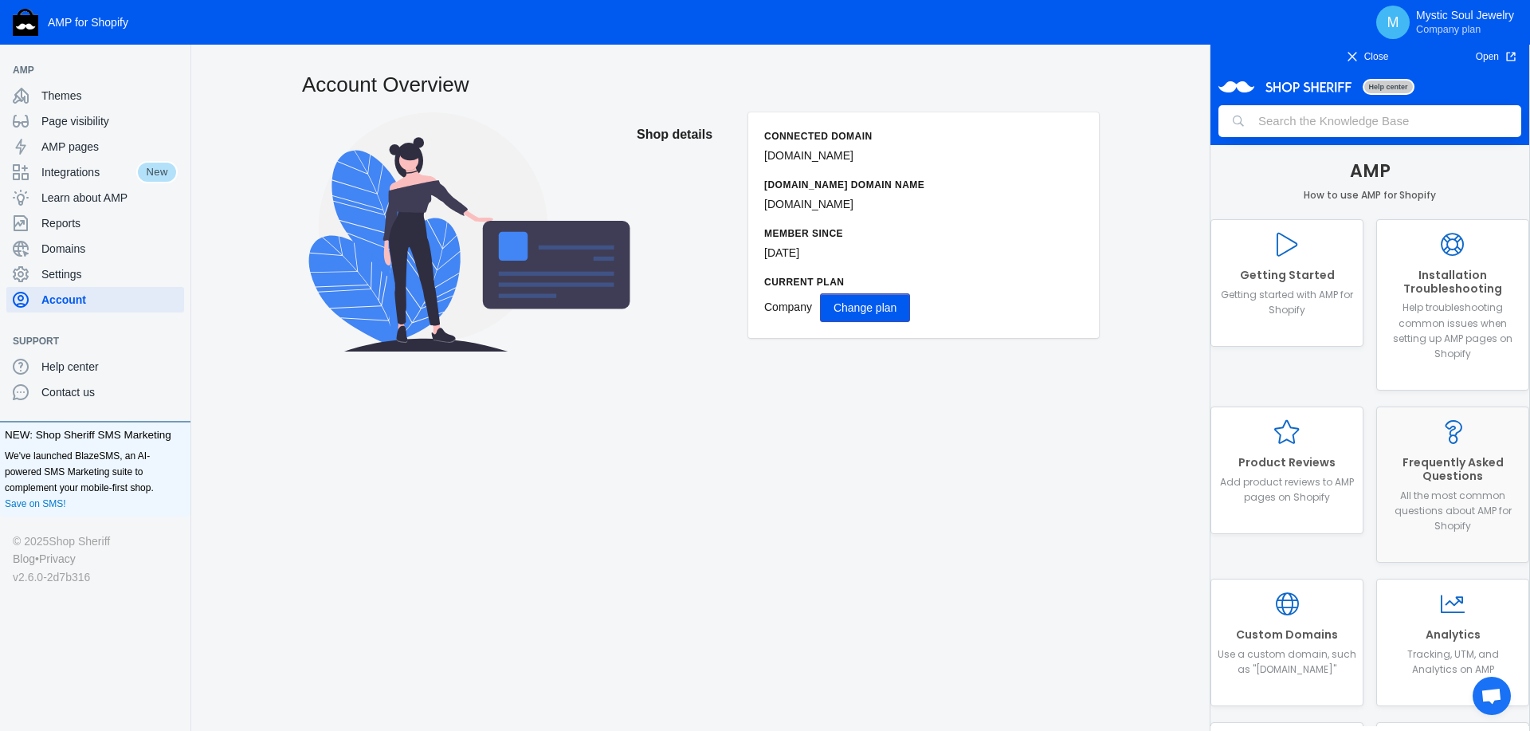
click at [1468, 492] on p "All the most common questions about AMP for Shopify" at bounding box center [1452, 511] width 139 height 46
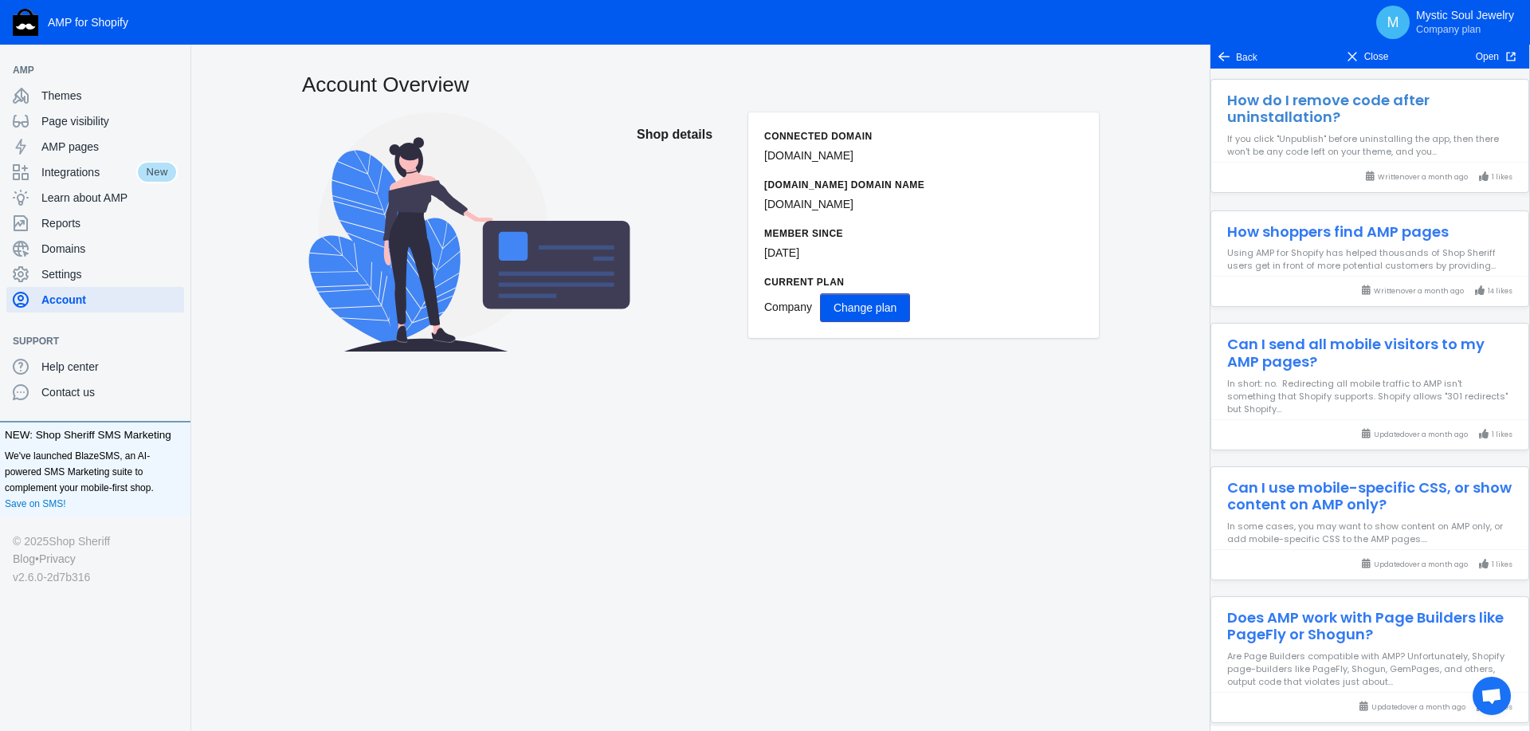
scroll to position [1627, 0]
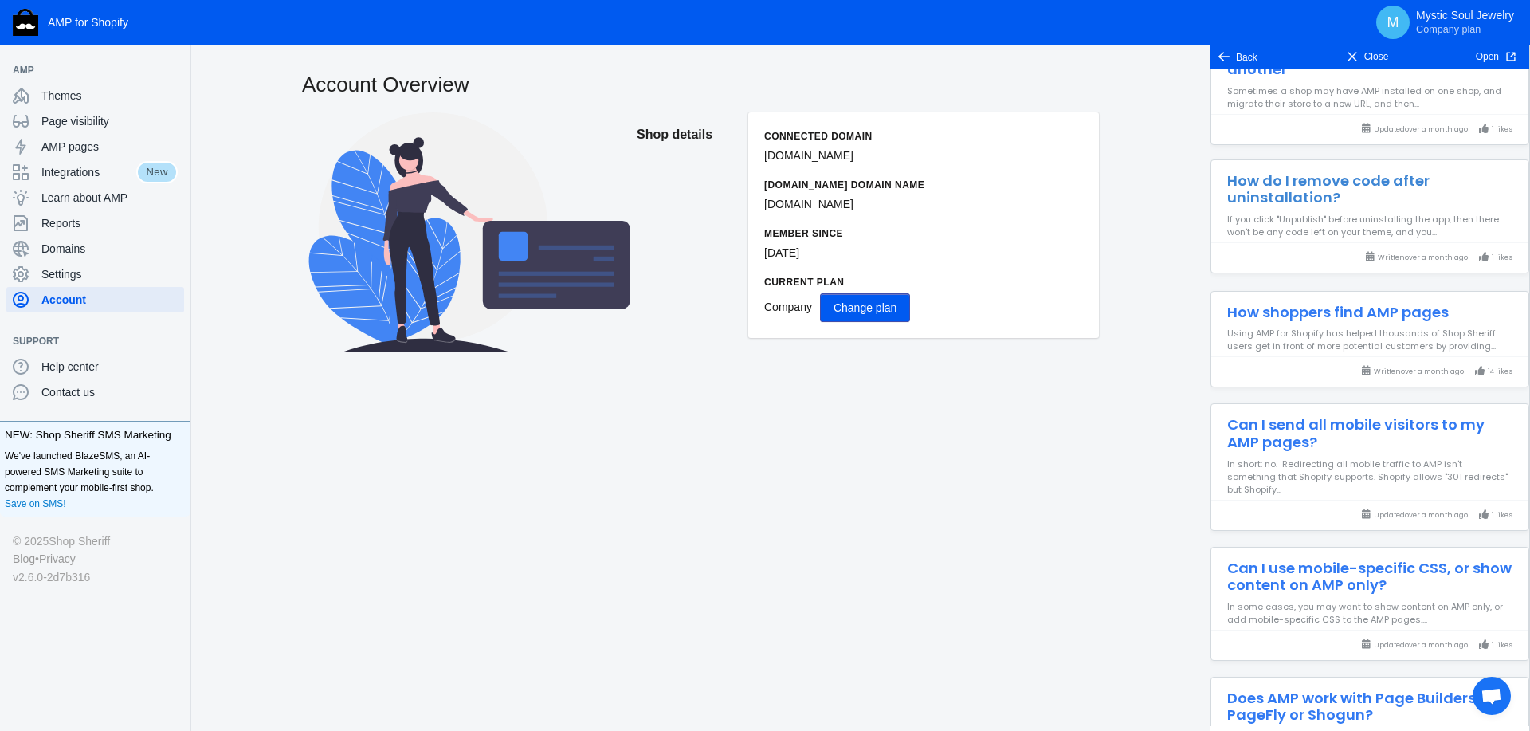
click at [1271, 213] on p "If you click "Unpublish" before uninstalling the app, then there won't be any c…" at bounding box center [1369, 225] width 317 height 25
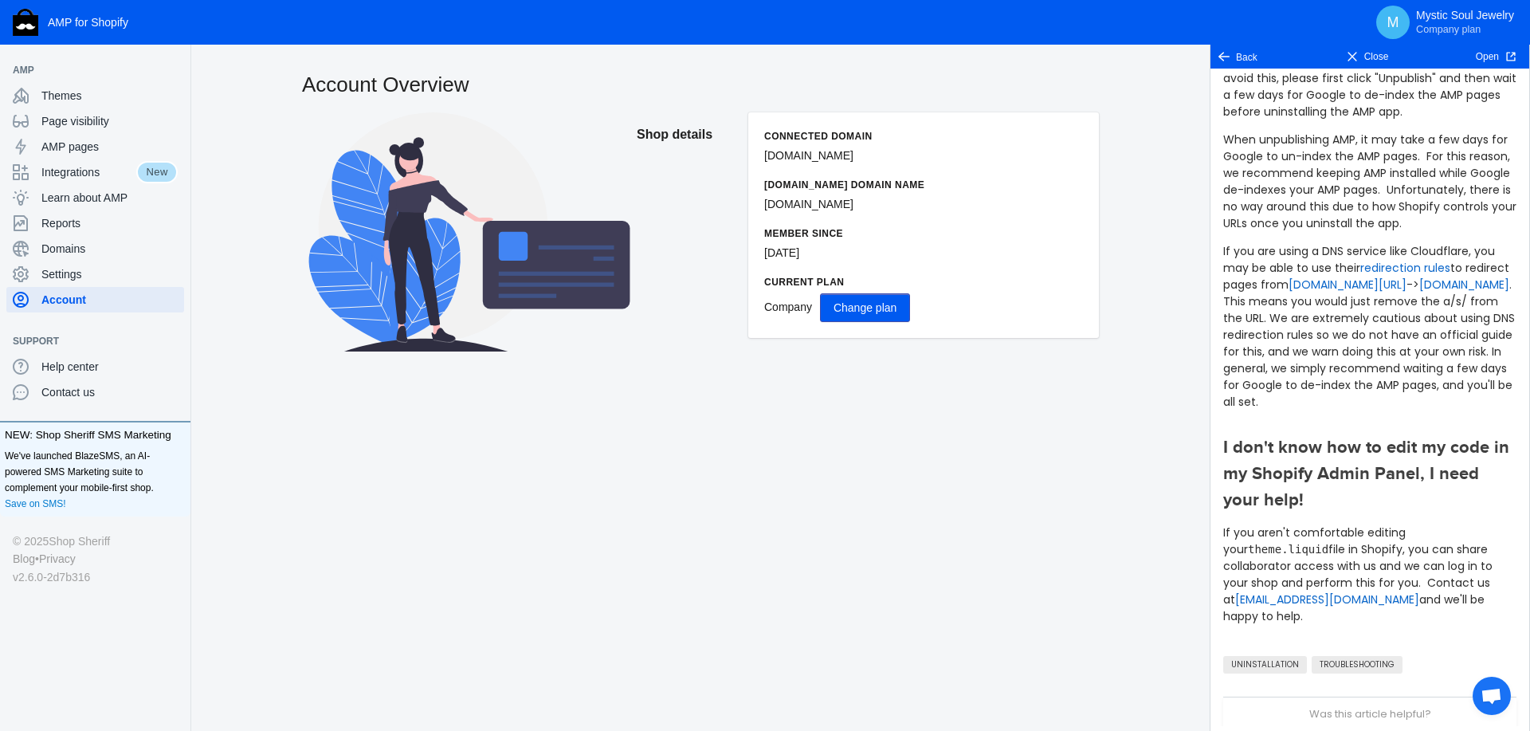
scroll to position [908, 0]
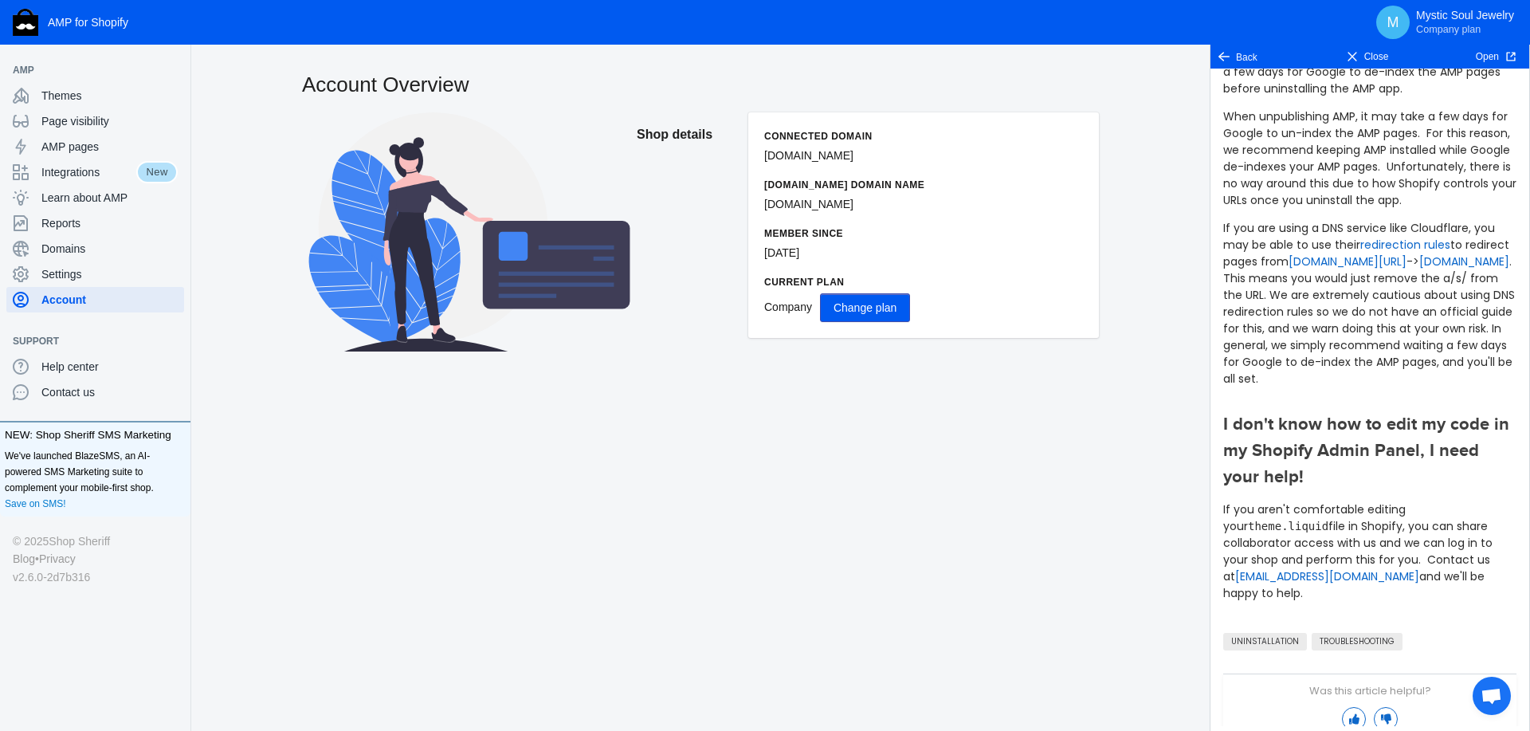
click at [543, 484] on body "AMP for Shopify M Mystic Soul Jewelry Company plan AMP Themes Page visibility A…" at bounding box center [765, 365] width 1530 height 731
click at [1360, 50] on span "Close" at bounding box center [1367, 57] width 98 height 16
